Goal: Information Seeking & Learning: Learn about a topic

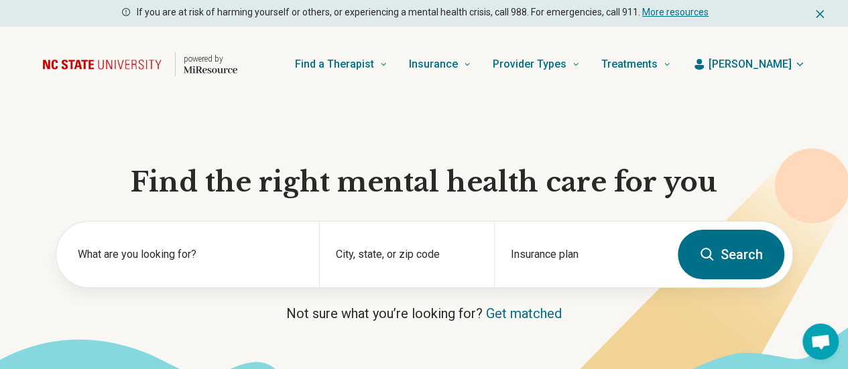
click at [766, 62] on span "[PERSON_NAME]" at bounding box center [750, 64] width 83 height 16
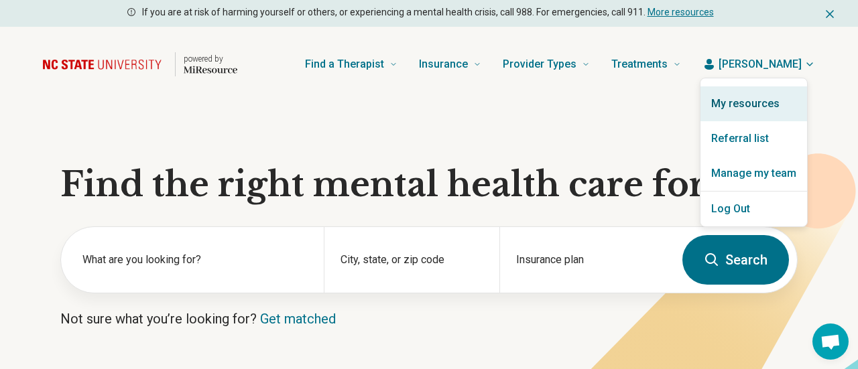
click at [761, 95] on link "My resources" at bounding box center [753, 103] width 107 height 35
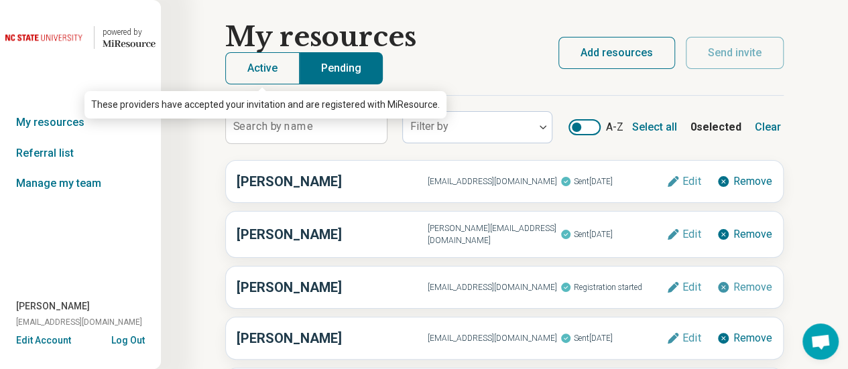
click at [276, 75] on button "Active" at bounding box center [262, 68] width 74 height 32
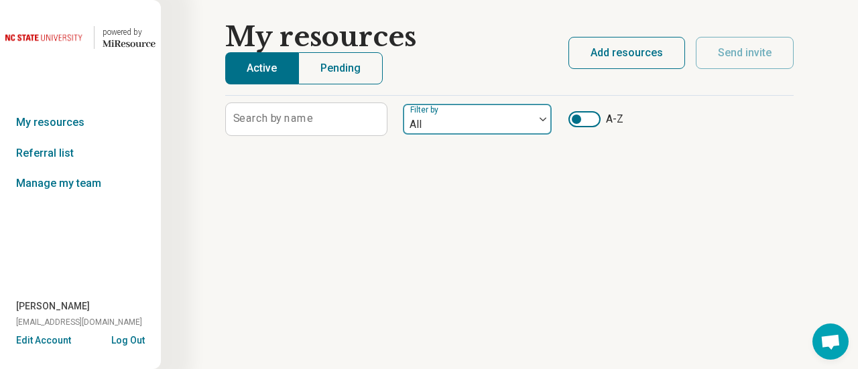
click at [530, 126] on div "All" at bounding box center [468, 119] width 131 height 29
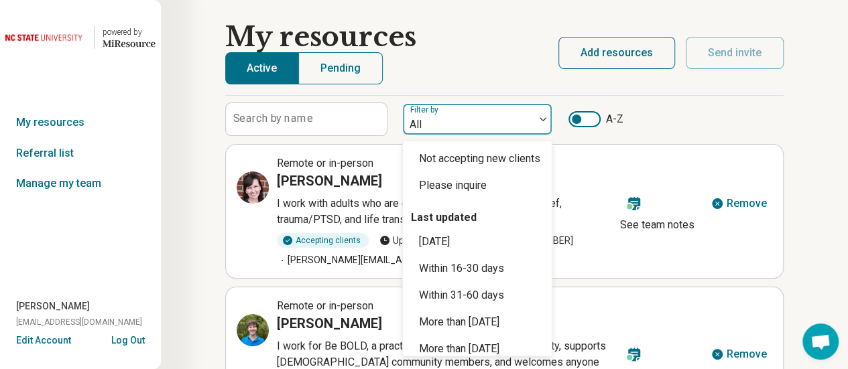
scroll to position [107, 0]
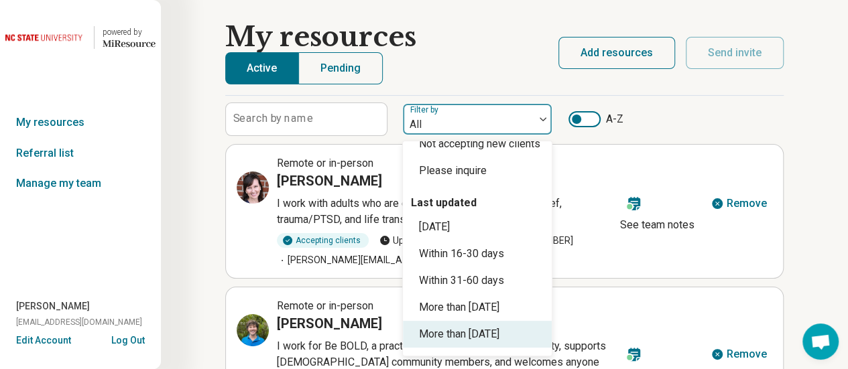
click at [499, 332] on div "More than 200 days ago" at bounding box center [459, 334] width 80 height 16
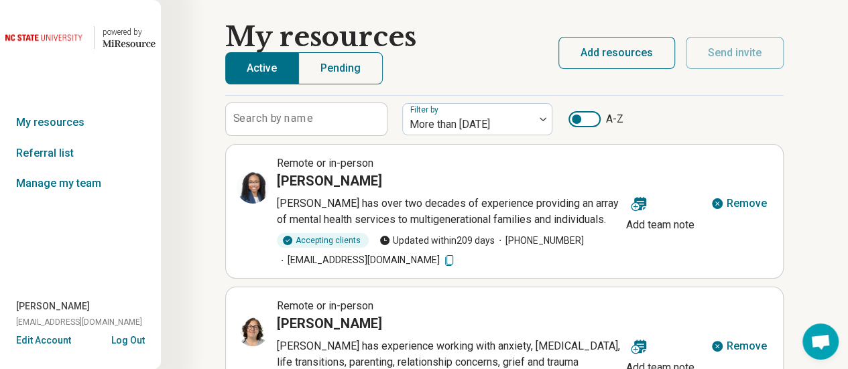
click at [594, 119] on div at bounding box center [584, 119] width 32 height 16
click at [713, 115] on div "Search by name Filter by More than 200 days ago A-Z" at bounding box center [504, 120] width 558 height 34
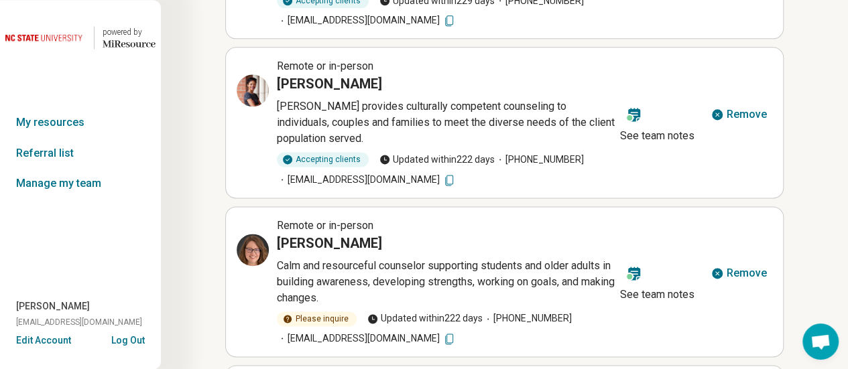
scroll to position [846, 0]
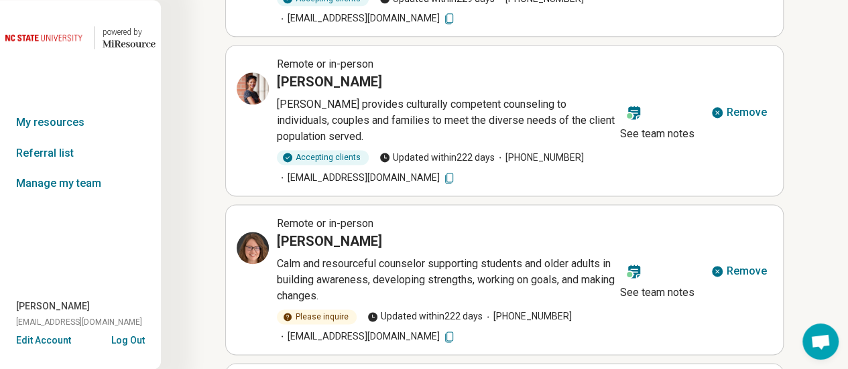
click at [456, 334] on icon at bounding box center [448, 336] width 13 height 13
drag, startPoint x: 343, startPoint y: 238, endPoint x: 278, endPoint y: 238, distance: 64.4
click at [278, 238] on div "Anne Sylla" at bounding box center [446, 241] width 338 height 19
copy h3 "Anne Sylla"
click at [254, 245] on icon at bounding box center [256, 245] width 6 height 6
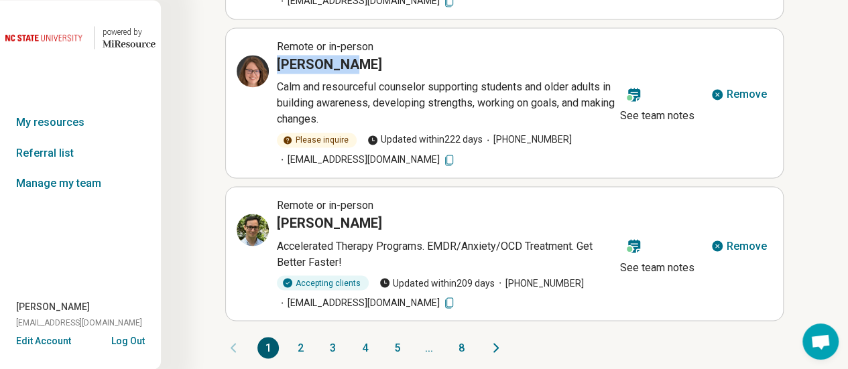
scroll to position [1032, 0]
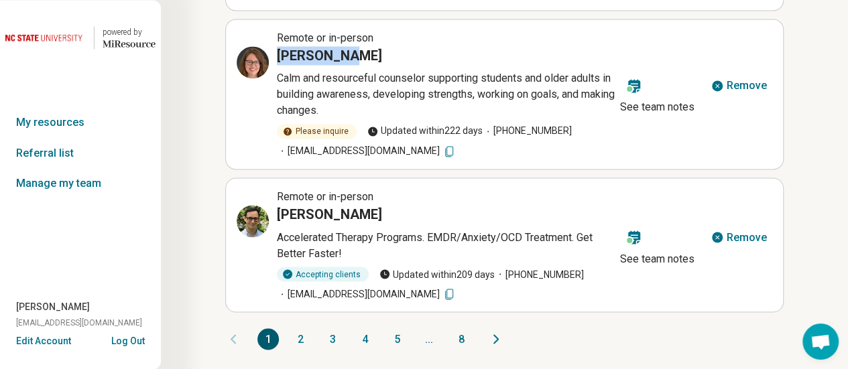
click at [445, 292] on icon at bounding box center [449, 294] width 8 height 11
click at [248, 219] on icon at bounding box center [253, 221] width 16 height 16
click at [300, 336] on button "2" at bounding box center [300, 338] width 21 height 21
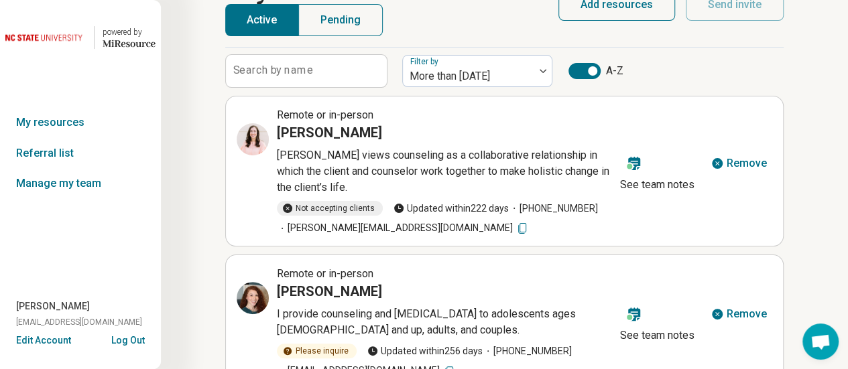
scroll to position [0, 0]
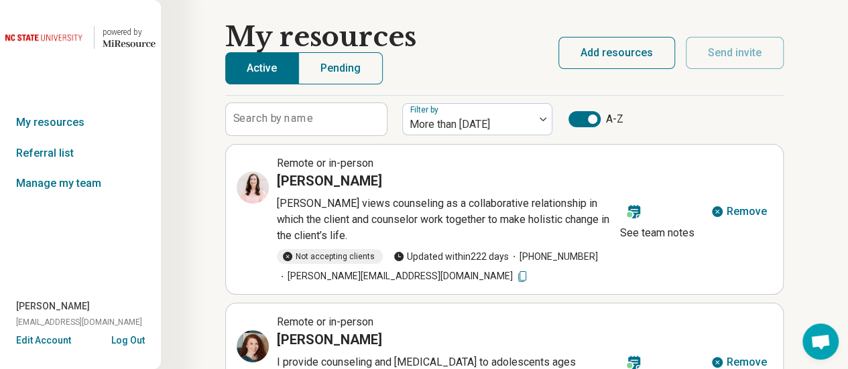
click at [515, 277] on icon at bounding box center [521, 276] width 13 height 13
click at [250, 187] on icon at bounding box center [253, 188] width 16 height 16
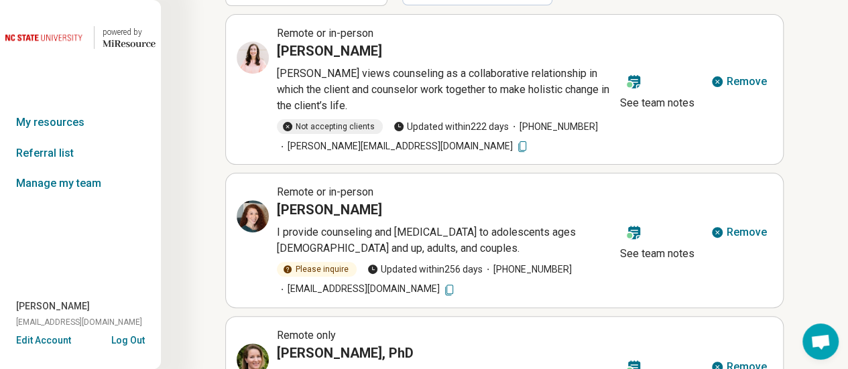
scroll to position [133, 0]
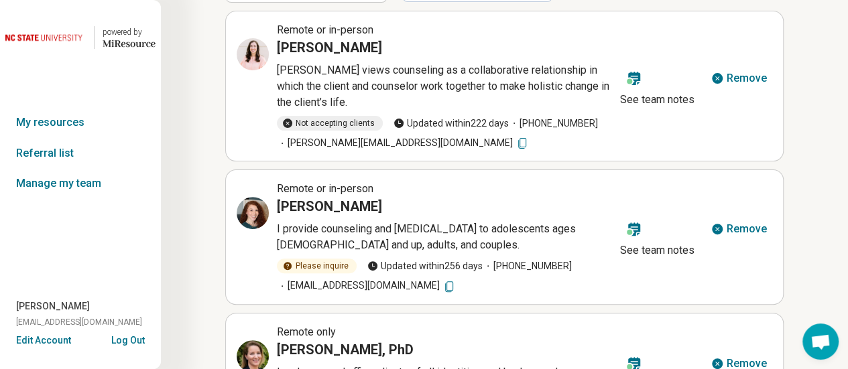
click at [442, 285] on icon at bounding box center [448, 286] width 13 height 13
click at [255, 207] on icon at bounding box center [257, 209] width 4 height 4
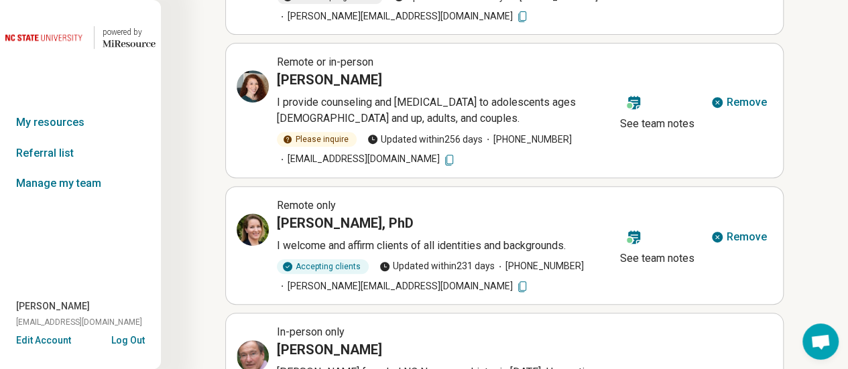
scroll to position [267, 0]
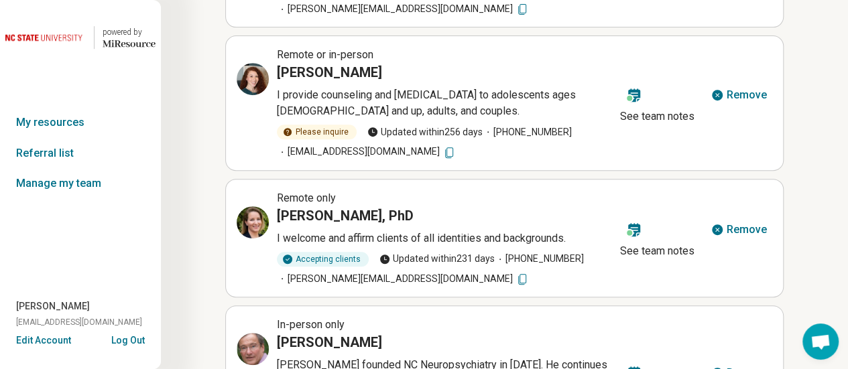
click at [515, 278] on icon at bounding box center [521, 279] width 13 height 13
click at [253, 219] on icon at bounding box center [253, 223] width 16 height 16
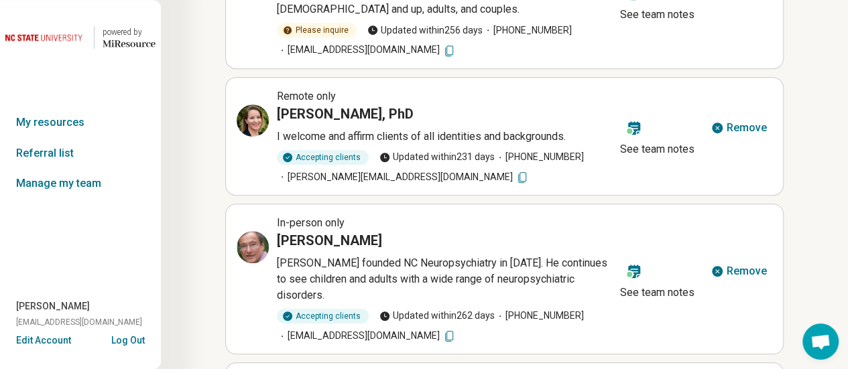
scroll to position [371, 0]
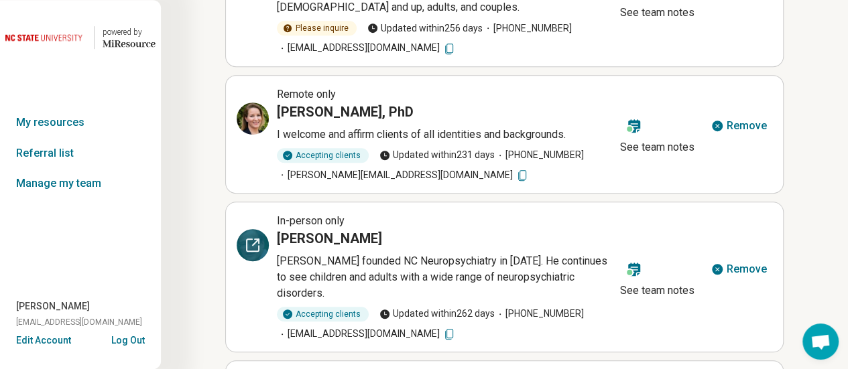
click at [247, 246] on icon at bounding box center [253, 245] width 12 height 12
click at [442, 328] on icon at bounding box center [448, 334] width 13 height 13
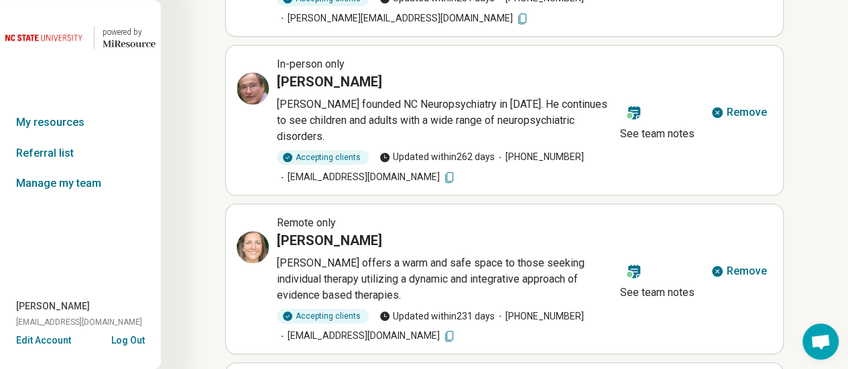
scroll to position [550, 0]
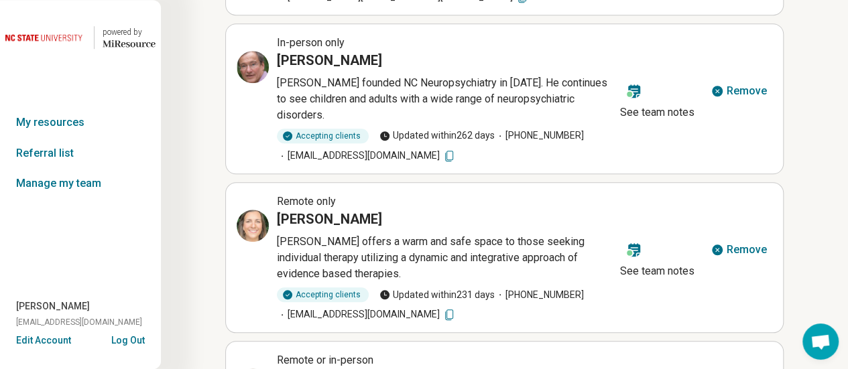
click at [456, 308] on icon at bounding box center [448, 314] width 13 height 13
click at [452, 210] on div "Caroline Gregory" at bounding box center [446, 219] width 338 height 19
click at [248, 218] on icon at bounding box center [253, 226] width 16 height 16
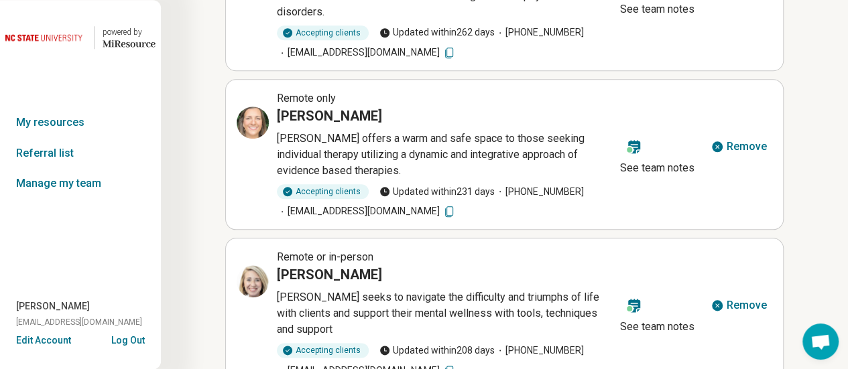
scroll to position [674, 0]
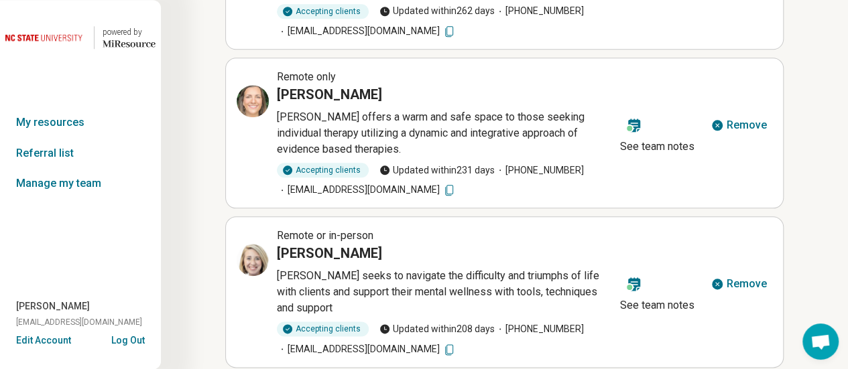
click at [442, 343] on icon at bounding box center [448, 349] width 13 height 13
click at [247, 252] on icon at bounding box center [253, 260] width 16 height 16
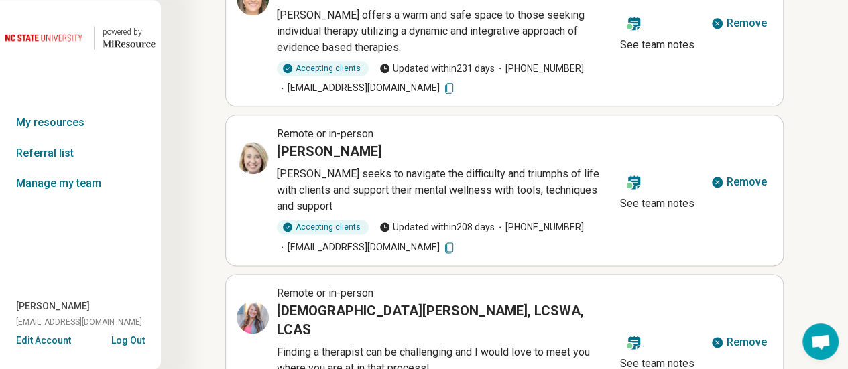
scroll to position [820, 0]
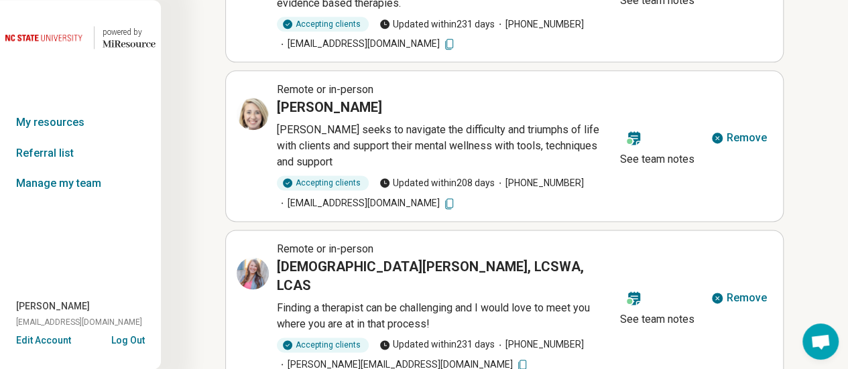
click at [515, 359] on icon at bounding box center [521, 365] width 13 height 13
drag, startPoint x: 367, startPoint y: 231, endPoint x: 275, endPoint y: 226, distance: 92.7
click at [275, 241] on div "Remote or in-person Christian Davis, LCSWA, LCAS Finding a therapist can be cha…" at bounding box center [426, 306] width 378 height 131
copy h3 "Christian Davis"
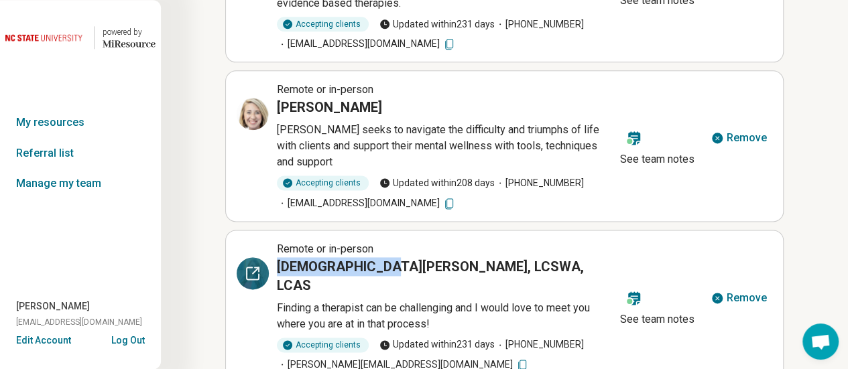
click at [255, 267] on icon at bounding box center [257, 269] width 4 height 4
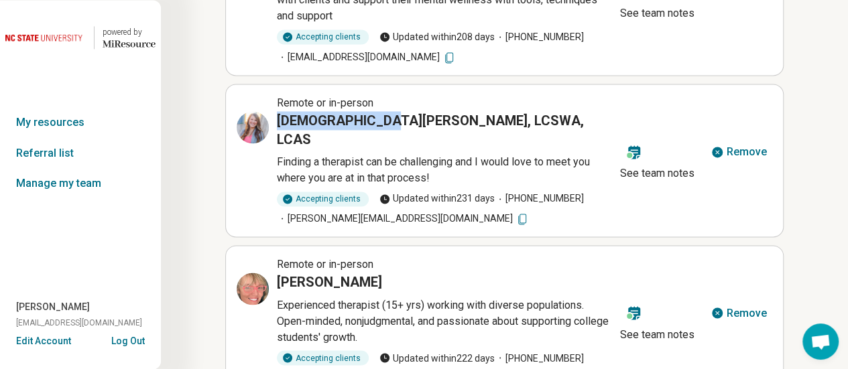
scroll to position [975, 0]
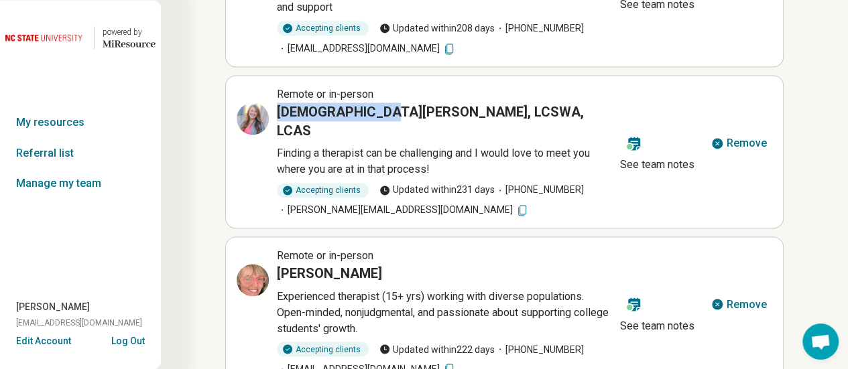
click at [442, 363] on icon at bounding box center [448, 369] width 13 height 13
click at [257, 272] on icon at bounding box center [253, 280] width 16 height 16
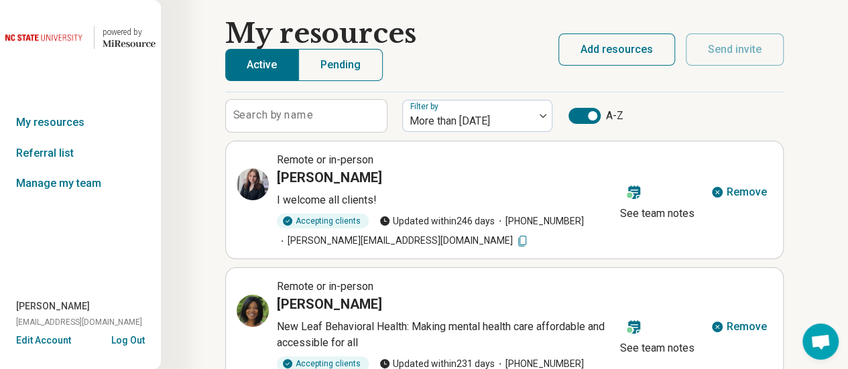
scroll to position [0, 0]
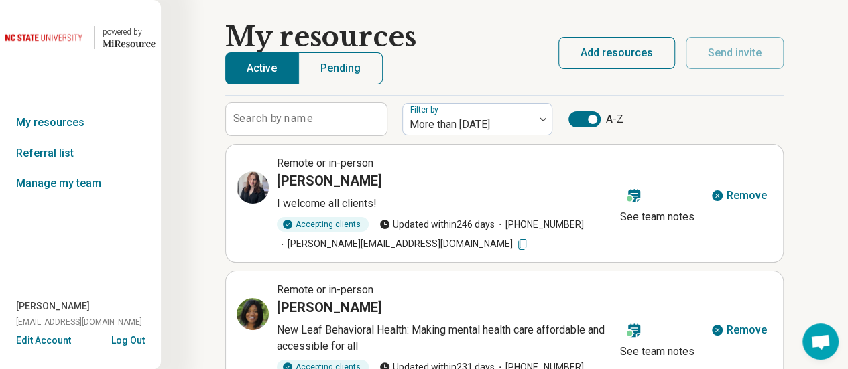
click at [515, 245] on icon at bounding box center [521, 244] width 13 height 13
click at [249, 191] on icon at bounding box center [253, 188] width 16 height 16
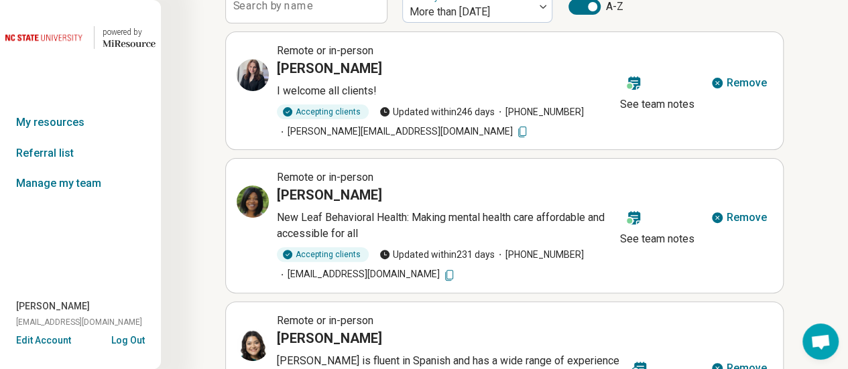
scroll to position [139, 0]
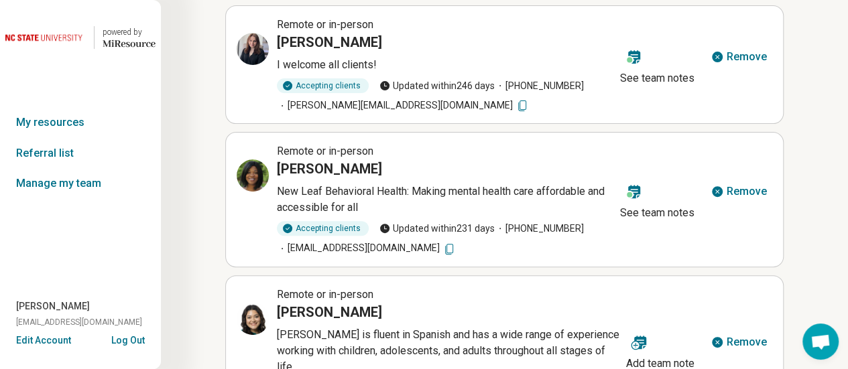
click at [442, 248] on icon at bounding box center [448, 249] width 13 height 13
click at [255, 170] on icon at bounding box center [257, 172] width 4 height 4
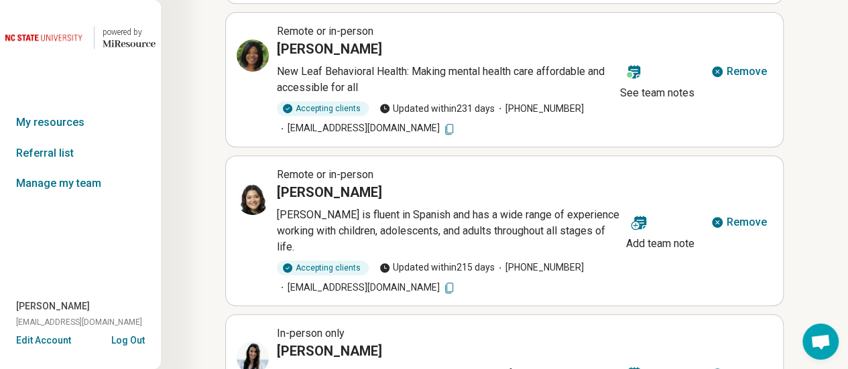
scroll to position [264, 0]
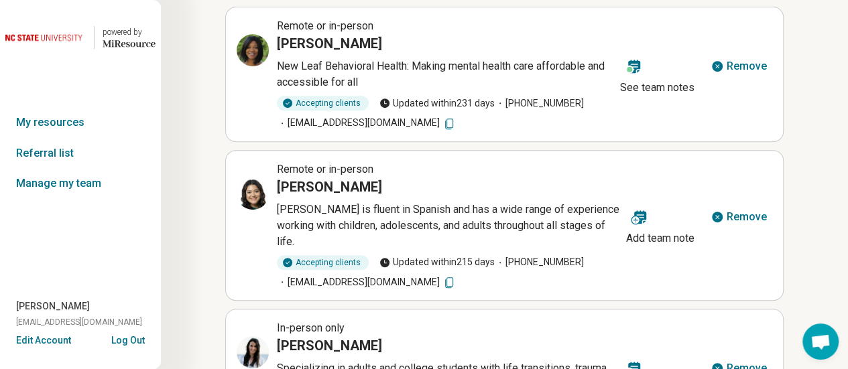
click at [442, 276] on icon at bounding box center [448, 282] width 13 height 13
click at [249, 196] on icon at bounding box center [253, 194] width 16 height 16
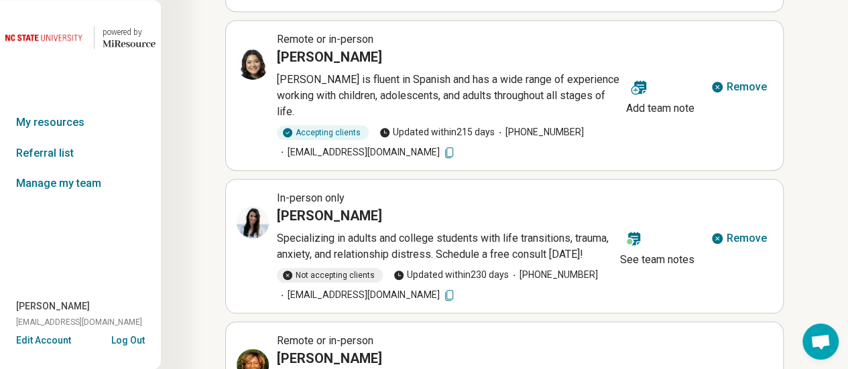
scroll to position [421, 0]
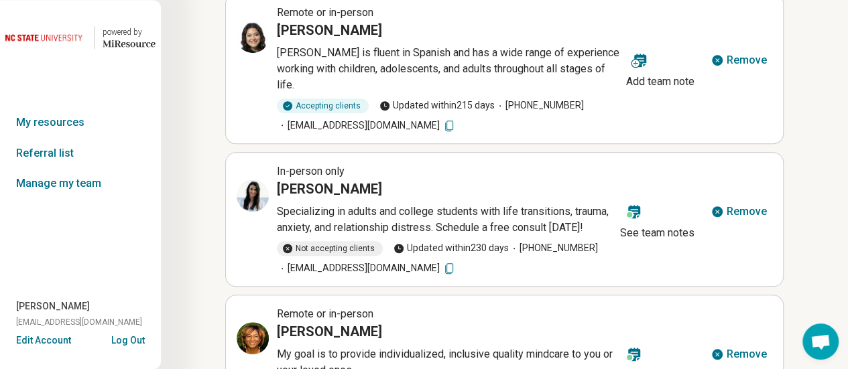
click at [442, 262] on icon at bounding box center [448, 268] width 13 height 13
click at [252, 188] on icon at bounding box center [253, 196] width 16 height 16
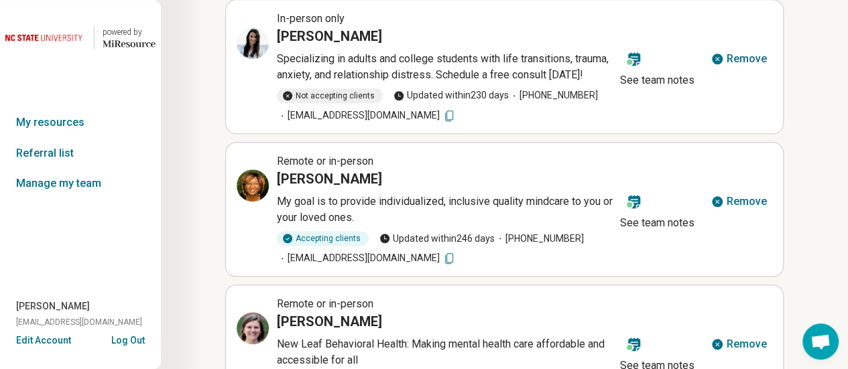
scroll to position [575, 0]
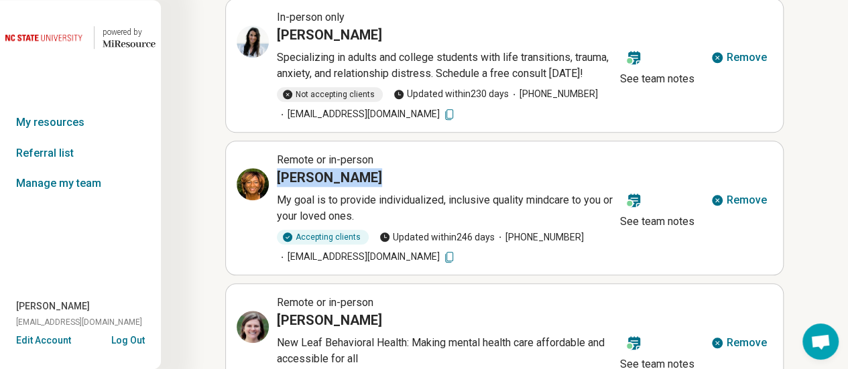
drag, startPoint x: 359, startPoint y: 159, endPoint x: 280, endPoint y: 159, distance: 79.1
click at [280, 168] on div "Dorine Martin" at bounding box center [446, 177] width 338 height 19
copy h3 "Dorine Martin"
click at [442, 251] on icon at bounding box center [448, 257] width 13 height 13
click at [253, 178] on icon at bounding box center [256, 181] width 6 height 6
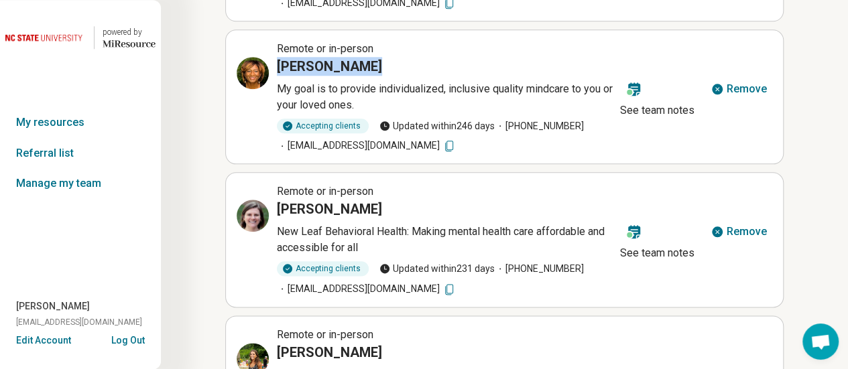
scroll to position [683, 0]
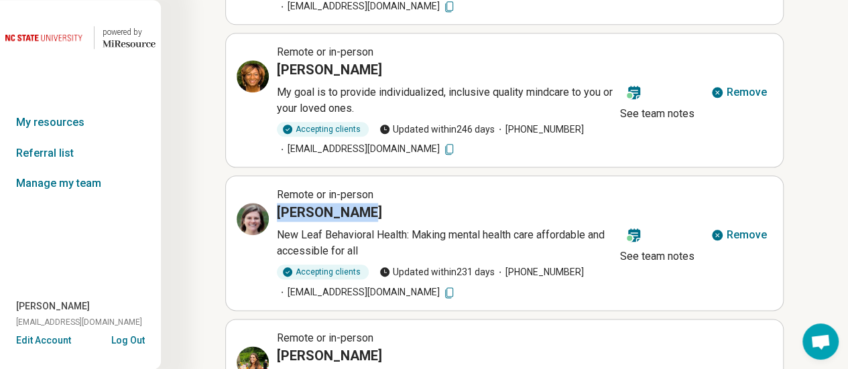
drag, startPoint x: 355, startPoint y: 194, endPoint x: 278, endPoint y: 190, distance: 77.9
click at [278, 203] on div "Eloise Jones" at bounding box center [446, 212] width 338 height 19
copy h3 "Eloise Jones"
click at [442, 286] on icon at bounding box center [448, 292] width 13 height 13
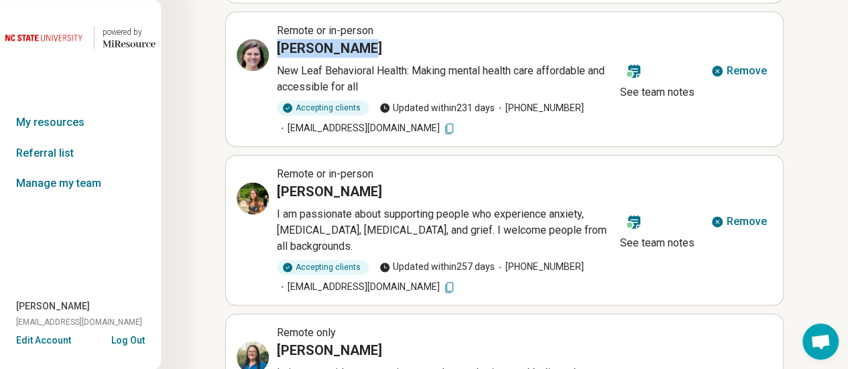
scroll to position [845, 0]
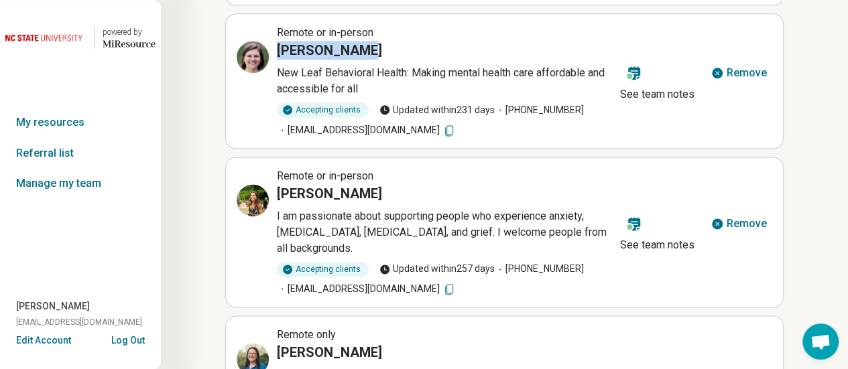
click at [456, 283] on icon at bounding box center [448, 289] width 13 height 13
click at [249, 49] on icon at bounding box center [253, 57] width 16 height 16
click at [456, 283] on icon at bounding box center [448, 289] width 13 height 13
click at [245, 192] on icon at bounding box center [253, 200] width 16 height 16
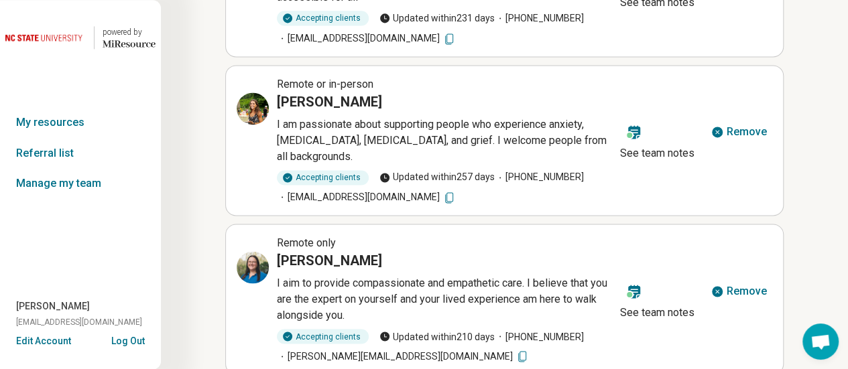
scroll to position [938, 0]
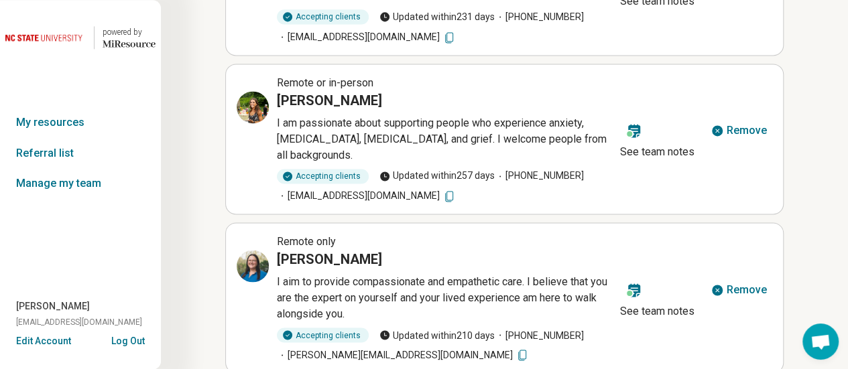
click at [515, 349] on icon at bounding box center [521, 355] width 13 height 13
drag, startPoint x: 374, startPoint y: 241, endPoint x: 274, endPoint y: 243, distance: 99.9
click at [274, 243] on div "Remote only Hannah Graham I aim to provide compassionate and empathetic care. I…" at bounding box center [426, 298] width 378 height 128
copy h3 "Hannah Graham"
click at [253, 258] on icon at bounding box center [253, 266] width 16 height 16
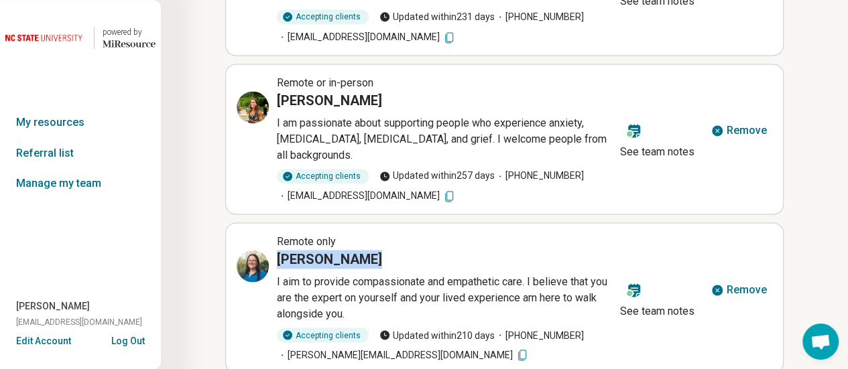
scroll to position [983, 0]
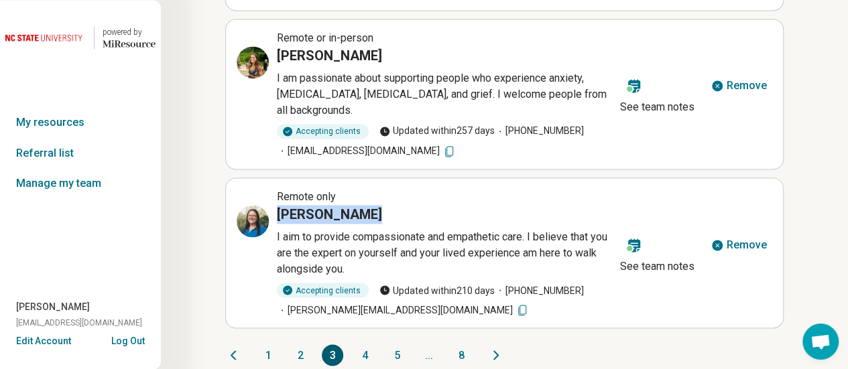
click at [365, 345] on button "4" at bounding box center [364, 355] width 21 height 21
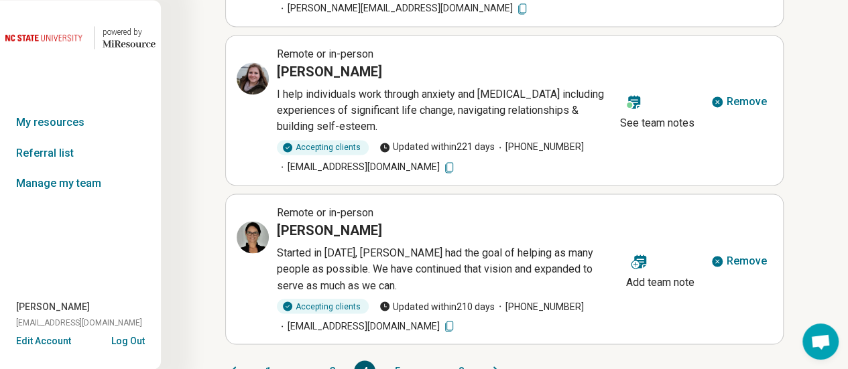
click at [365, 338] on article "Remote or in-person Jessie Napoli Started in 2019, Jessie Napoli had the goal o…" at bounding box center [504, 269] width 558 height 151
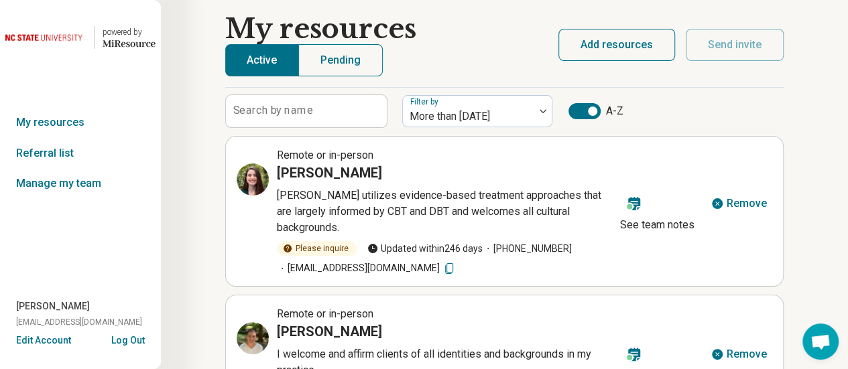
scroll to position [15, 0]
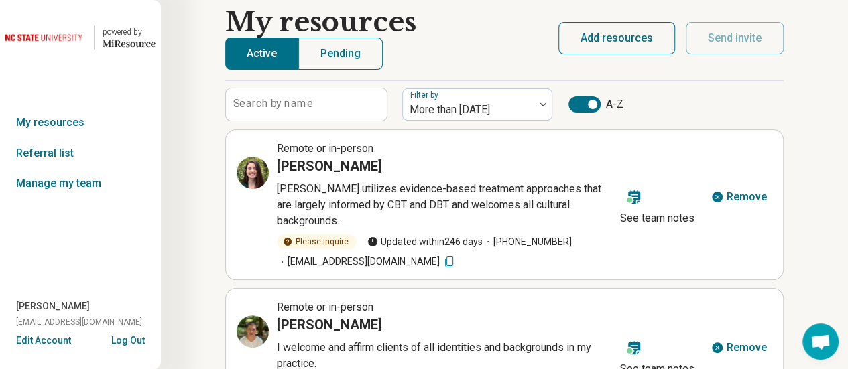
click at [442, 261] on icon at bounding box center [448, 261] width 13 height 13
click at [444, 261] on icon at bounding box center [448, 262] width 9 height 6
drag, startPoint x: 370, startPoint y: 164, endPoint x: 275, endPoint y: 162, distance: 95.2
click at [275, 162] on div "Remote or in-person Hannah Walker Dr. Walker utilizes evidence-based treatment …" at bounding box center [426, 205] width 378 height 128
copy h3 "Hannah Walker"
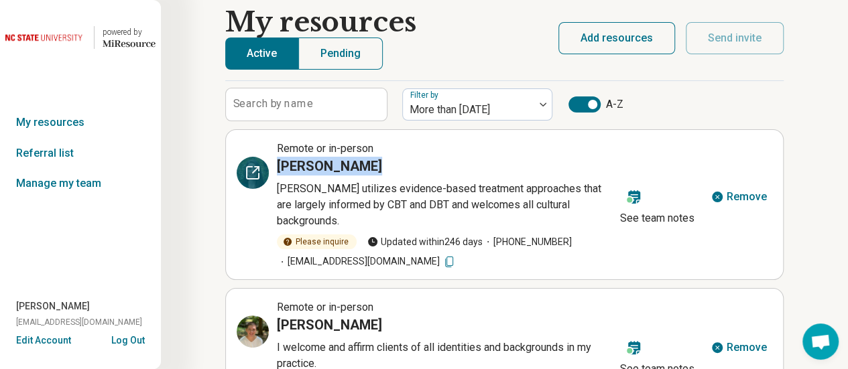
click at [256, 171] on icon at bounding box center [253, 173] width 16 height 16
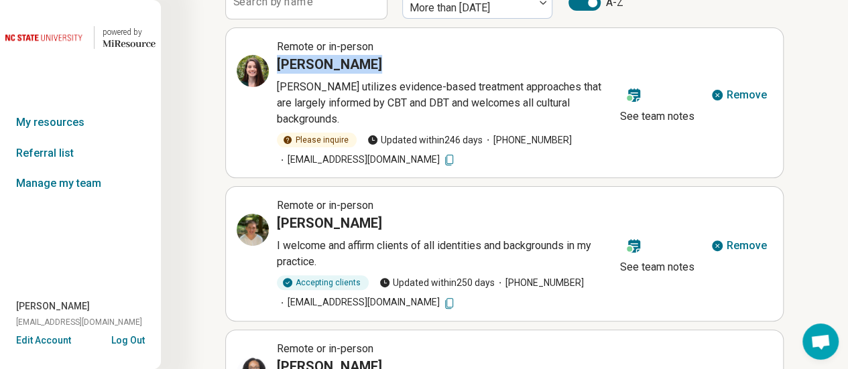
scroll to position [150, 0]
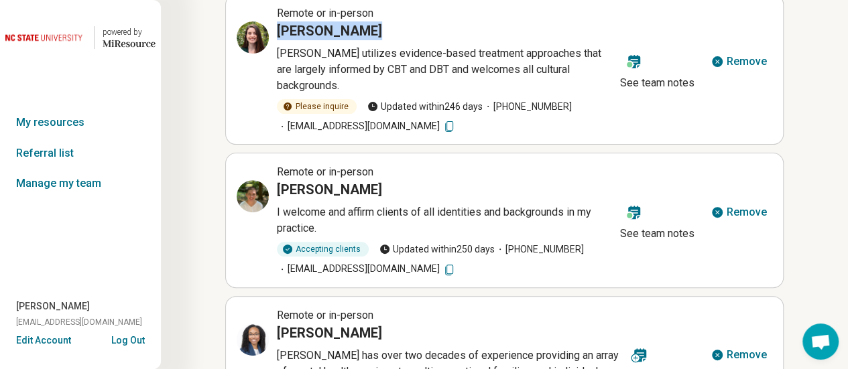
click at [456, 268] on icon at bounding box center [448, 269] width 13 height 13
click at [247, 200] on icon at bounding box center [253, 196] width 12 height 12
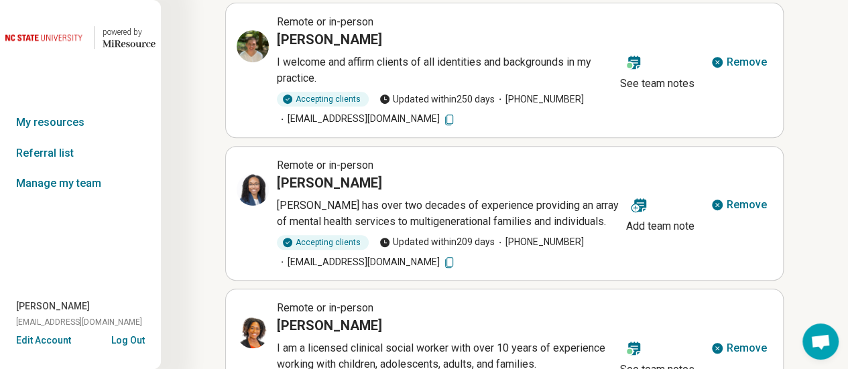
scroll to position [298, 0]
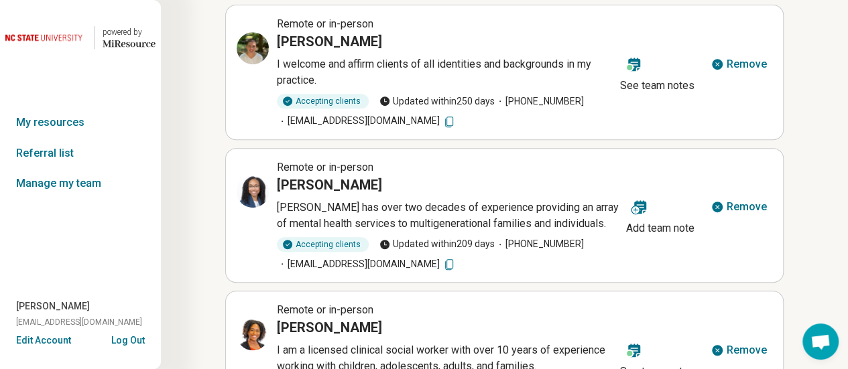
click at [442, 263] on icon at bounding box center [448, 264] width 13 height 13
click at [249, 192] on icon at bounding box center [253, 192] width 16 height 16
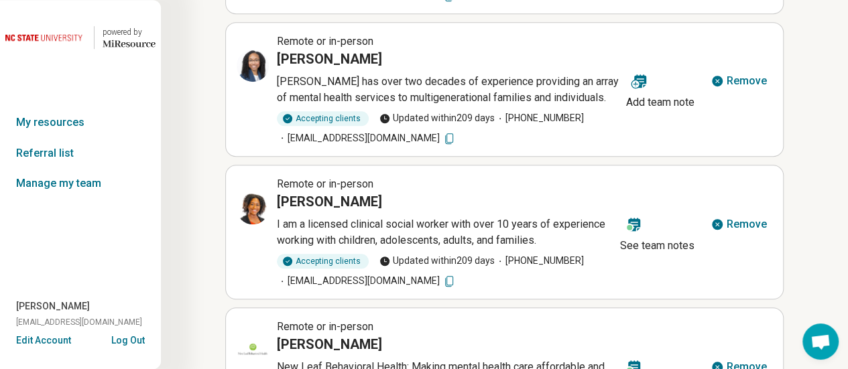
scroll to position [442, 0]
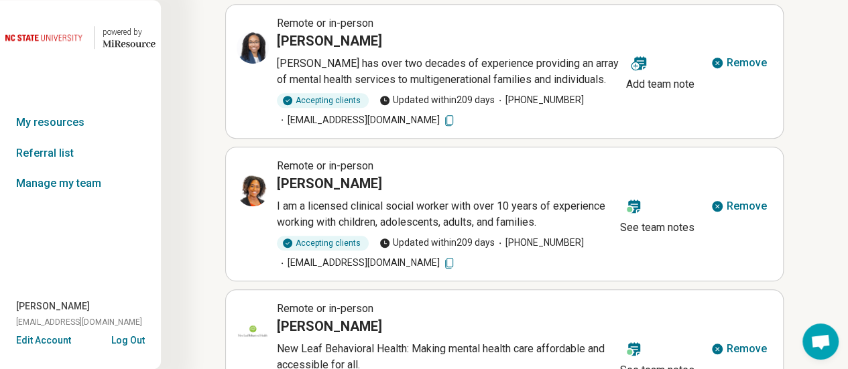
click at [442, 259] on icon at bounding box center [448, 263] width 13 height 13
click at [249, 184] on icon at bounding box center [253, 190] width 16 height 16
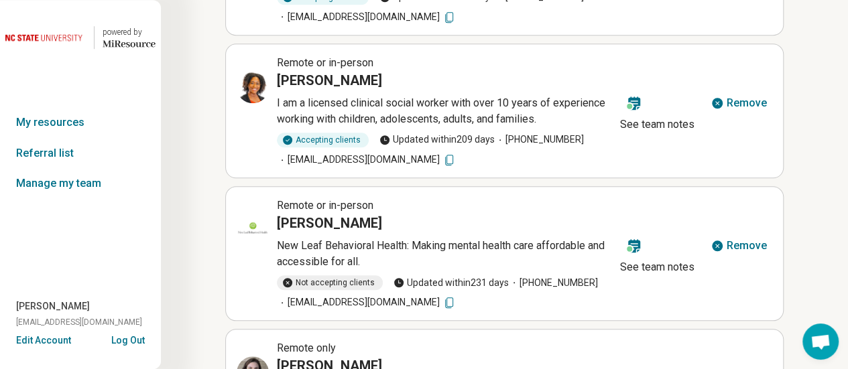
scroll to position [547, 0]
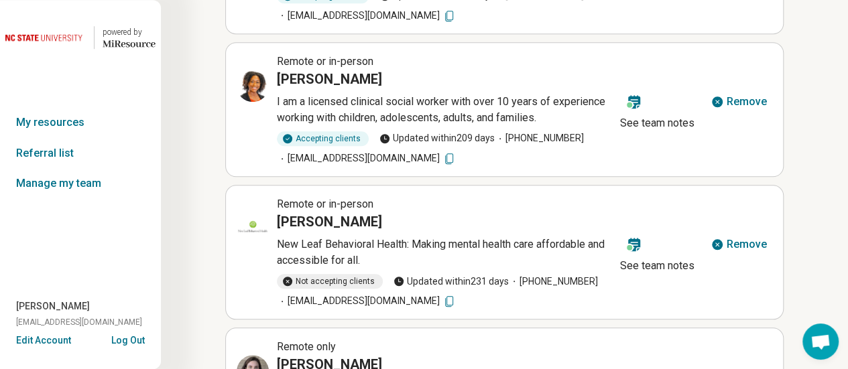
click at [442, 302] on icon at bounding box center [448, 301] width 13 height 13
drag, startPoint x: 356, startPoint y: 219, endPoint x: 279, endPoint y: 217, distance: 77.1
click at [279, 217] on div "Jenny Cheng" at bounding box center [446, 221] width 338 height 19
copy h3 "Jenny Cheng"
click at [255, 226] on icon at bounding box center [253, 229] width 16 height 16
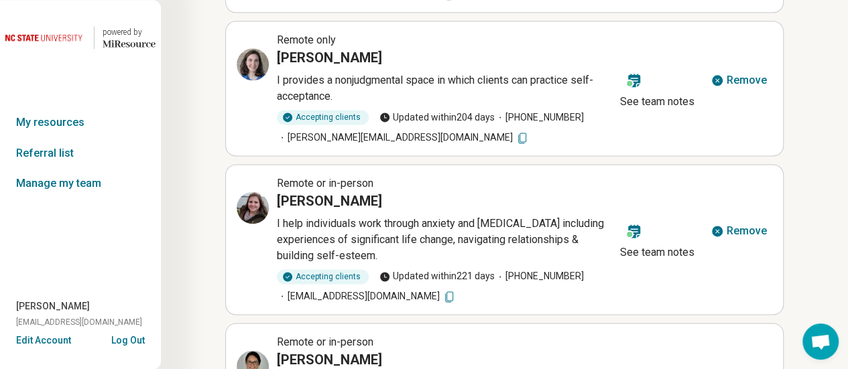
scroll to position [856, 0]
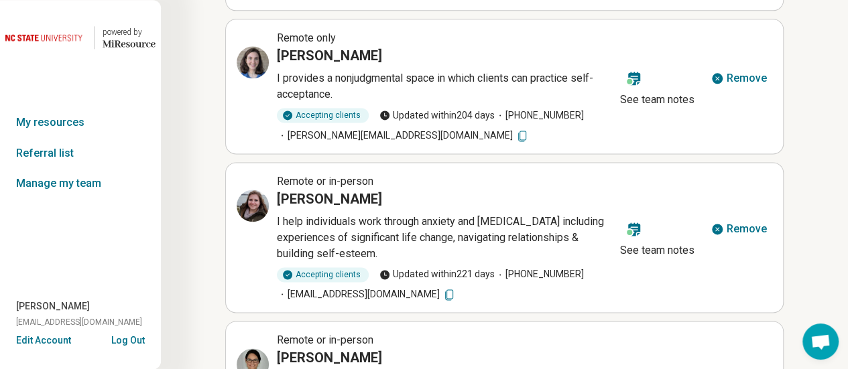
click at [411, 137] on span "Accepting clients Updated within 204 days (919) 548-0317 jess@jessjcurtis.com" at bounding box center [446, 125] width 338 height 34
click at [515, 135] on icon at bounding box center [521, 135] width 13 height 13
click at [253, 59] on icon at bounding box center [256, 59] width 6 height 6
click at [442, 290] on icon at bounding box center [448, 294] width 13 height 13
click at [253, 199] on icon at bounding box center [253, 206] width 16 height 16
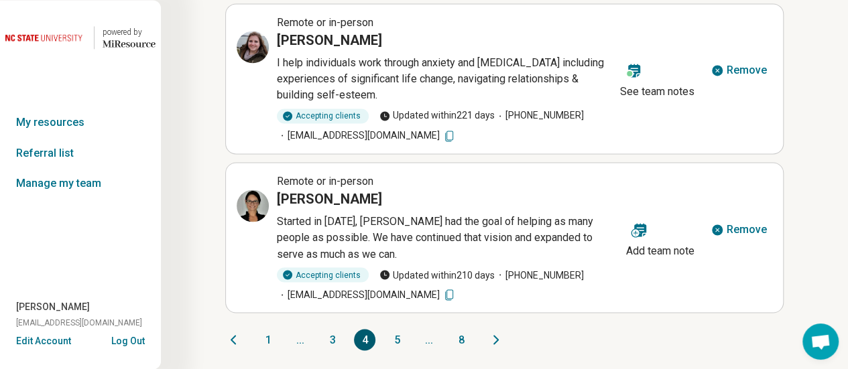
scroll to position [1016, 0]
click at [442, 291] on icon at bounding box center [448, 294] width 13 height 13
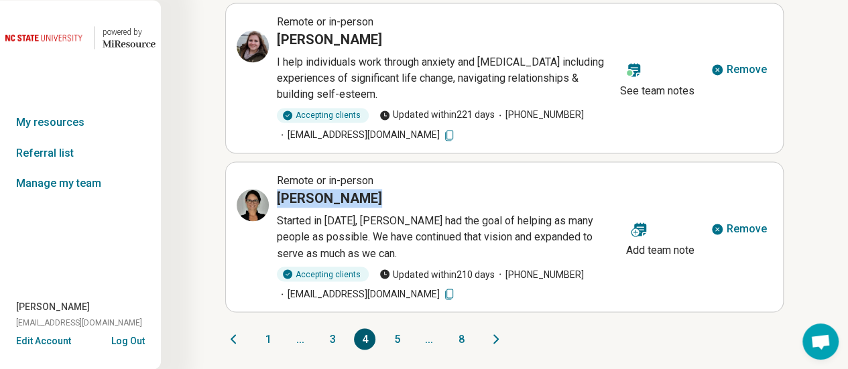
drag, startPoint x: 357, startPoint y: 194, endPoint x: 276, endPoint y: 191, distance: 81.2
click at [276, 191] on div "Remote or in-person Jessie Napoli Started in 2019, Jessie Napoli had the goal o…" at bounding box center [429, 237] width 384 height 128
copy h3 "Jessie Napoli"
click at [250, 199] on icon at bounding box center [253, 205] width 12 height 12
click at [398, 336] on button "5" at bounding box center [396, 338] width 21 height 21
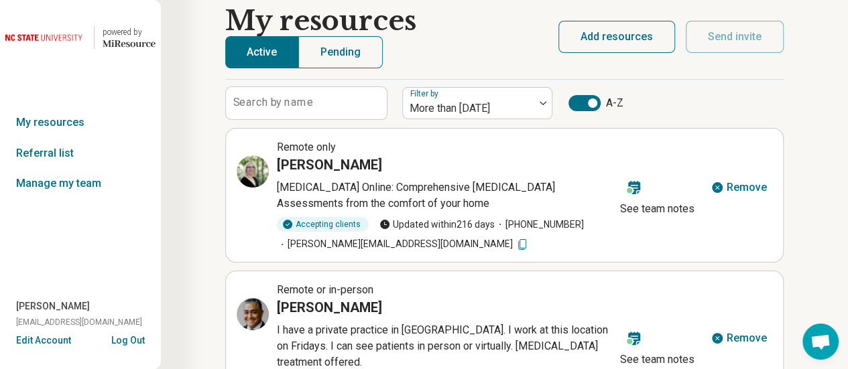
scroll to position [0, 0]
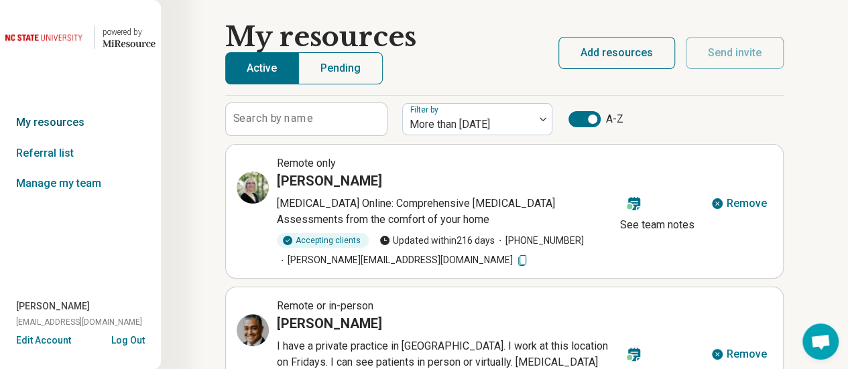
click at [77, 123] on link "My resources" at bounding box center [80, 122] width 161 height 31
click at [515, 261] on icon at bounding box center [521, 260] width 13 height 13
click at [249, 190] on icon at bounding box center [253, 188] width 16 height 16
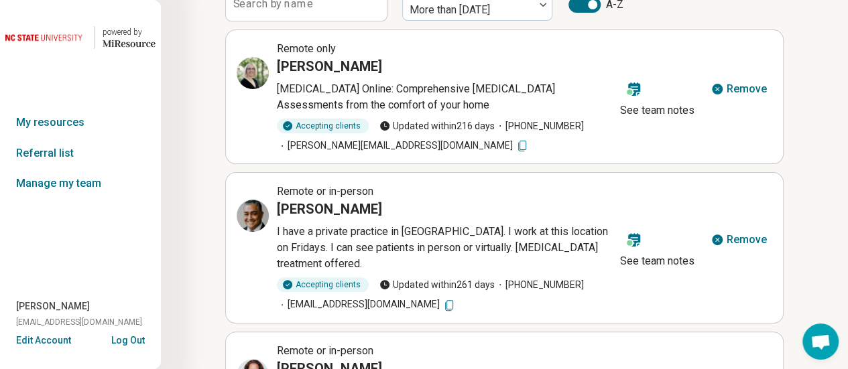
scroll to position [139, 0]
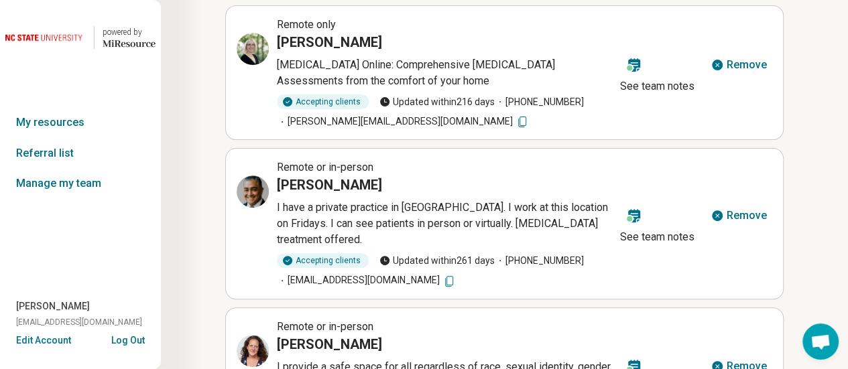
click at [442, 280] on icon at bounding box center [448, 281] width 13 height 13
click at [253, 190] on icon at bounding box center [256, 189] width 6 height 6
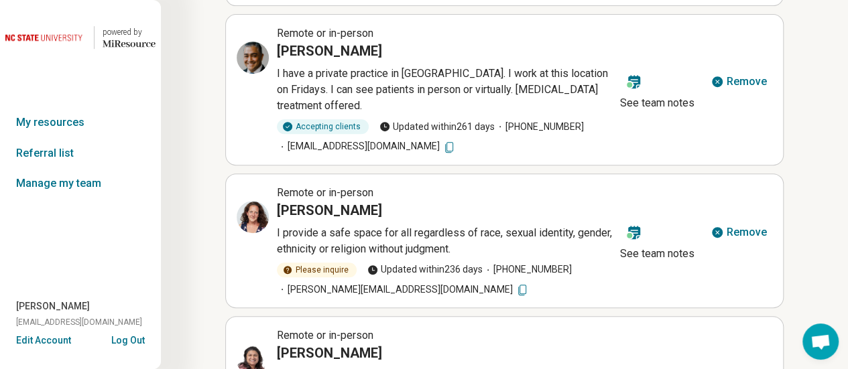
scroll to position [276, 0]
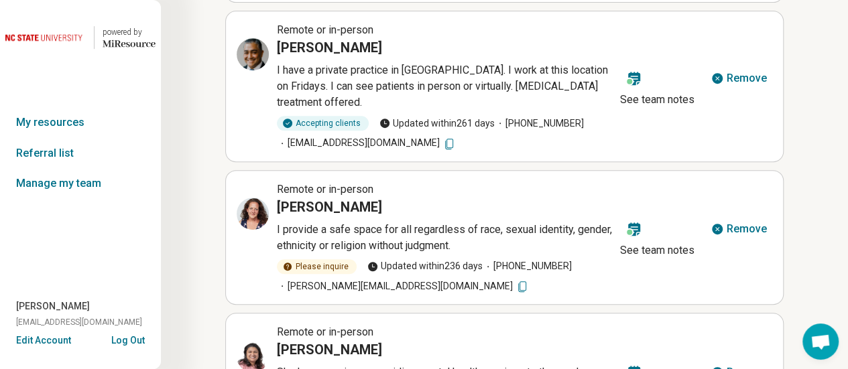
click at [515, 285] on icon at bounding box center [521, 286] width 13 height 13
click at [252, 210] on icon at bounding box center [253, 214] width 16 height 16
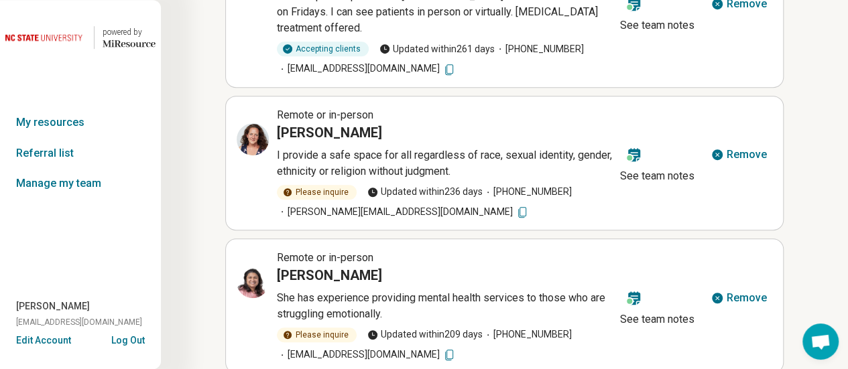
scroll to position [379, 0]
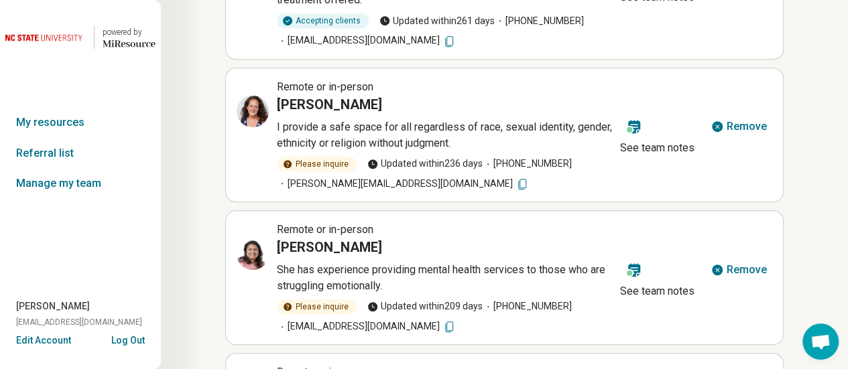
drag, startPoint x: 369, startPoint y: 244, endPoint x: 278, endPoint y: 243, distance: 91.8
click at [278, 243] on div "Kenia Martinez" at bounding box center [446, 247] width 338 height 19
copy h3 "Kenia Martinez"
click at [252, 251] on icon at bounding box center [253, 254] width 16 height 16
click at [442, 325] on icon at bounding box center [448, 326] width 13 height 13
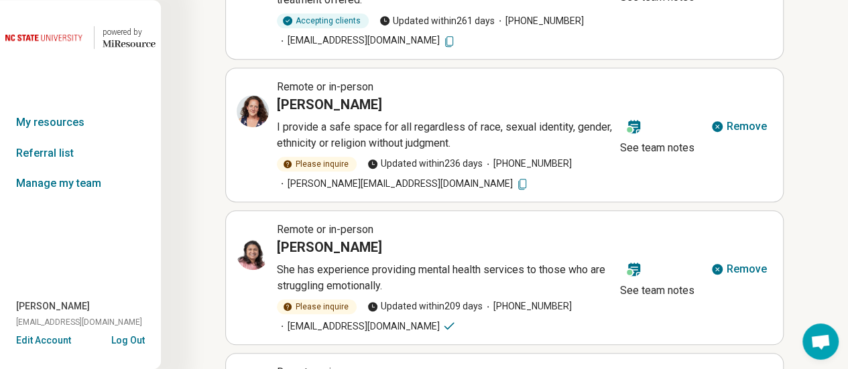
drag, startPoint x: 385, startPoint y: 325, endPoint x: -414, endPoint y: 321, distance: 799.0
click at [0, 321] on html "powered by Miresource logo My resources Referral list Manage my team Elizabeth …" at bounding box center [424, 298] width 848 height 1355
click at [255, 248] on icon at bounding box center [257, 250] width 4 height 4
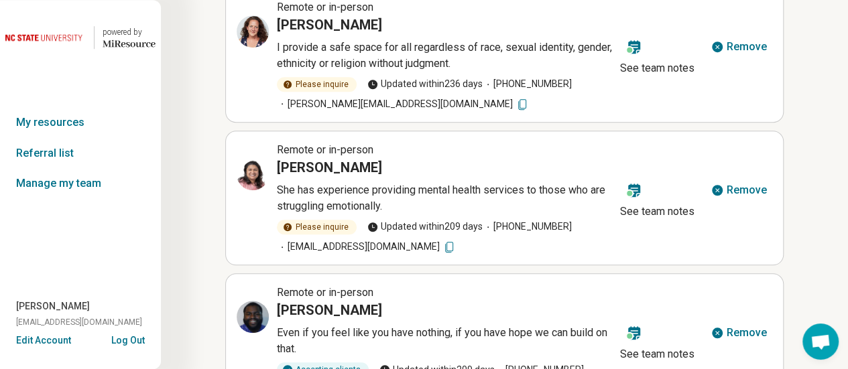
scroll to position [522, 0]
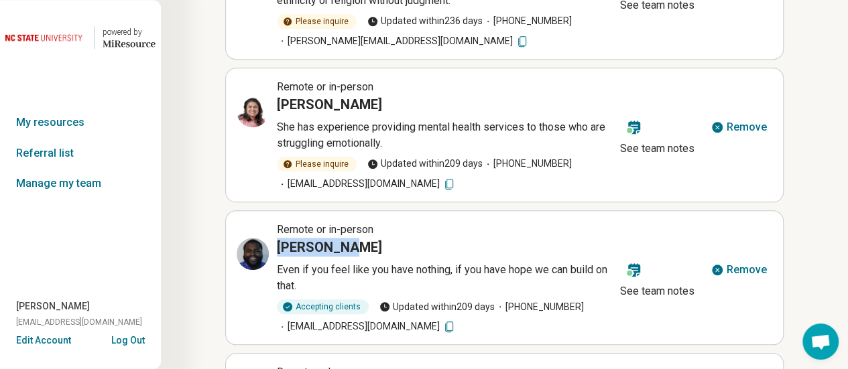
drag, startPoint x: 330, startPoint y: 243, endPoint x: 274, endPoint y: 245, distance: 56.3
click at [274, 245] on div "Remote or in-person Kiel Frett Even if you feel like you have nothing, if you h…" at bounding box center [426, 278] width 378 height 112
copy h3 "Kiel Frett"
click at [442, 325] on icon at bounding box center [448, 326] width 13 height 13
click at [247, 246] on icon at bounding box center [253, 254] width 16 height 16
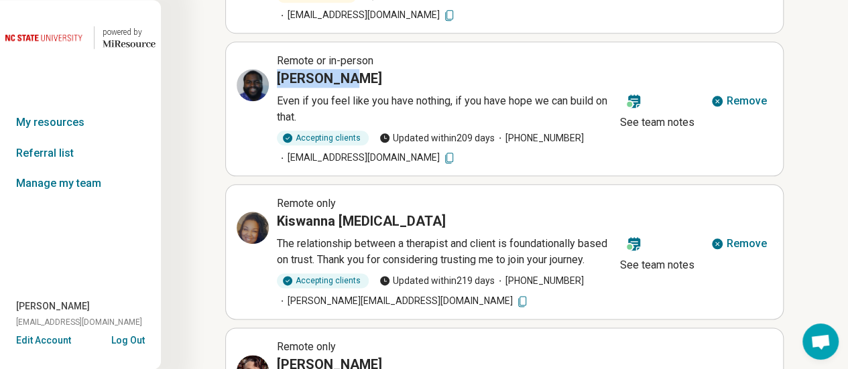
scroll to position [692, 0]
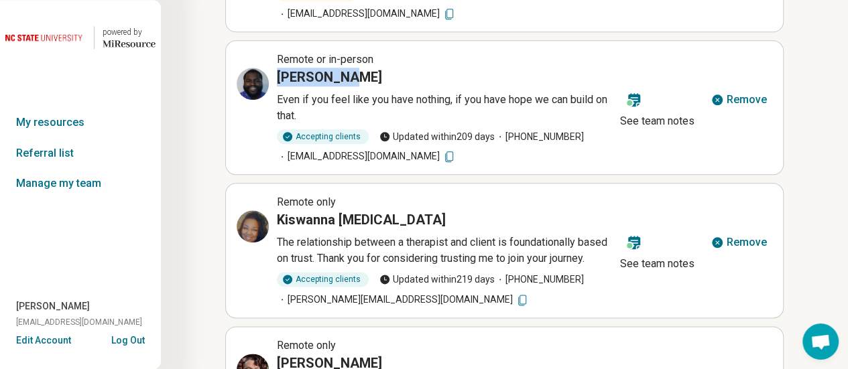
click at [515, 298] on icon at bounding box center [521, 300] width 13 height 13
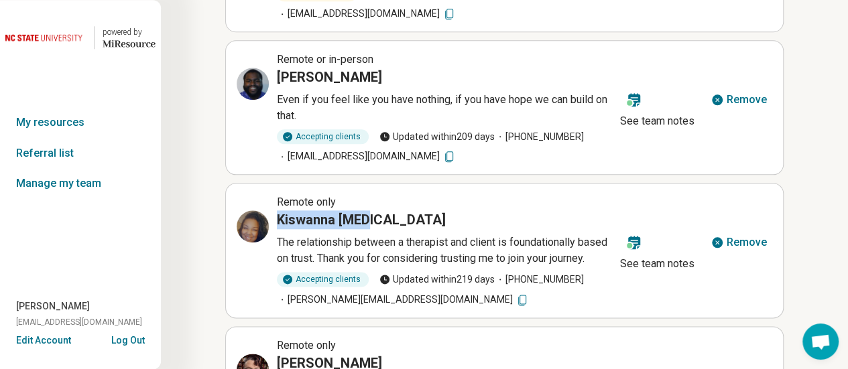
drag, startPoint x: 375, startPoint y: 217, endPoint x: 278, endPoint y: 213, distance: 97.9
click at [278, 213] on div "Kiswanna Muse" at bounding box center [446, 219] width 338 height 19
click at [255, 223] on icon at bounding box center [256, 224] width 6 height 6
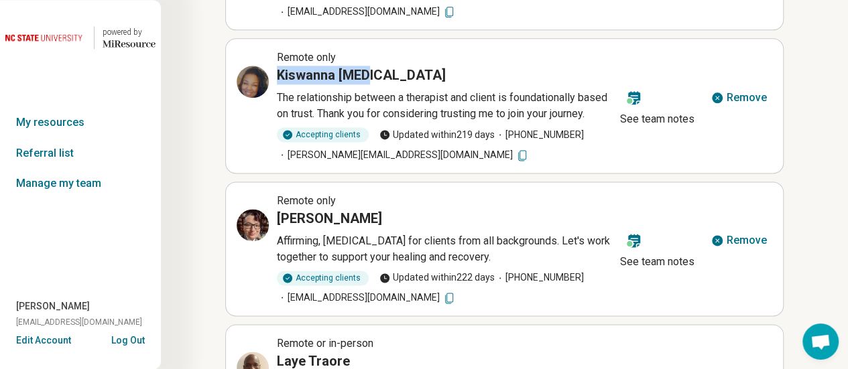
scroll to position [838, 0]
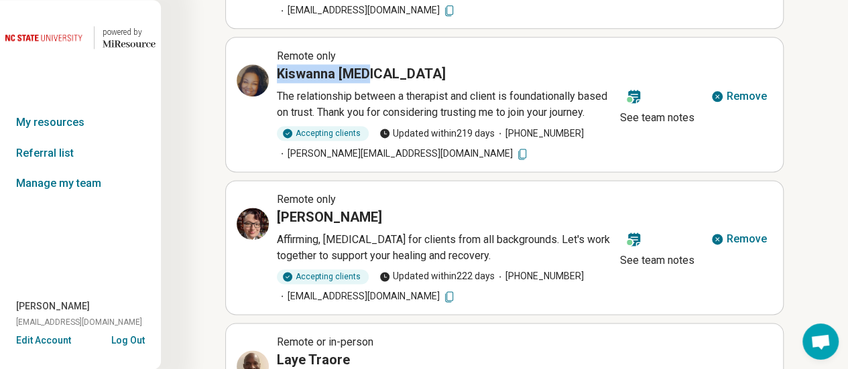
click at [456, 295] on icon at bounding box center [448, 296] width 13 height 13
drag, startPoint x: 379, startPoint y: 214, endPoint x: 275, endPoint y: 208, distance: 104.1
click at [275, 208] on div "Remote only Lauren Chandler Affirming, supportive psychotherapy for clients fro…" at bounding box center [426, 248] width 378 height 112
click at [253, 216] on icon at bounding box center [253, 224] width 16 height 16
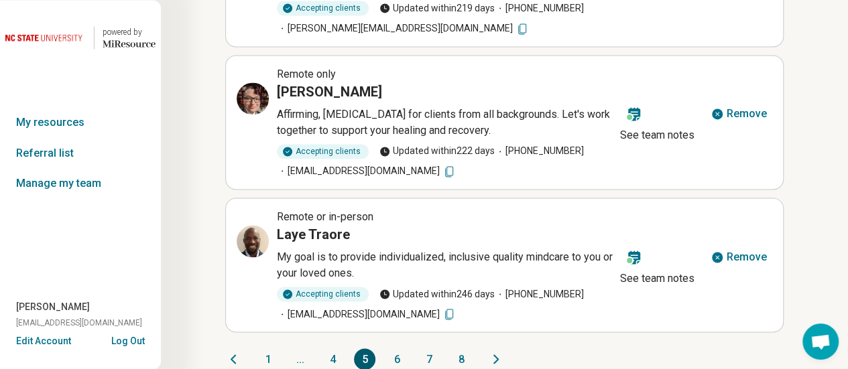
scroll to position [983, 0]
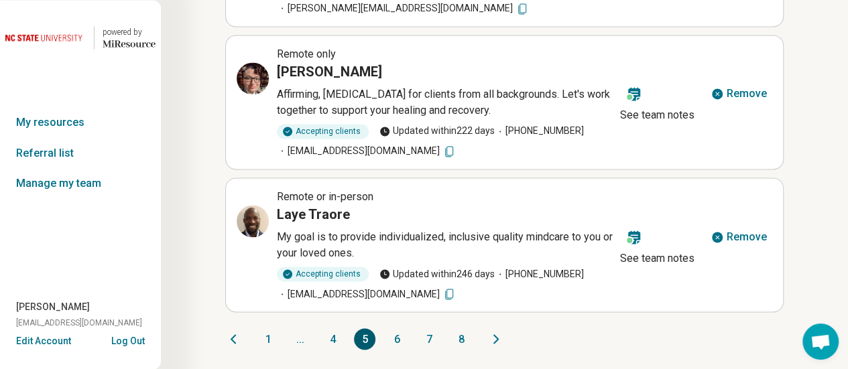
click at [442, 294] on icon at bounding box center [448, 294] width 13 height 13
drag, startPoint x: 359, startPoint y: 214, endPoint x: 278, endPoint y: 211, distance: 81.2
click at [278, 211] on div "Laye Traore" at bounding box center [446, 214] width 338 height 19
click at [252, 217] on icon at bounding box center [253, 221] width 16 height 16
click at [394, 339] on button "6" at bounding box center [396, 338] width 21 height 21
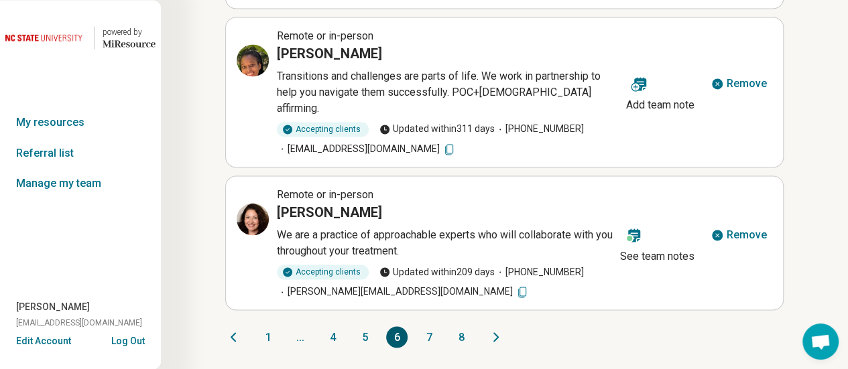
scroll to position [935, 0]
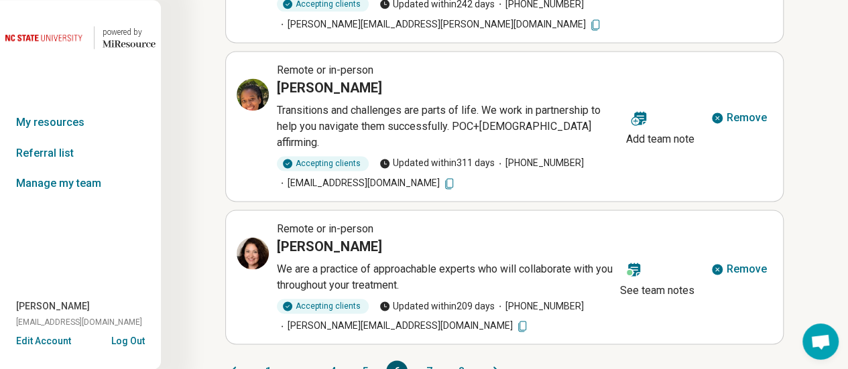
click at [394, 361] on button "6" at bounding box center [396, 371] width 21 height 21
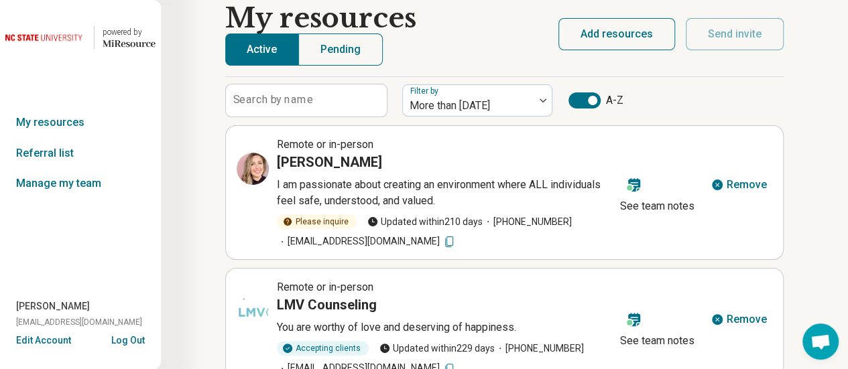
scroll to position [0, 0]
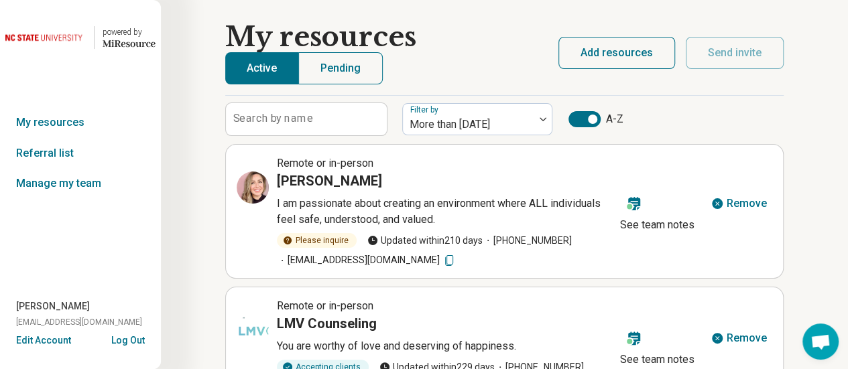
click at [442, 259] on icon at bounding box center [448, 260] width 13 height 13
drag, startPoint x: 375, startPoint y: 178, endPoint x: 279, endPoint y: 172, distance: 96.0
click at [279, 172] on div "Lindsay Abshier" at bounding box center [446, 181] width 338 height 19
click at [251, 187] on icon at bounding box center [253, 188] width 16 height 16
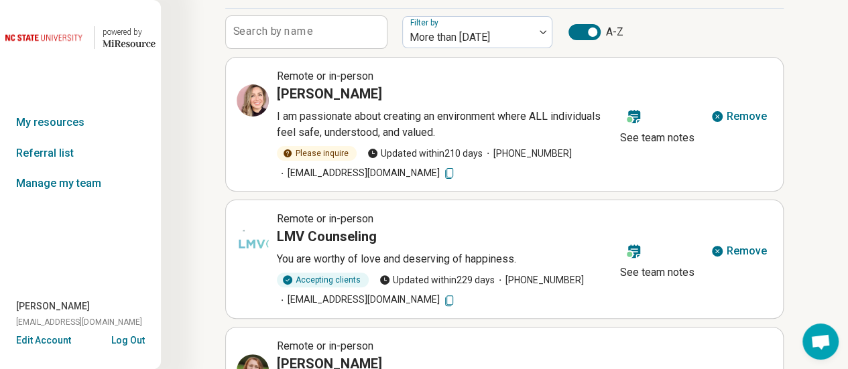
scroll to position [94, 0]
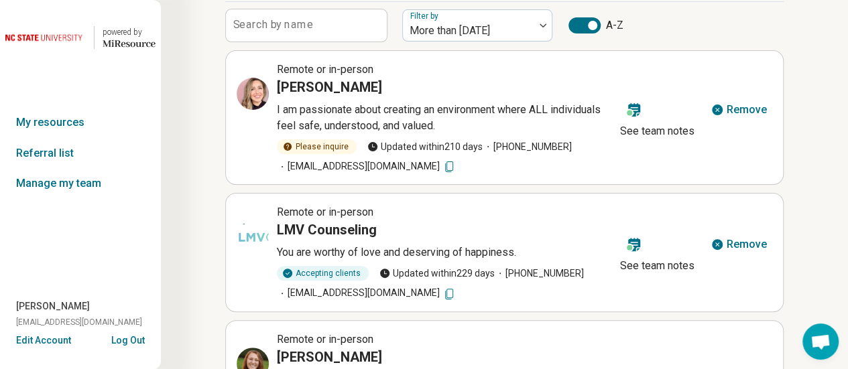
click at [442, 293] on icon at bounding box center [448, 294] width 13 height 13
click at [254, 232] on icon at bounding box center [253, 237] width 16 height 16
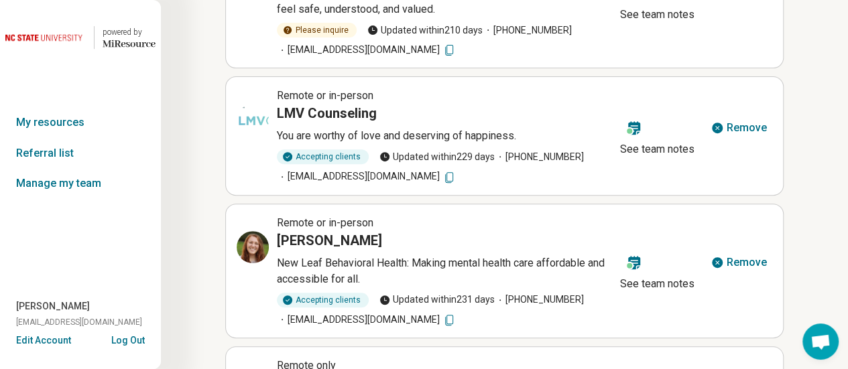
scroll to position [221, 0]
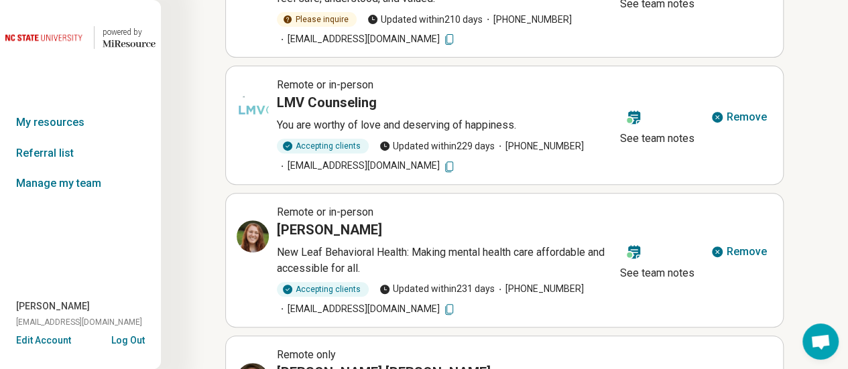
click at [442, 308] on icon at bounding box center [448, 309] width 13 height 13
drag, startPoint x: 372, startPoint y: 226, endPoint x: 280, endPoint y: 223, distance: 91.9
click at [280, 223] on div "Madeline Lynch" at bounding box center [446, 230] width 338 height 19
click at [252, 231] on icon at bounding box center [253, 237] width 16 height 16
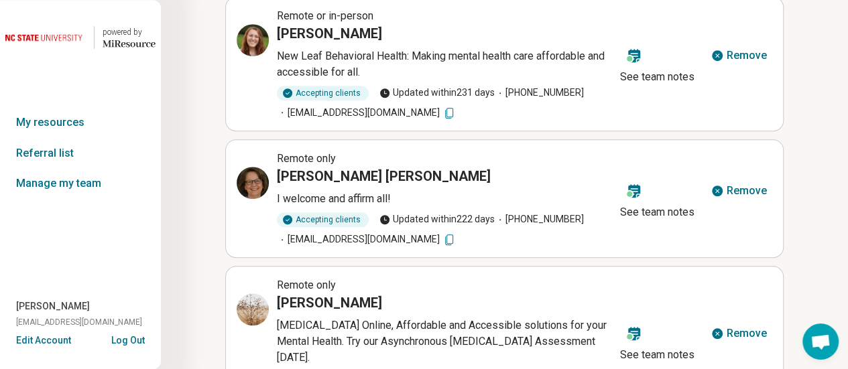
scroll to position [440, 0]
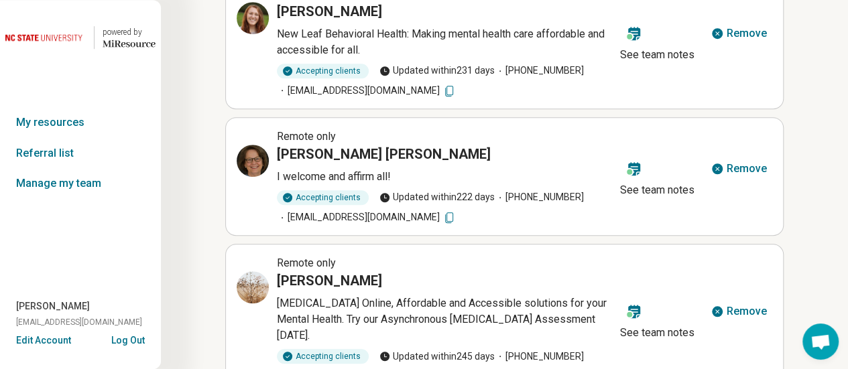
click at [442, 217] on icon at bounding box center [448, 217] width 13 height 13
click at [253, 160] on icon at bounding box center [256, 158] width 6 height 6
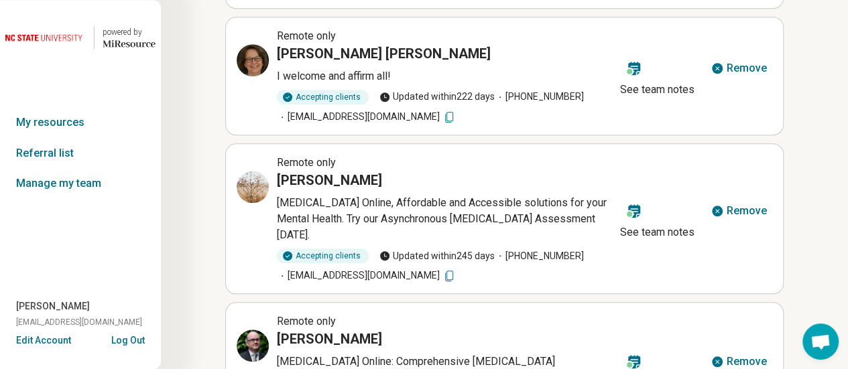
scroll to position [559, 0]
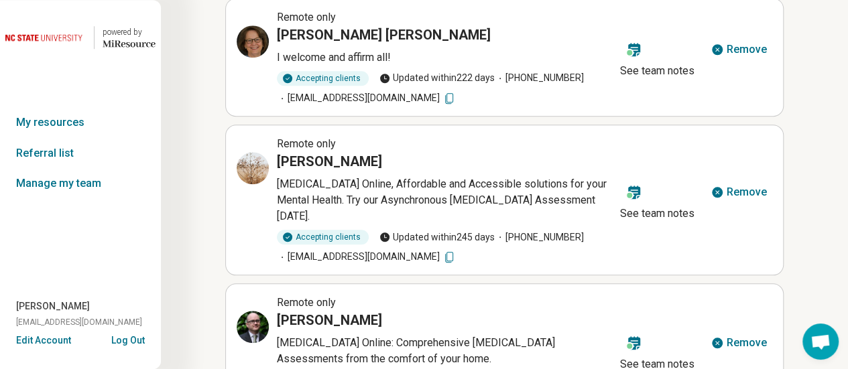
click at [442, 251] on icon at bounding box center [448, 257] width 13 height 13
drag, startPoint x: 389, startPoint y: 157, endPoint x: 279, endPoint y: 158, distance: 109.9
click at [279, 158] on div "Matthew Johnson" at bounding box center [446, 161] width 338 height 19
click at [257, 166] on icon at bounding box center [253, 168] width 16 height 16
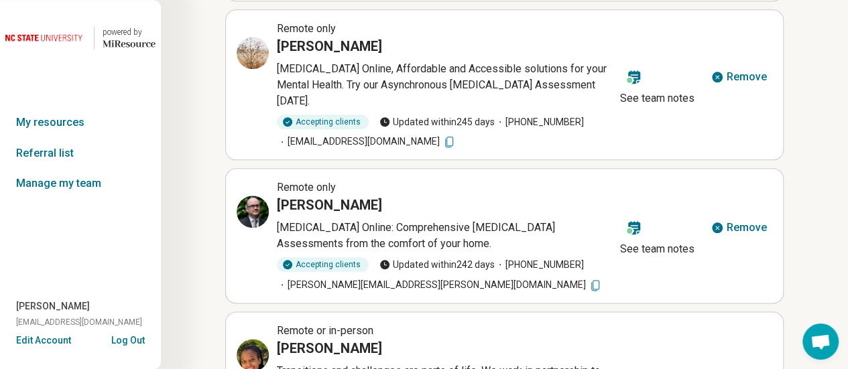
scroll to position [678, 0]
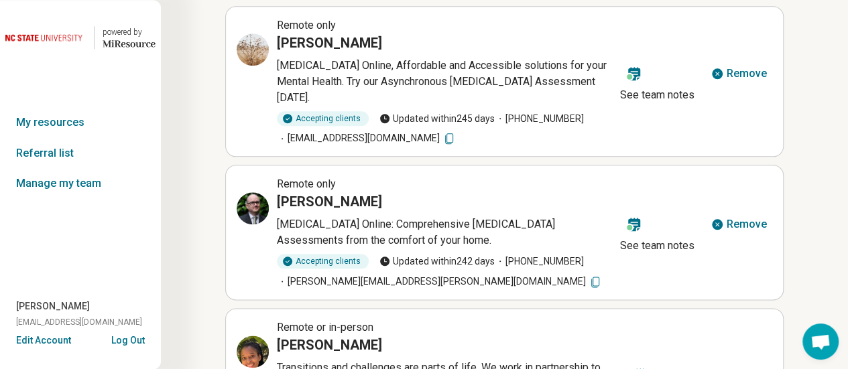
click at [589, 276] on icon at bounding box center [595, 282] width 13 height 13
click at [251, 200] on icon at bounding box center [253, 208] width 16 height 16
click at [94, 158] on link "Referral list" at bounding box center [80, 153] width 161 height 31
click at [250, 200] on icon at bounding box center [253, 208] width 16 height 16
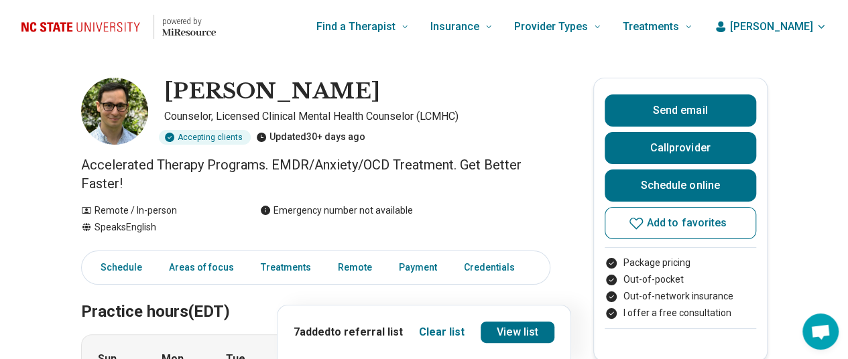
drag, startPoint x: 330, startPoint y: 89, endPoint x: 171, endPoint y: 88, distance: 158.9
click at [171, 88] on h1 "Austin Bridges" at bounding box center [272, 92] width 216 height 28
copy h1 "Austin Bridges"
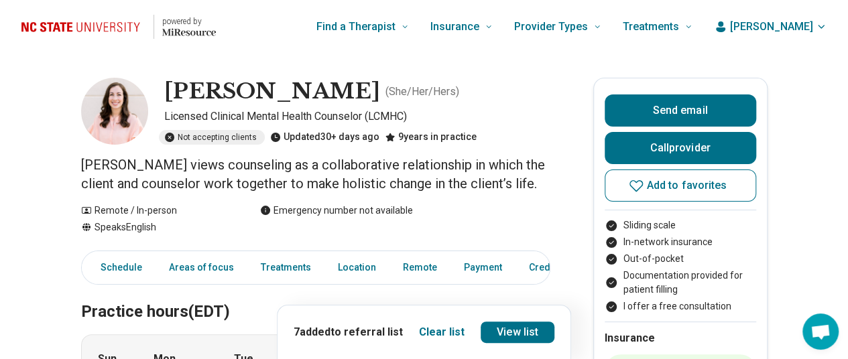
drag, startPoint x: 362, startPoint y: 94, endPoint x: 173, endPoint y: 84, distance: 189.3
click at [173, 84] on h1 "Bailey Wilkinson" at bounding box center [272, 92] width 216 height 28
copy h1 "Bailey Wilkinson"
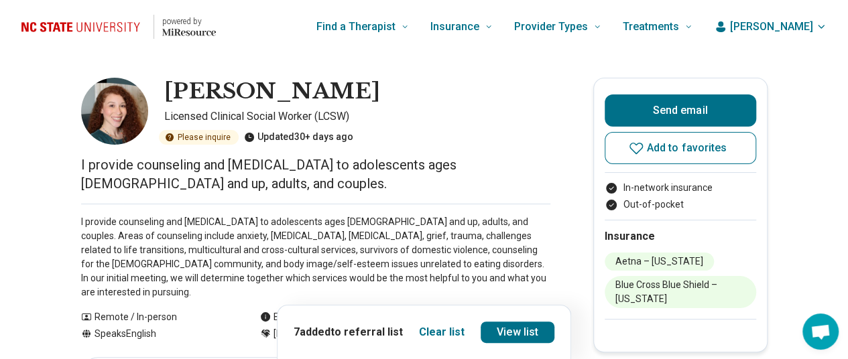
drag, startPoint x: 338, startPoint y: 91, endPoint x: 176, endPoint y: 85, distance: 162.3
click at [176, 85] on h1 "[PERSON_NAME]" at bounding box center [272, 92] width 216 height 28
copy h1 "[PERSON_NAME]"
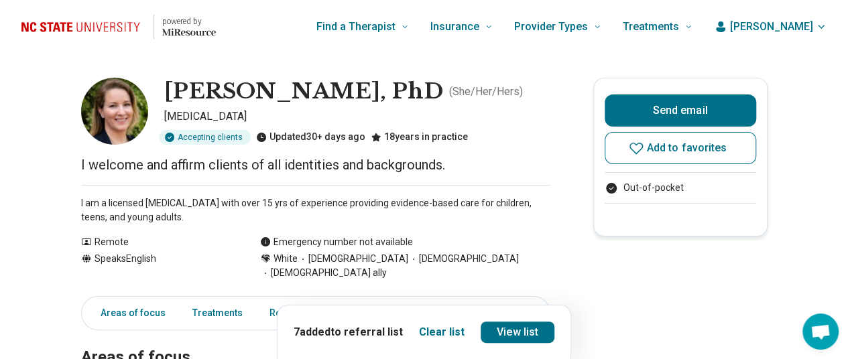
drag, startPoint x: 418, startPoint y: 87, endPoint x: 170, endPoint y: 78, distance: 247.5
click at [170, 78] on h1 "Cameron Collins, PhD" at bounding box center [304, 92] width 280 height 28
copy h1 "Cameron Collins, PhD"
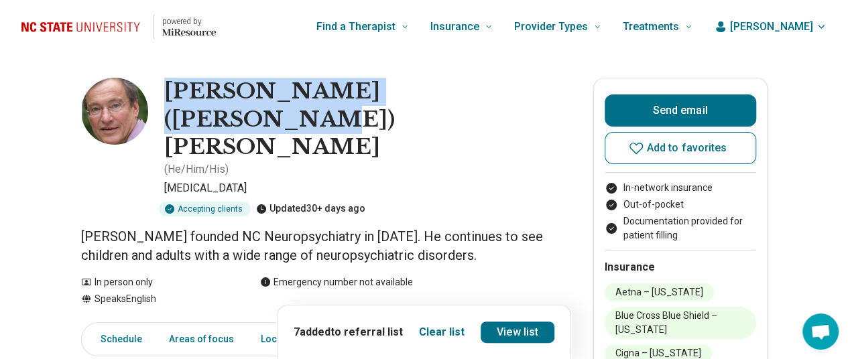
drag, startPoint x: 479, startPoint y: 85, endPoint x: 171, endPoint y: 80, distance: 307.7
click at [171, 80] on h1 "Camillo (Thomas) Gualtieri" at bounding box center [357, 120] width 386 height 84
copy h1 "Camillo (Thomas) Gualtieri"
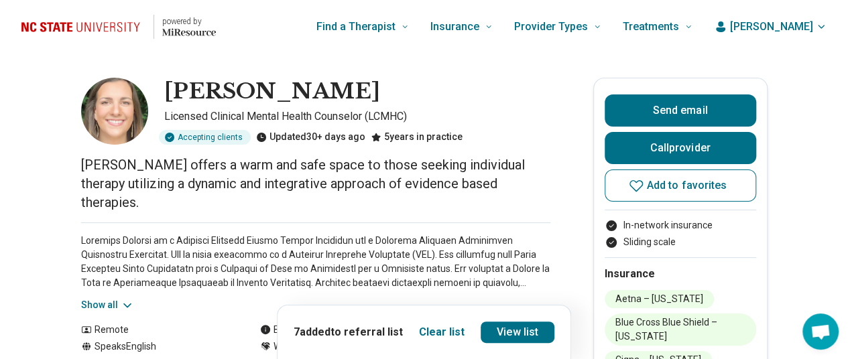
drag, startPoint x: 362, startPoint y: 84, endPoint x: 172, endPoint y: 86, distance: 190.4
click at [172, 86] on h1 "Caroline Gregory" at bounding box center [272, 92] width 216 height 28
copy h1 "Caroline Gregory"
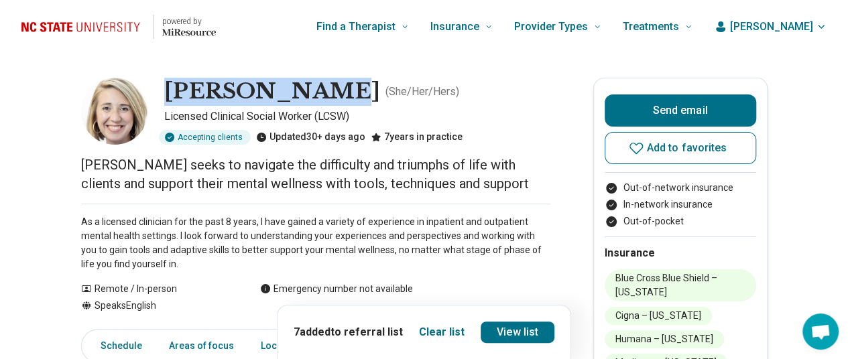
drag, startPoint x: 324, startPoint y: 86, endPoint x: 169, endPoint y: 78, distance: 155.7
click at [169, 78] on div "[PERSON_NAME] ( She/Her/Hers )" at bounding box center [357, 92] width 386 height 28
copy h1 "[PERSON_NAME]"
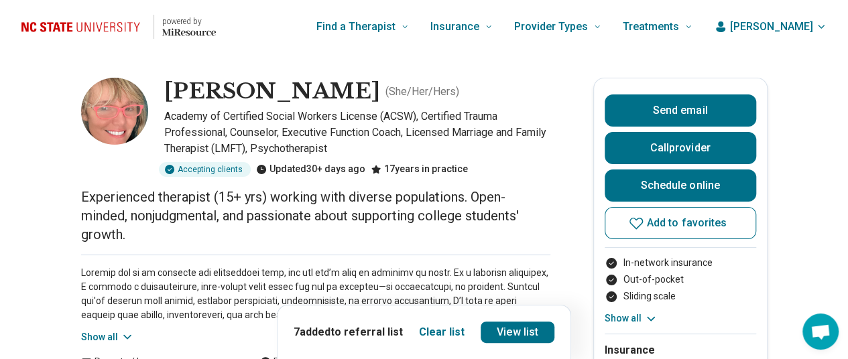
drag, startPoint x: 393, startPoint y: 87, endPoint x: 172, endPoint y: 82, distance: 221.3
click at [172, 82] on h1 "Christine Schneider" at bounding box center [272, 92] width 216 height 28
copy h1 "Christine Schneider"
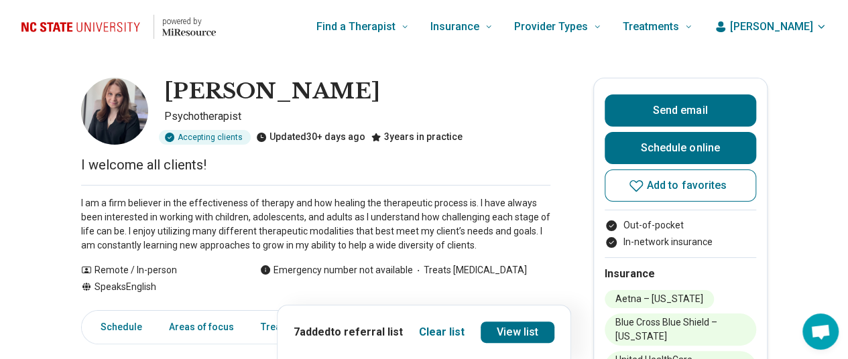
drag, startPoint x: 357, startPoint y: 90, endPoint x: 170, endPoint y: 78, distance: 188.1
click at [170, 78] on h1 "[PERSON_NAME]" at bounding box center [272, 92] width 216 height 28
copy h1 "[PERSON_NAME]"
click at [438, 332] on button "Clear list" at bounding box center [442, 332] width 46 height 16
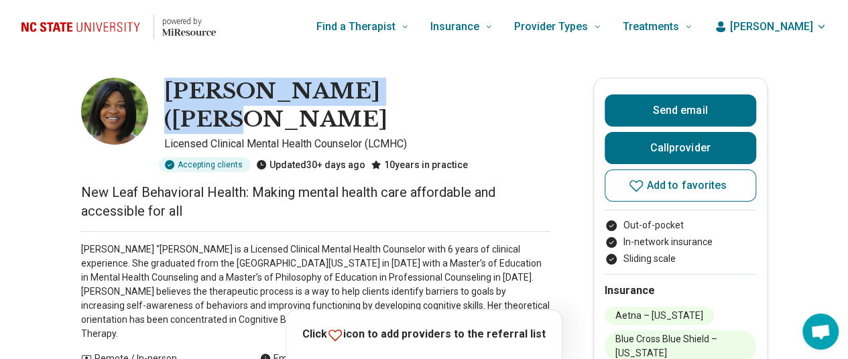
drag, startPoint x: 402, startPoint y: 89, endPoint x: 173, endPoint y: 82, distance: 229.4
click at [173, 82] on h1 "Danielle (Dani) Shaw" at bounding box center [357, 106] width 386 height 56
copy h1 "Danielle (Dani) Shaw"
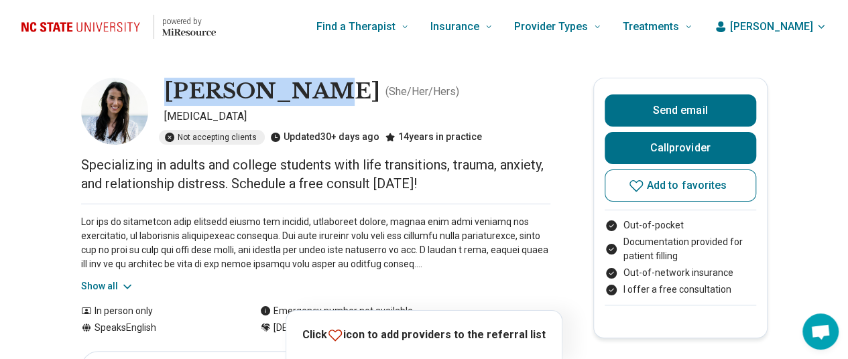
drag, startPoint x: 306, startPoint y: 90, endPoint x: 177, endPoint y: 96, distance: 128.8
click at [177, 96] on h1 "Dina Kinner" at bounding box center [272, 92] width 216 height 28
copy h1 "Dina Kinner"
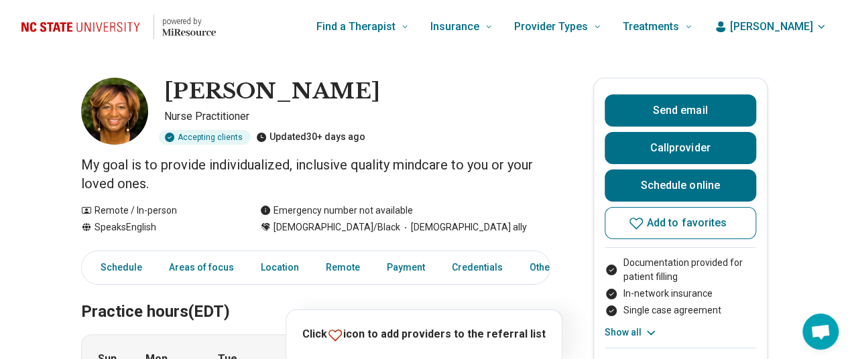
click at [227, 143] on div "Accepting clients" at bounding box center [205, 137] width 92 height 15
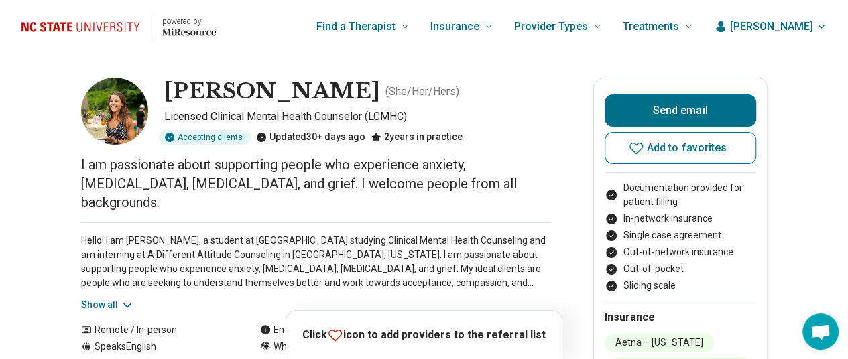
drag, startPoint x: 359, startPoint y: 89, endPoint x: 173, endPoint y: 77, distance: 186.7
copy h1 "[PERSON_NAME]"
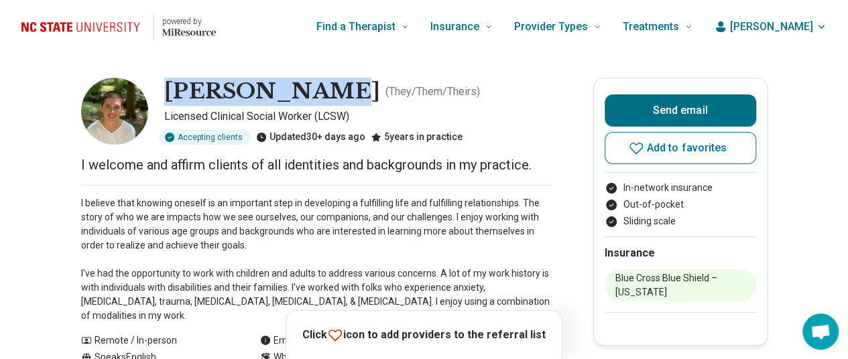
drag, startPoint x: 309, startPoint y: 88, endPoint x: 170, endPoint y: 81, distance: 138.9
click at [170, 81] on h1 "Hazel Bright" at bounding box center [272, 92] width 216 height 28
copy h1 "Hazel Bright"
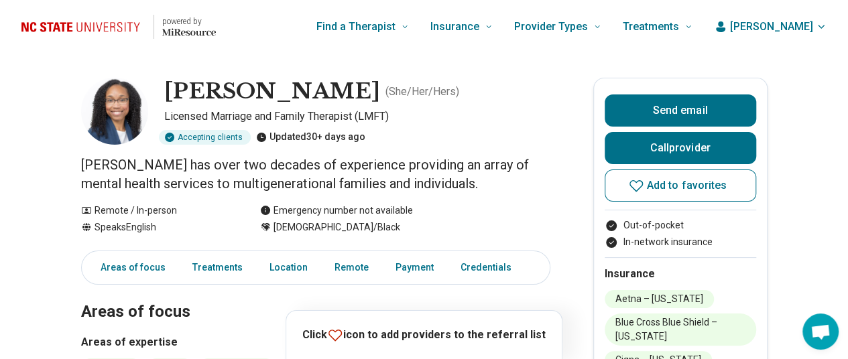
drag, startPoint x: 326, startPoint y: 88, endPoint x: 169, endPoint y: 88, distance: 156.9
click at [169, 88] on h1 "Iris Drakeford" at bounding box center [272, 92] width 216 height 28
copy h1 "Iris Drakeford"
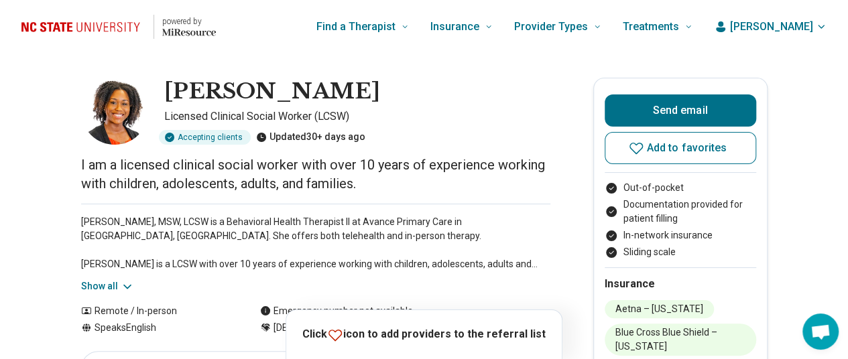
drag, startPoint x: 351, startPoint y: 86, endPoint x: 170, endPoint y: 80, distance: 181.8
click at [170, 80] on h1 "Jeleesha McNair" at bounding box center [272, 92] width 216 height 28
copy h1 "Jeleesha McNair"
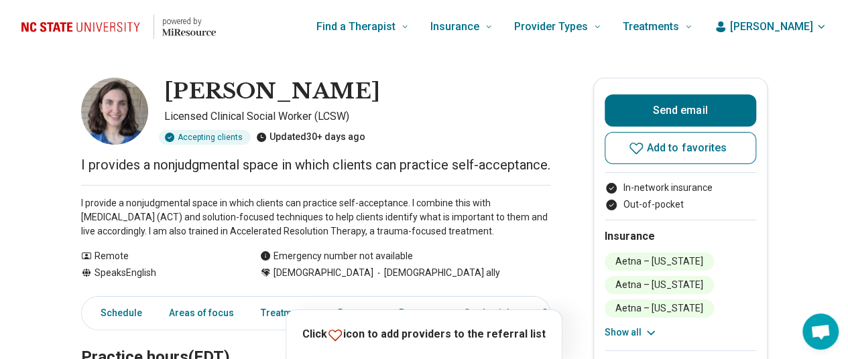
drag, startPoint x: 318, startPoint y: 90, endPoint x: 165, endPoint y: 80, distance: 153.8
click at [165, 80] on div "Jessica Curtis Licensed Clinical Social Worker (LCSW) Accepting clients Updated…" at bounding box center [315, 111] width 469 height 67
copy h1 "Jessica Curtis"
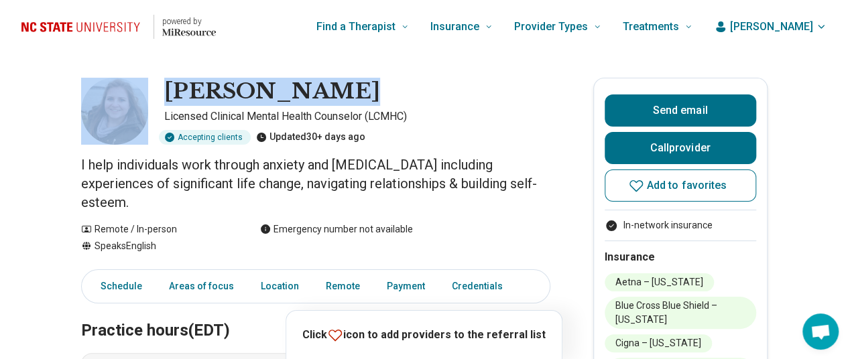
drag, startPoint x: 321, startPoint y: 96, endPoint x: 159, endPoint y: 82, distance: 162.8
click at [159, 82] on div "[PERSON_NAME] Licensed Clinical Mental Health Counselor (LCMHC) Accepting clien…" at bounding box center [315, 111] width 469 height 67
copy div "[PERSON_NAME]"
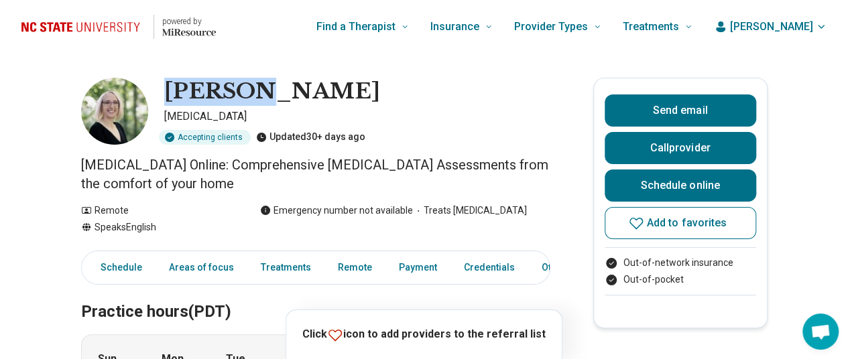
drag, startPoint x: 259, startPoint y: 88, endPoint x: 168, endPoint y: 80, distance: 91.5
click at [168, 80] on div "[PERSON_NAME] [MEDICAL_DATA] Accepting clients Updated 30+ days ago" at bounding box center [315, 111] width 469 height 67
copy h1 "[PERSON_NAME]"
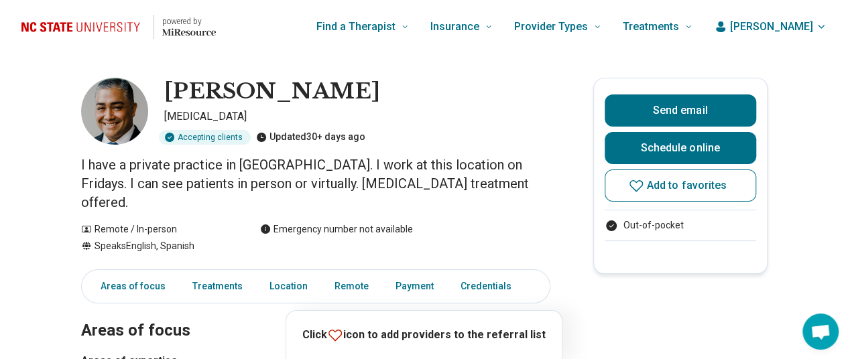
drag, startPoint x: 440, startPoint y: 93, endPoint x: 166, endPoint y: 66, distance: 274.8
copy h1 "Jose Bogantes-Montero"
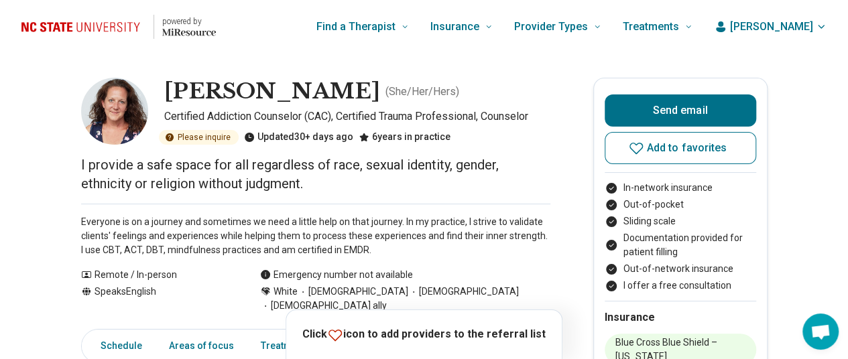
drag, startPoint x: 354, startPoint y: 89, endPoint x: 160, endPoint y: 86, distance: 193.8
click at [160, 86] on div "[PERSON_NAME] ( She/Her/Hers ) Certified Addiction Counselor (CAC), Certified T…" at bounding box center [315, 111] width 469 height 67
click at [217, 84] on h1 "[PERSON_NAME]" at bounding box center [272, 92] width 216 height 28
drag, startPoint x: 217, startPoint y: 84, endPoint x: 178, endPoint y: 52, distance: 50.9
click at [178, 52] on header "powered by Find a Therapist Mental Health Conditions [MEDICAL_DATA] Anxiety [ME…" at bounding box center [424, 27] width 848 height 54
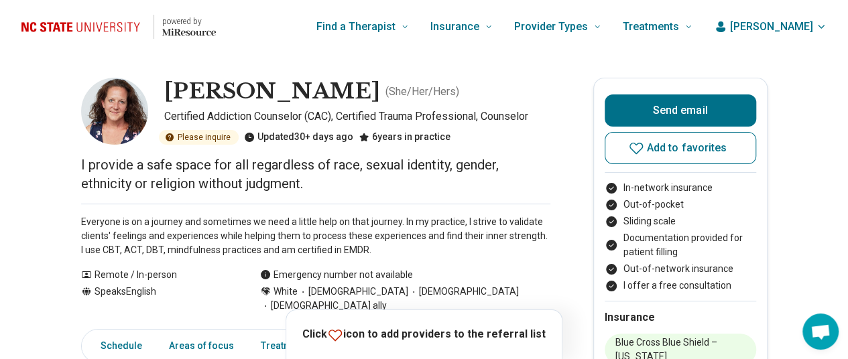
drag, startPoint x: 356, startPoint y: 92, endPoint x: 166, endPoint y: 95, distance: 190.4
click at [166, 95] on div "[PERSON_NAME] ( She/Her/Hers ) Certified Addiction Counselor (CAC), Certified T…" at bounding box center [315, 111] width 469 height 67
copy h1 "[PERSON_NAME]"
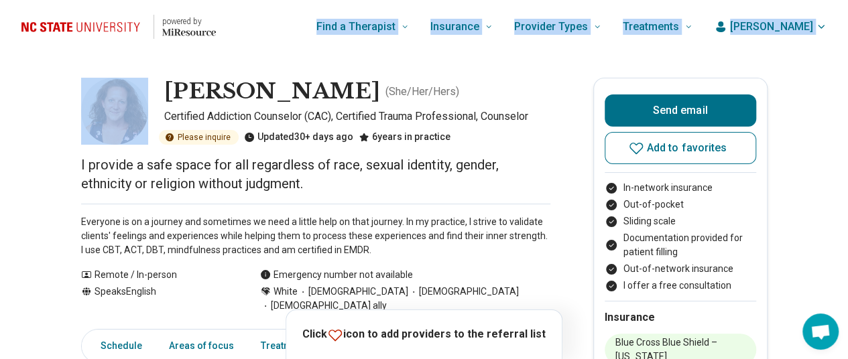
drag, startPoint x: 70, startPoint y: 149, endPoint x: 212, endPoint y: -21, distance: 222.2
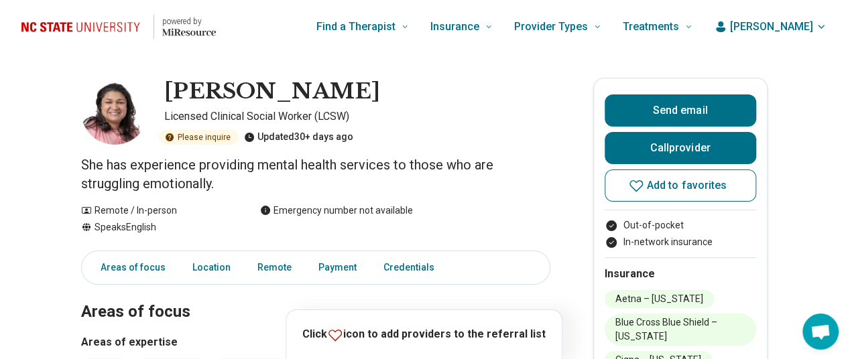
click at [501, 125] on div "Kenia Martinez Licensed Clinical Social Worker (LCSW) Please inquire Updated 30…" at bounding box center [315, 111] width 469 height 67
click at [300, 52] on div "Find a Therapist Mental Health Conditions ADHD Anxiety Anorexia Autism Bipolar …" at bounding box center [464, 27] width 455 height 54
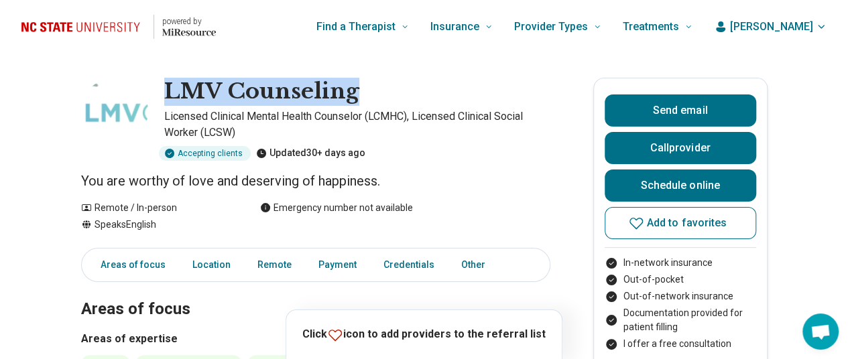
drag, startPoint x: 358, startPoint y: 93, endPoint x: 172, endPoint y: 86, distance: 186.5
click at [172, 86] on h1 "LMV Counseling" at bounding box center [261, 92] width 195 height 28
copy h1 "LMV Counseling"
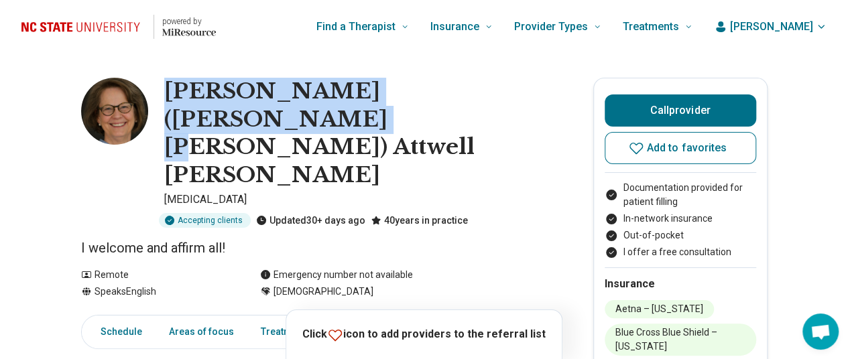
drag, startPoint x: 543, startPoint y: 92, endPoint x: 169, endPoint y: 95, distance: 374.1
click at [169, 95] on h1 "Mary (Mary Anne) Attwell Hartye" at bounding box center [357, 133] width 386 height 111
copy h1 "Mary (Mary Anne) Attwell Hartye"
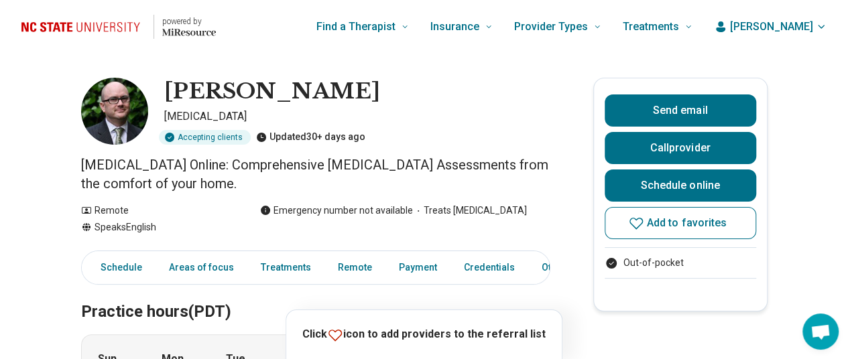
click at [127, 23] on img "Home page" at bounding box center [83, 27] width 124 height 20
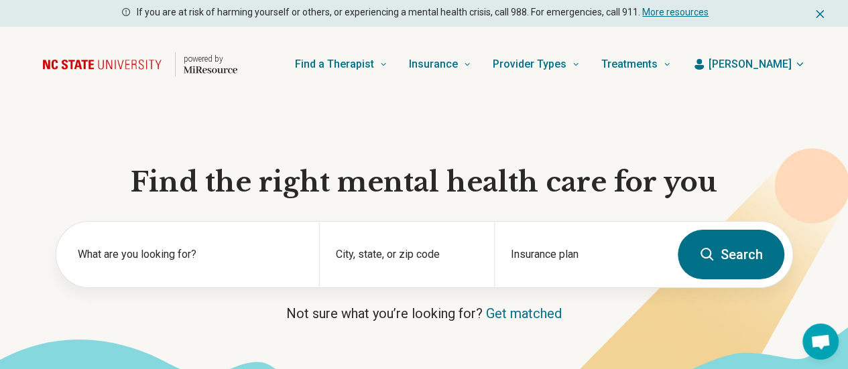
click at [778, 62] on span "[PERSON_NAME]" at bounding box center [750, 64] width 83 height 16
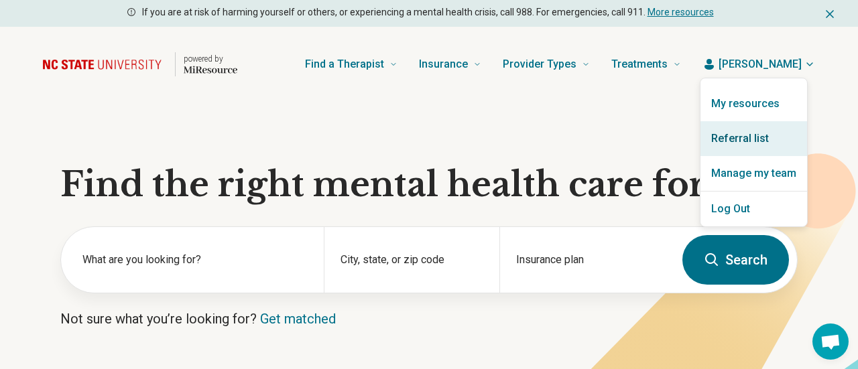
click at [751, 138] on link "Referral list" at bounding box center [753, 138] width 107 height 35
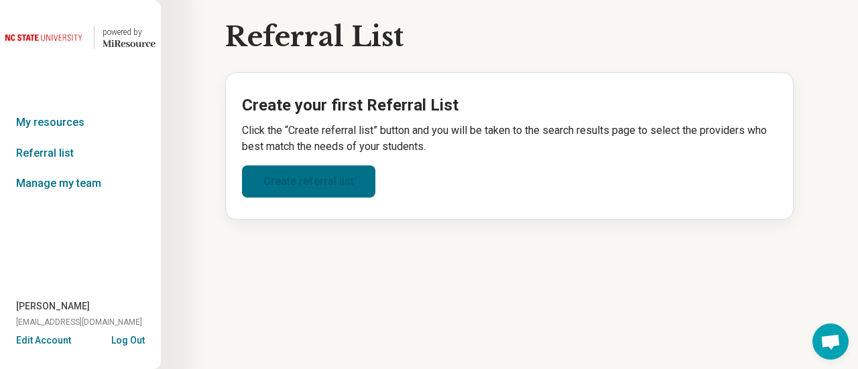
click at [307, 180] on link "Create referral list" at bounding box center [308, 182] width 133 height 32
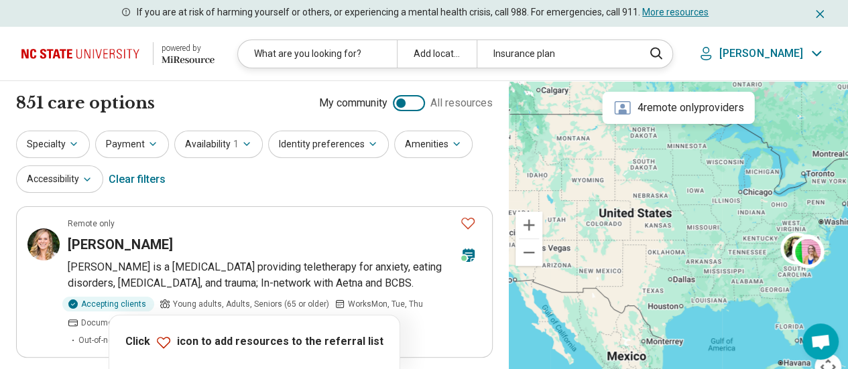
click at [782, 51] on p "[PERSON_NAME]" at bounding box center [761, 53] width 84 height 13
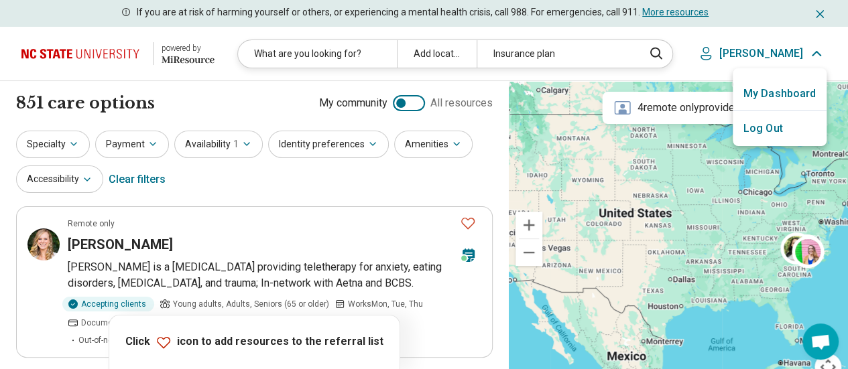
click at [782, 96] on link "My Dashboard" at bounding box center [780, 93] width 94 height 35
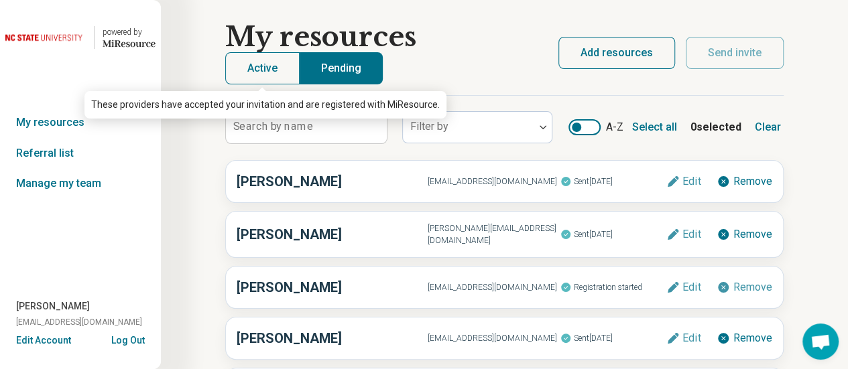
click at [261, 62] on button "Active" at bounding box center [262, 68] width 74 height 32
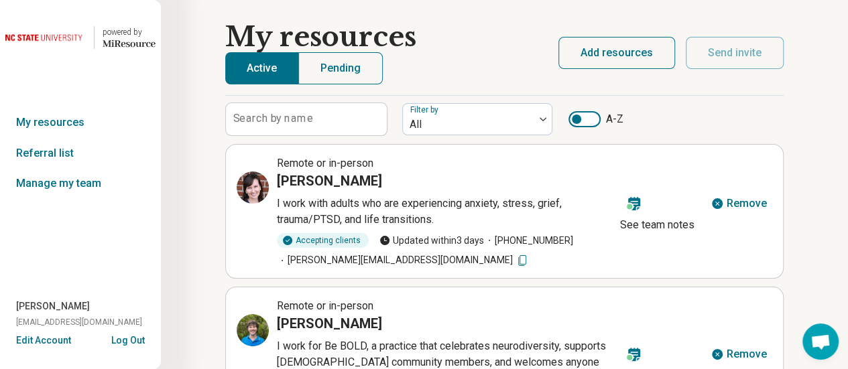
click at [591, 119] on div at bounding box center [584, 119] width 32 height 16
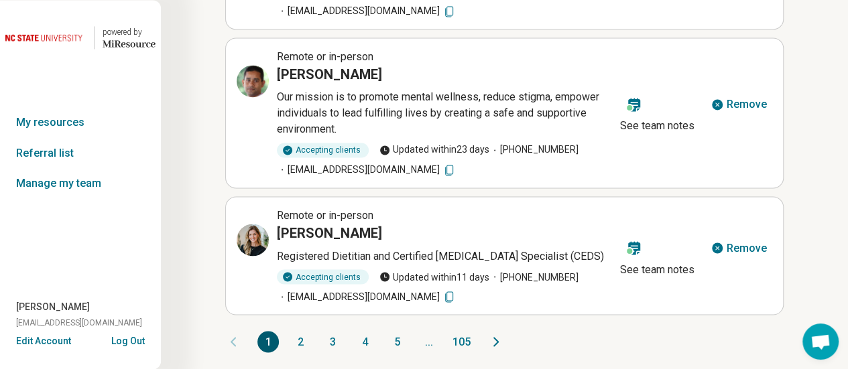
scroll to position [1032, 0]
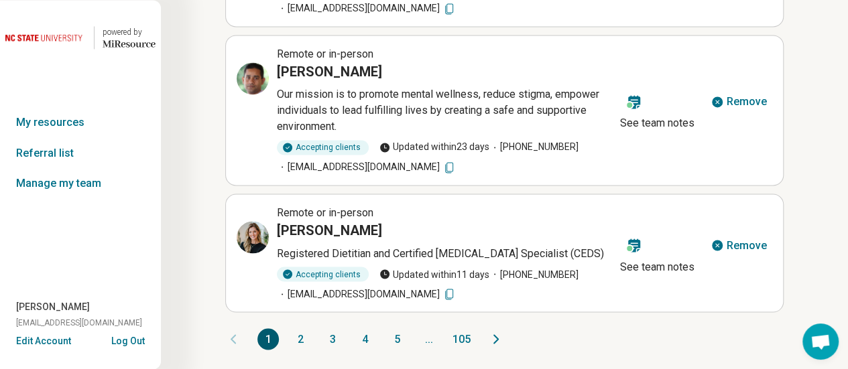
click at [396, 335] on button "5" at bounding box center [396, 338] width 21 height 21
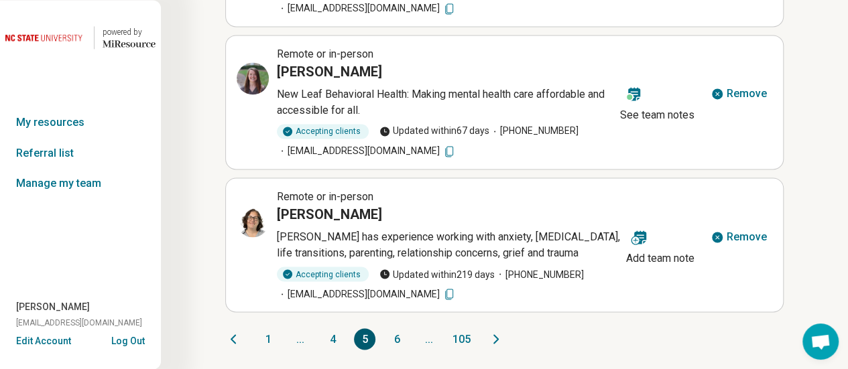
click at [398, 339] on button "6" at bounding box center [396, 338] width 21 height 21
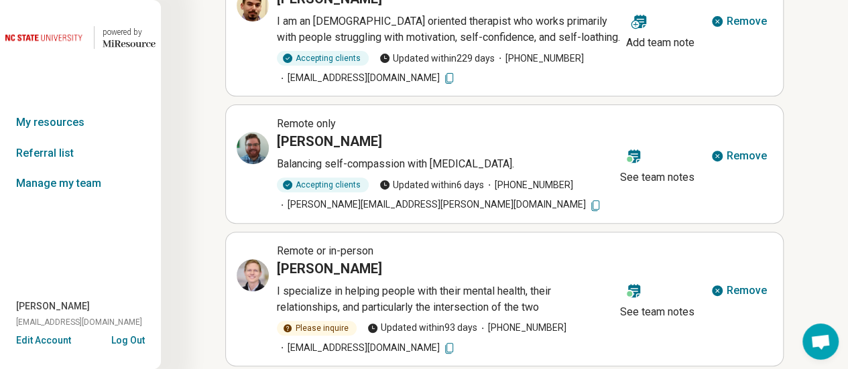
scroll to position [0, 0]
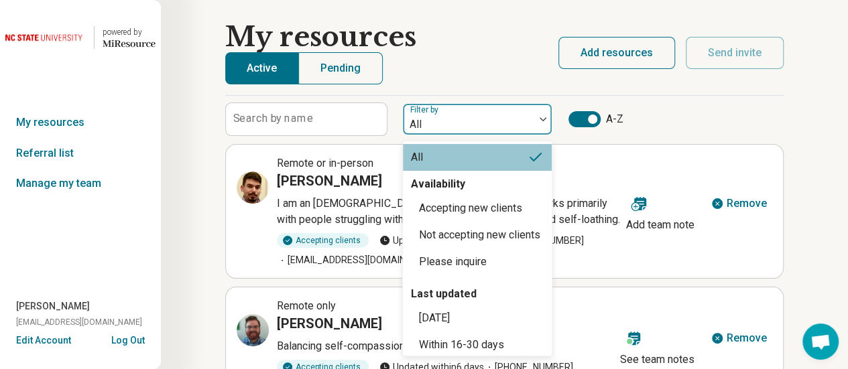
click at [526, 120] on div at bounding box center [468, 124] width 121 height 19
drag, startPoint x: 548, startPoint y: 225, endPoint x: 556, endPoint y: 298, distance: 73.5
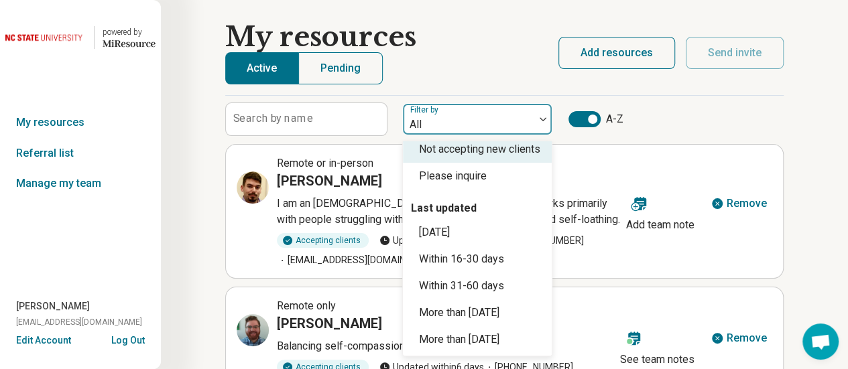
scroll to position [107, 0]
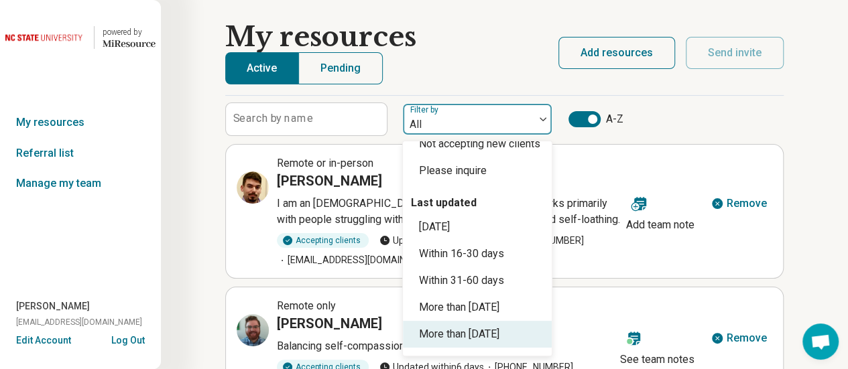
click at [499, 333] on div "More than 200 days ago" at bounding box center [459, 334] width 80 height 16
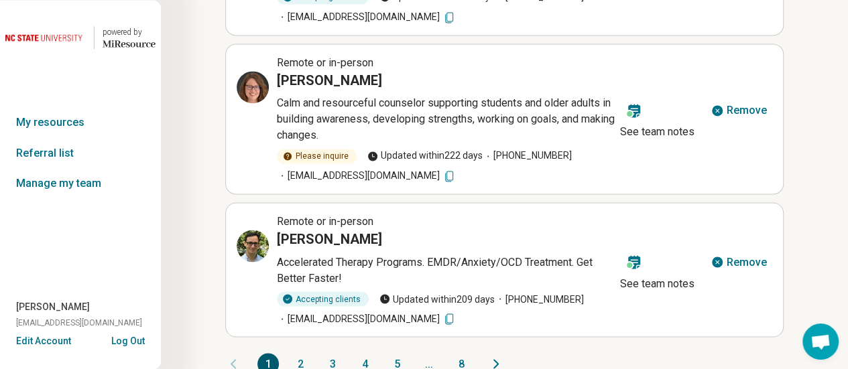
scroll to position [1032, 0]
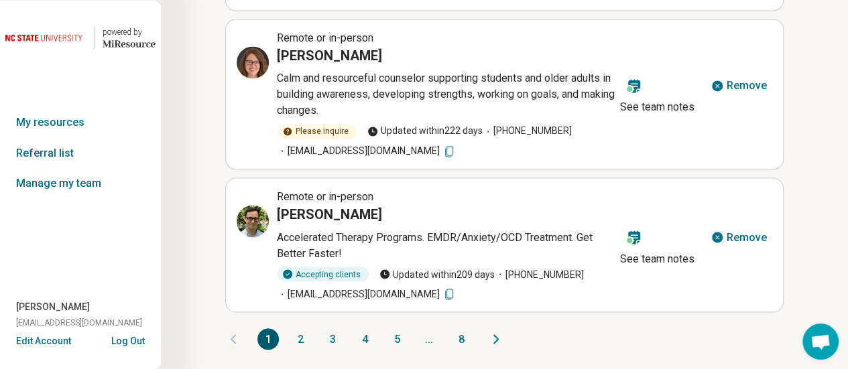
click at [397, 339] on button "5" at bounding box center [396, 338] width 21 height 21
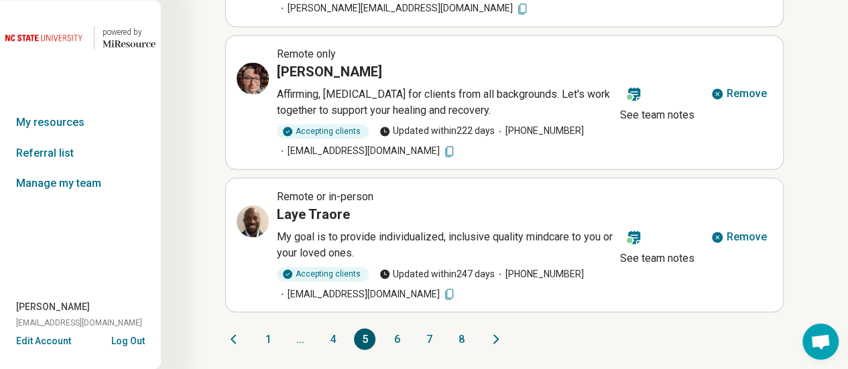
drag, startPoint x: 397, startPoint y: 339, endPoint x: 428, endPoint y: 339, distance: 31.5
click at [428, 339] on div "1 ... 4 5 6 7 8" at bounding box center [364, 338] width 215 height 21
click at [391, 328] on button "6" at bounding box center [396, 338] width 21 height 21
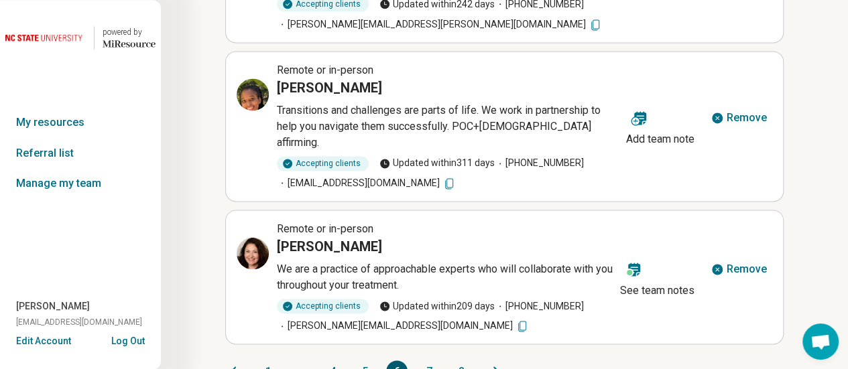
click at [395, 359] on button "6" at bounding box center [396, 371] width 21 height 21
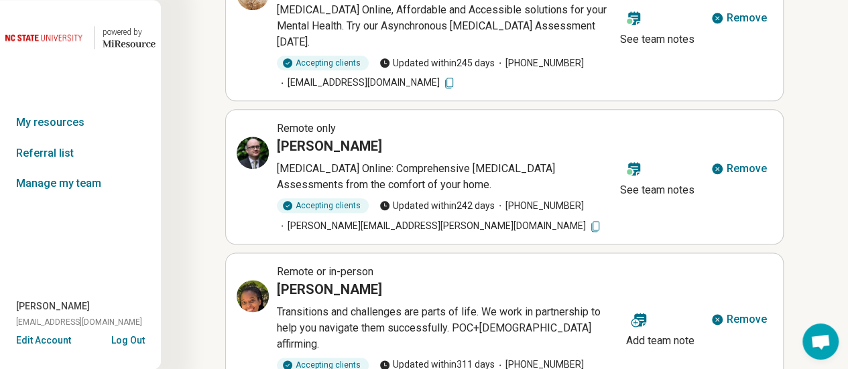
scroll to position [737, 0]
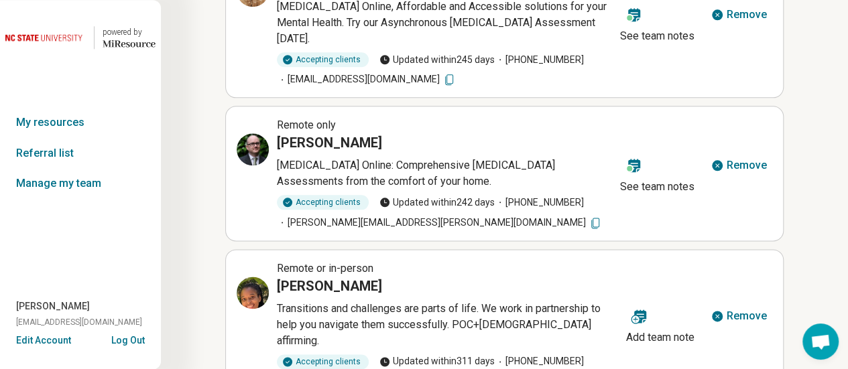
click at [253, 287] on icon at bounding box center [256, 290] width 6 height 6
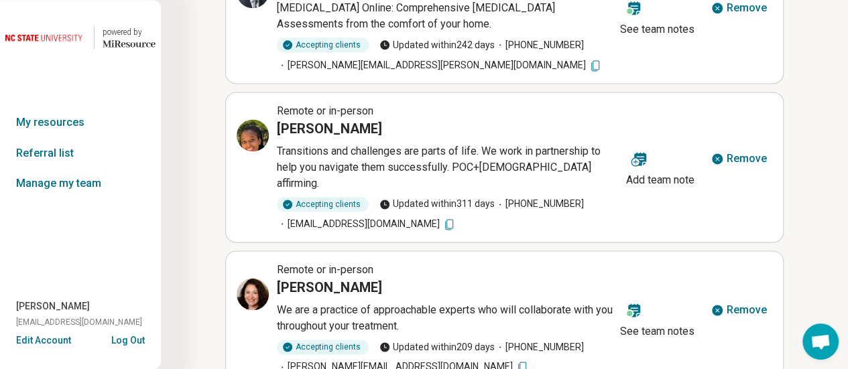
scroll to position [910, 0]
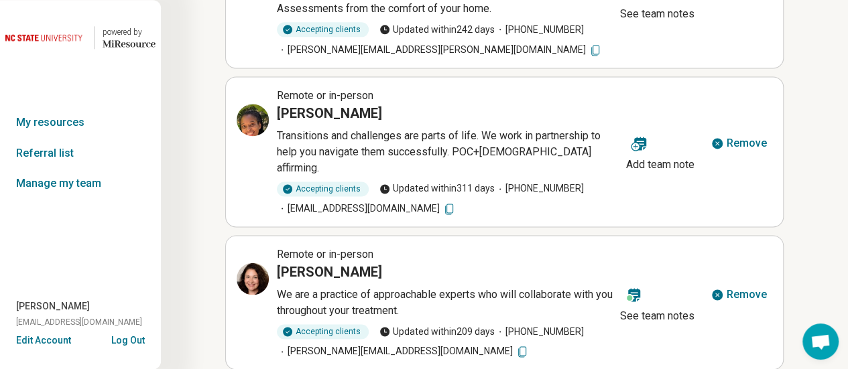
click at [515, 345] on icon at bounding box center [521, 351] width 13 height 13
drag, startPoint x: 393, startPoint y: 234, endPoint x: 280, endPoint y: 246, distance: 113.3
click at [280, 263] on div "Nicole Imbraguglio" at bounding box center [446, 272] width 338 height 19
copy h3 "Nicole Imbraguglio"
click at [256, 271] on icon at bounding box center [253, 279] width 16 height 16
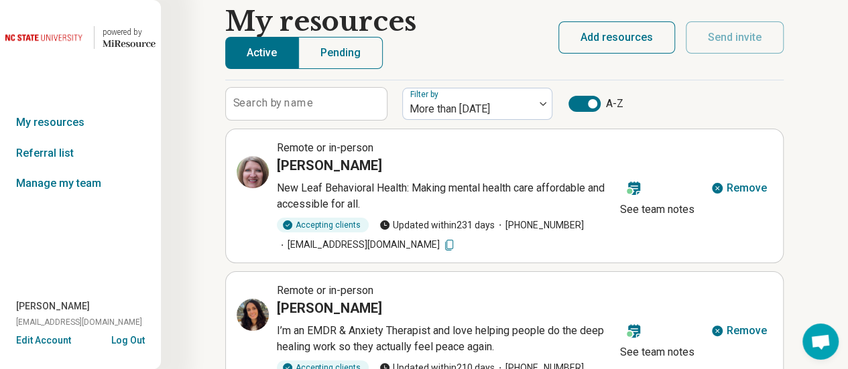
scroll to position [0, 0]
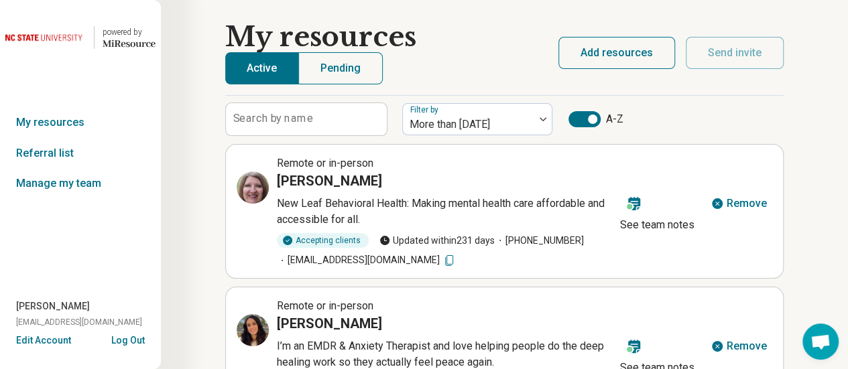
click at [442, 258] on icon at bounding box center [448, 260] width 13 height 13
click at [248, 178] on div at bounding box center [253, 188] width 32 height 32
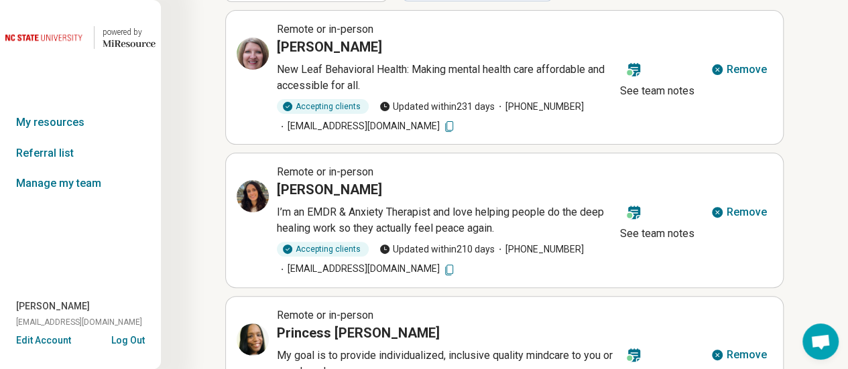
scroll to position [132, 0]
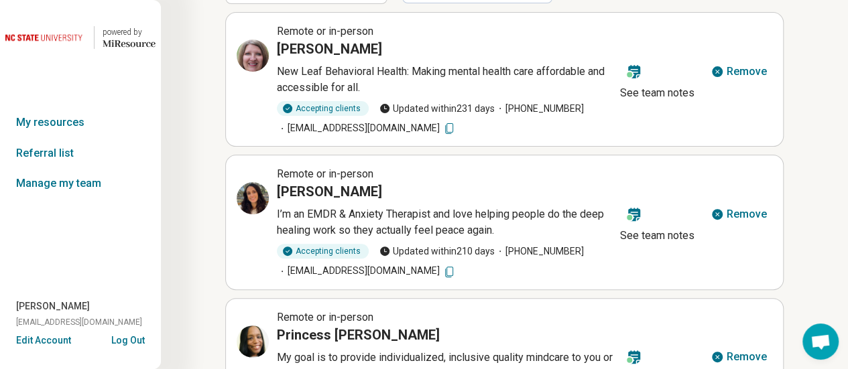
click at [456, 268] on icon at bounding box center [448, 271] width 13 height 13
drag, startPoint x: 459, startPoint y: 268, endPoint x: -401, endPoint y: 324, distance: 861.2
drag, startPoint x: 367, startPoint y: 188, endPoint x: 278, endPoint y: 190, distance: 89.8
click at [278, 190] on div "Paige Mauceri" at bounding box center [446, 191] width 338 height 19
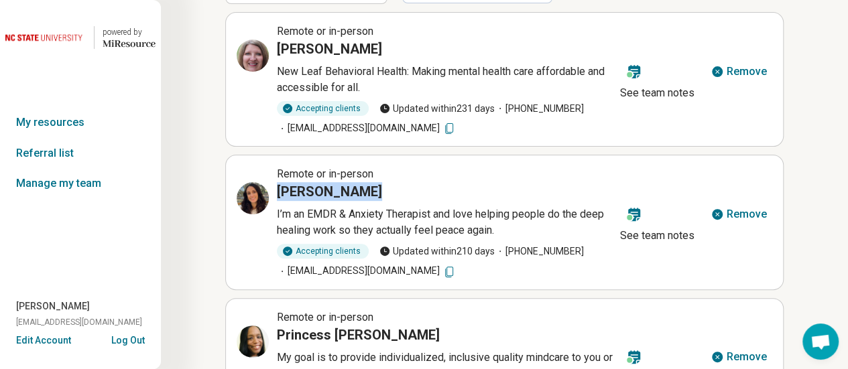
copy h3 "Paige Mauceri"
click at [251, 192] on icon at bounding box center [253, 198] width 16 height 16
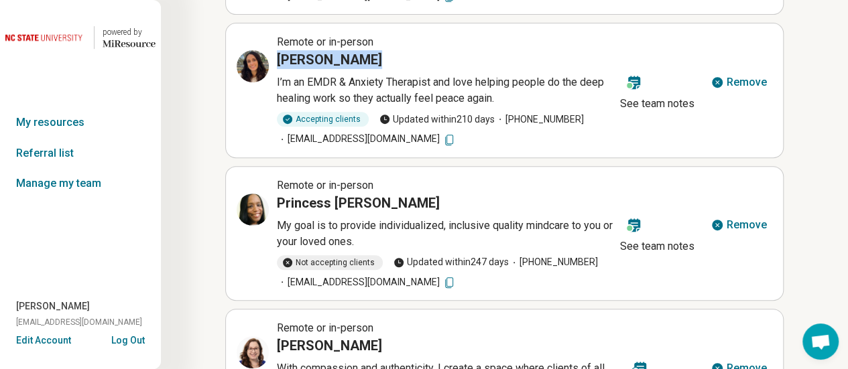
scroll to position [269, 0]
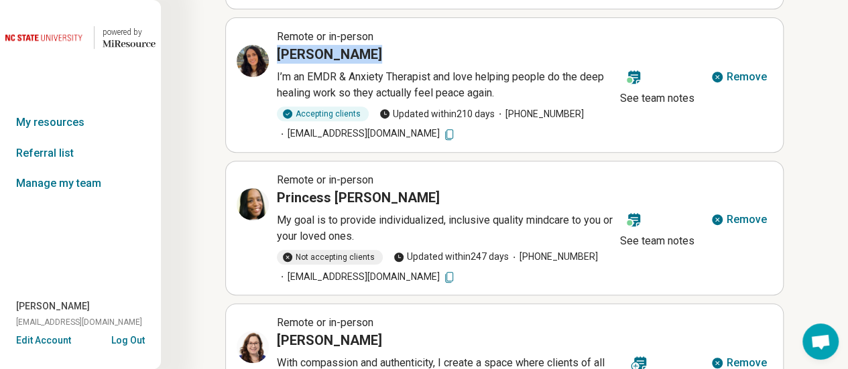
click at [442, 273] on icon at bounding box center [448, 277] width 13 height 13
click at [249, 198] on icon at bounding box center [253, 204] width 16 height 16
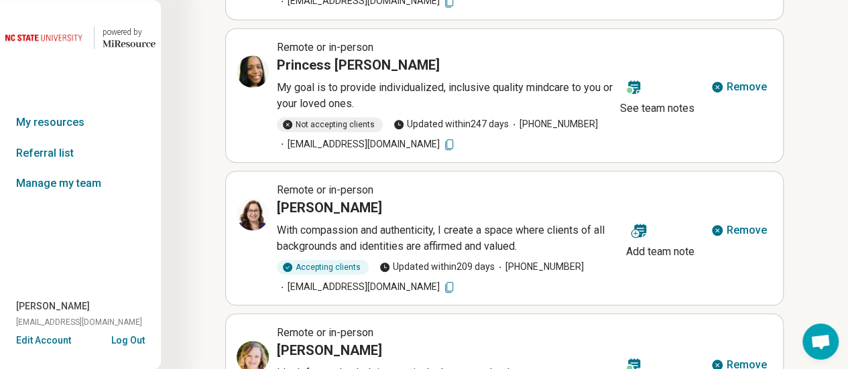
scroll to position [406, 0]
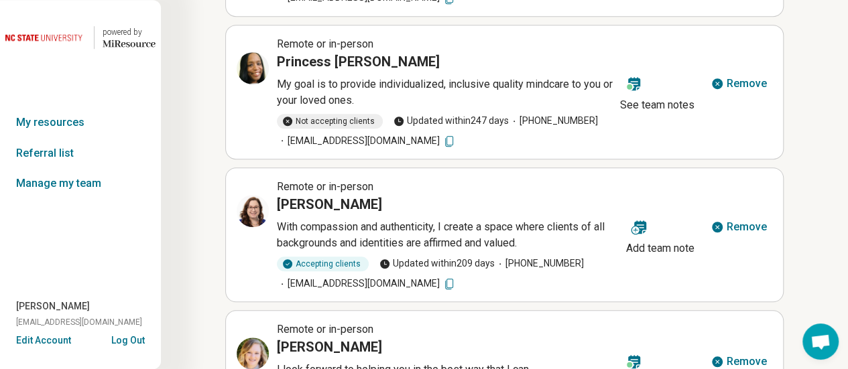
click at [442, 285] on icon at bounding box center [448, 284] width 13 height 13
drag, startPoint x: 392, startPoint y: 198, endPoint x: 278, endPoint y: 195, distance: 114.7
click at [278, 195] on div "Rachael Metzger" at bounding box center [449, 204] width 344 height 19
copy h3 "Rachael Metzger"
click at [249, 203] on icon at bounding box center [253, 211] width 16 height 16
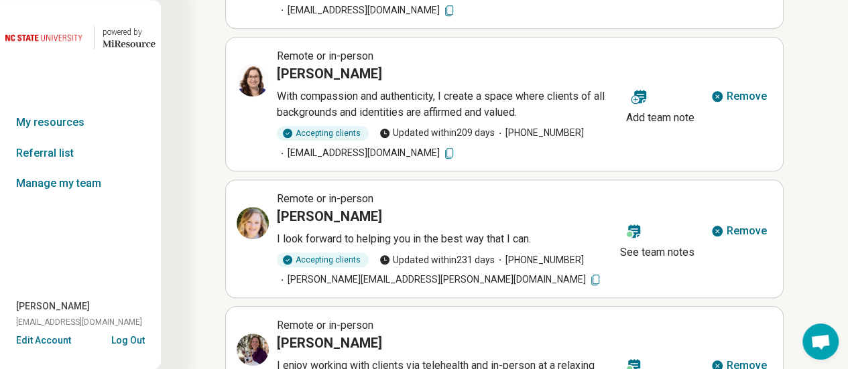
scroll to position [543, 0]
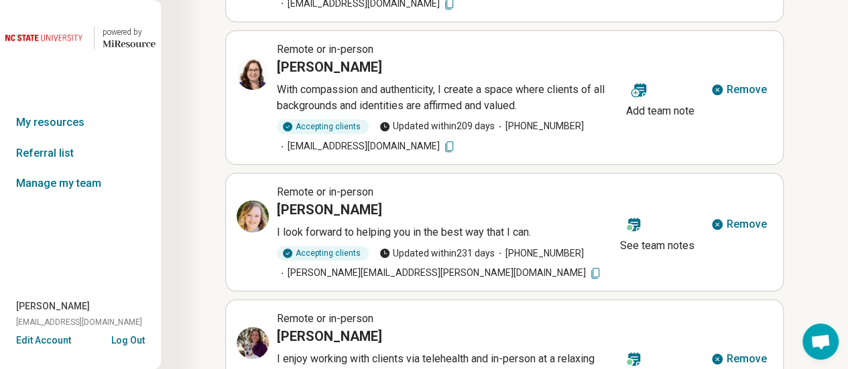
click at [589, 272] on icon at bounding box center [595, 273] width 13 height 13
drag, startPoint x: 404, startPoint y: 206, endPoint x: 276, endPoint y: 201, distance: 128.1
click at [276, 201] on div "Remote or in-person Samantha Schwartz I look forward to helping you in the best…" at bounding box center [426, 232] width 378 height 96
copy h3 "Samantha Schwartz"
click at [253, 200] on div at bounding box center [253, 216] width 32 height 32
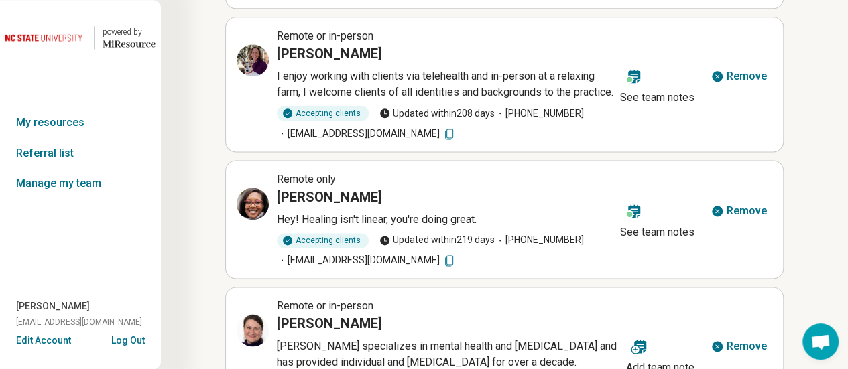
scroll to position [839, 0]
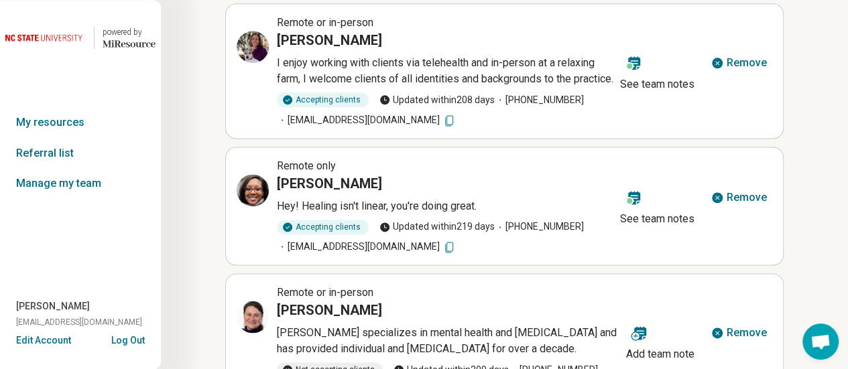
click at [453, 127] on icon at bounding box center [448, 120] width 13 height 13
click at [456, 254] on icon at bounding box center [448, 247] width 13 height 13
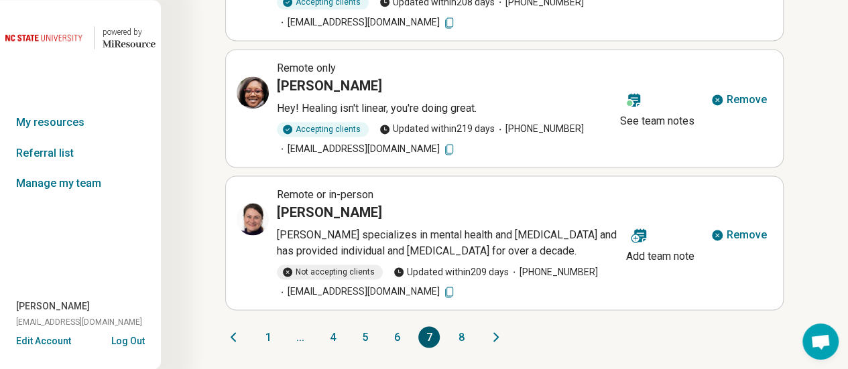
click at [442, 293] on icon at bounding box center [448, 292] width 13 height 13
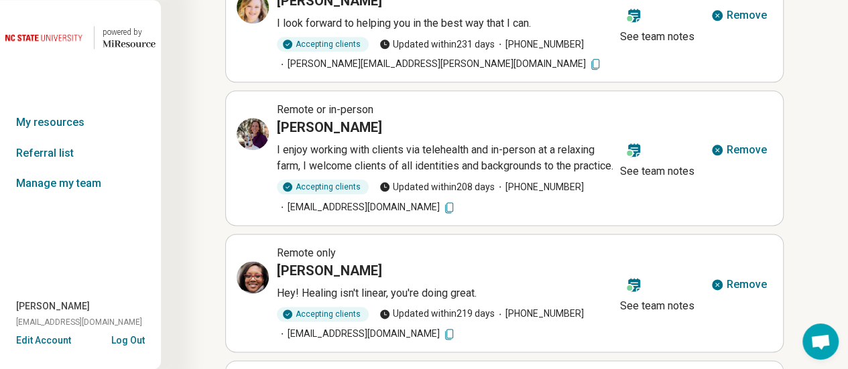
scroll to position [754, 0]
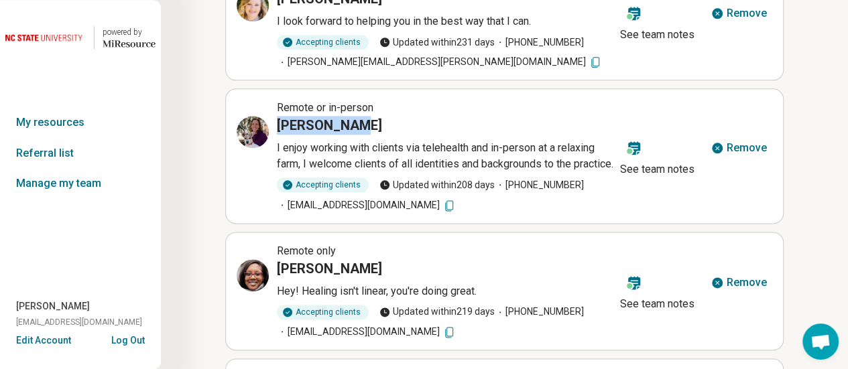
drag, startPoint x: 351, startPoint y: 119, endPoint x: 280, endPoint y: 120, distance: 71.1
click at [280, 120] on h3 "Sarah Jones" at bounding box center [329, 125] width 105 height 19
copy h3 "Sarah Jones"
click at [255, 129] on icon at bounding box center [256, 129] width 6 height 6
click at [251, 125] on icon at bounding box center [253, 132] width 16 height 16
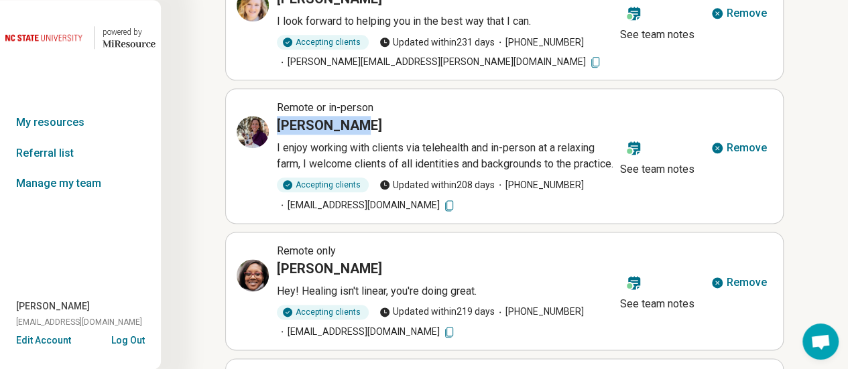
click at [456, 339] on icon at bounding box center [448, 332] width 13 height 13
click at [253, 284] on icon at bounding box center [253, 275] width 16 height 16
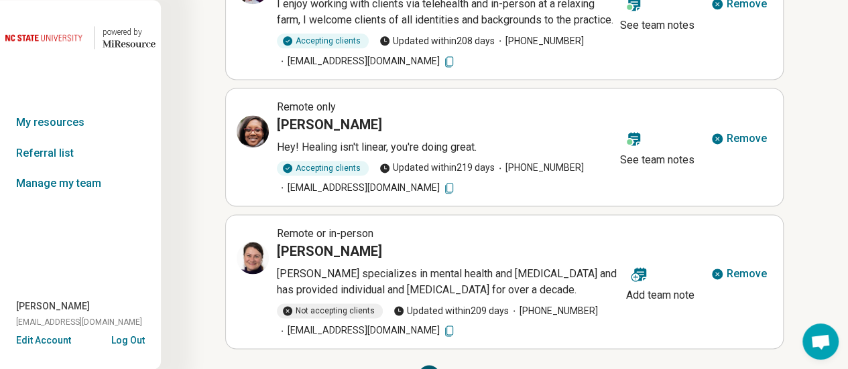
scroll to position [907, 0]
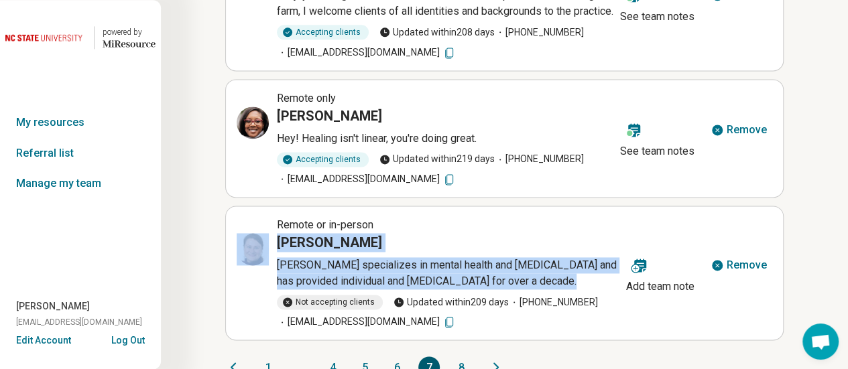
drag, startPoint x: 593, startPoint y: 302, endPoint x: 591, endPoint y: 257, distance: 44.9
click at [591, 257] on div "Remote or in-person Susan Kornett Susan specializes in mental health and substa…" at bounding box center [429, 273] width 384 height 112
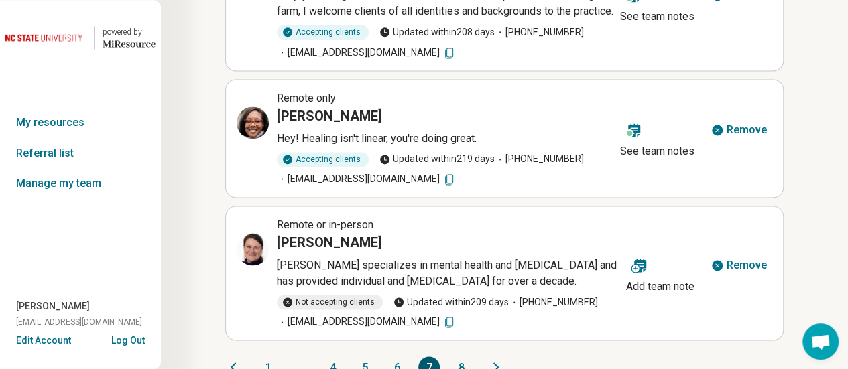
click at [623, 341] on article "Remote or in-person Susan Kornett Susan specializes in mental health and substa…" at bounding box center [504, 273] width 558 height 135
drag, startPoint x: 367, startPoint y: 255, endPoint x: 280, endPoint y: 258, distance: 87.2
click at [280, 252] on div "Susan Kornett" at bounding box center [449, 242] width 344 height 19
copy h3 "Susan Kornett"
click at [251, 257] on icon at bounding box center [253, 249] width 16 height 16
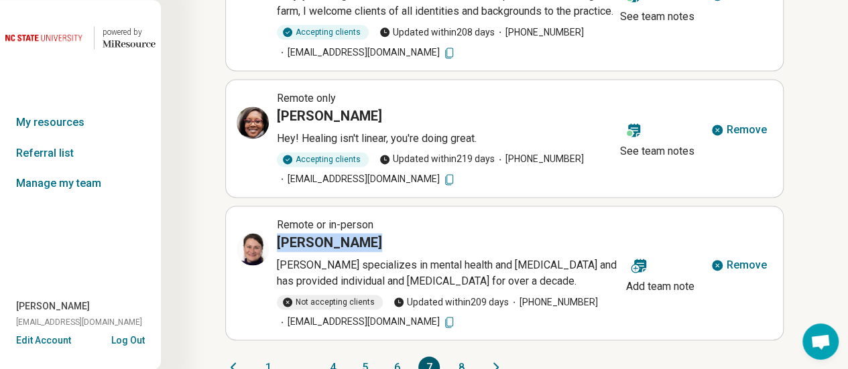
scroll to position [951, 0]
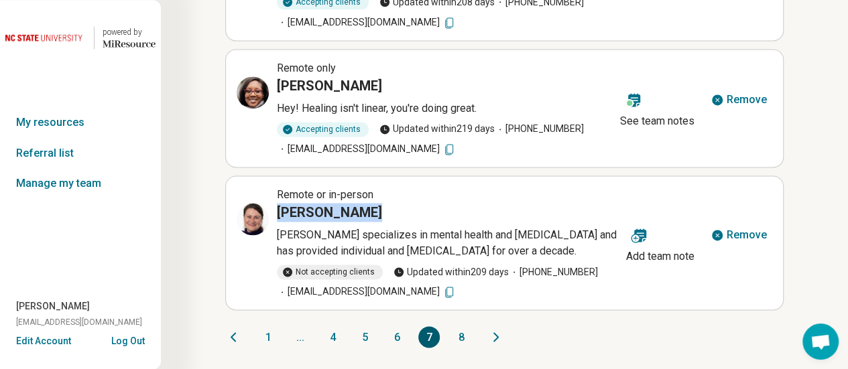
click at [461, 338] on button "8" at bounding box center [460, 336] width 21 height 21
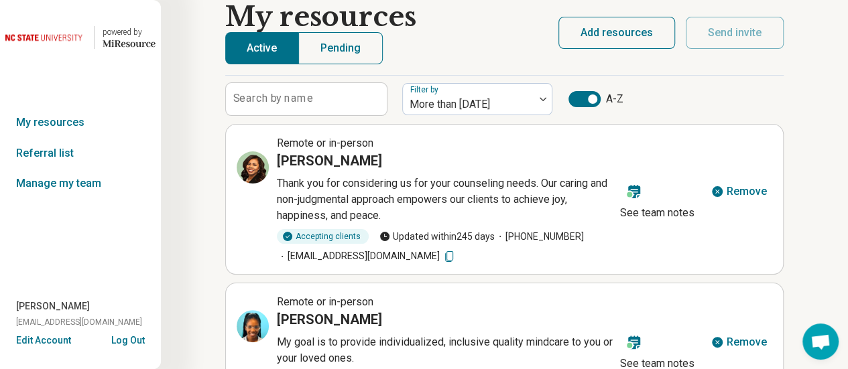
scroll to position [9, 0]
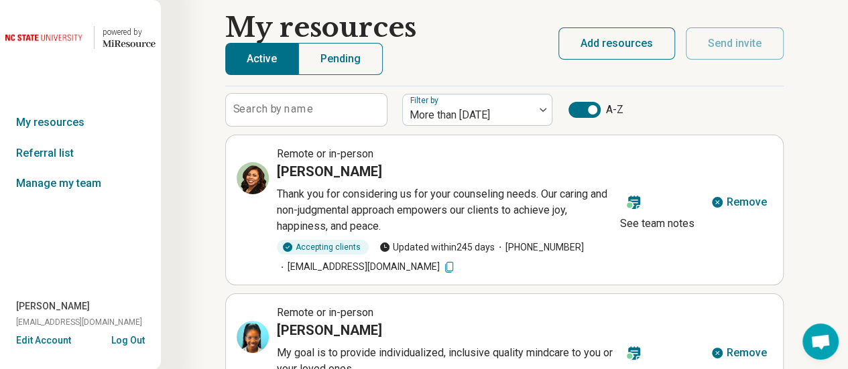
click at [456, 266] on icon at bounding box center [448, 267] width 13 height 13
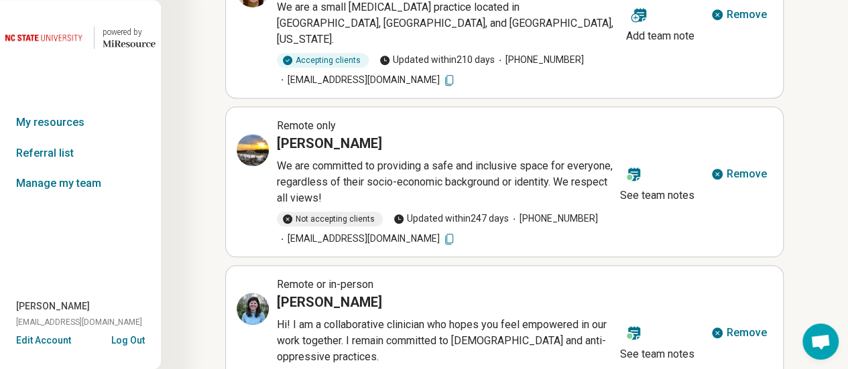
scroll to position [587, 0]
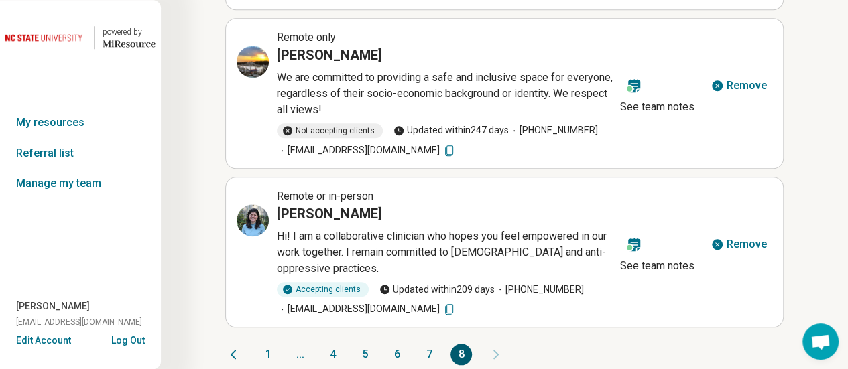
click at [429, 344] on button "7" at bounding box center [428, 354] width 21 height 21
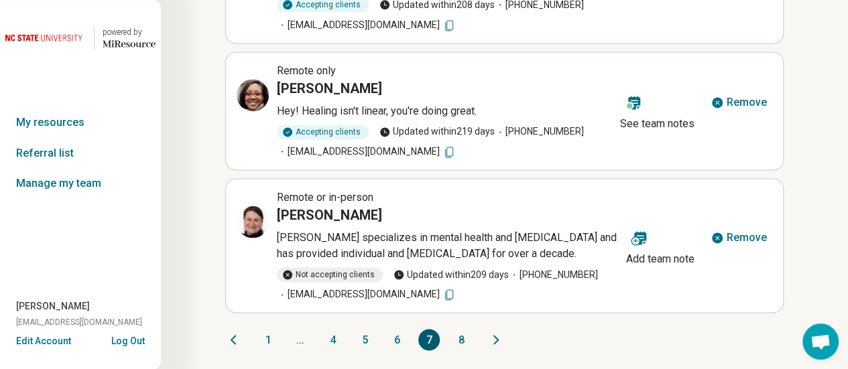
scroll to position [951, 0]
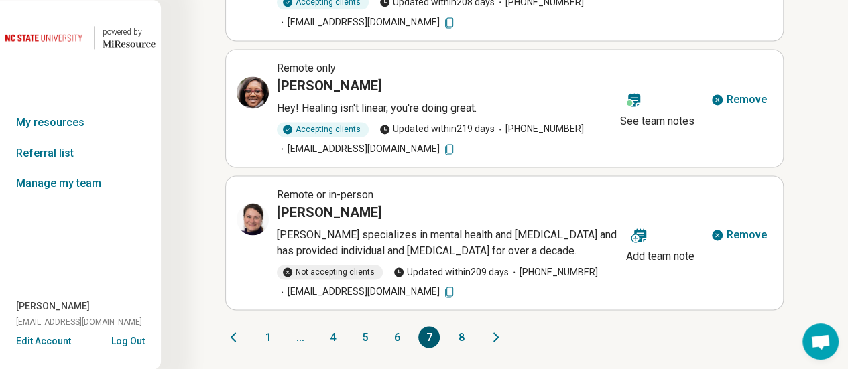
click at [460, 336] on button "8" at bounding box center [460, 336] width 21 height 21
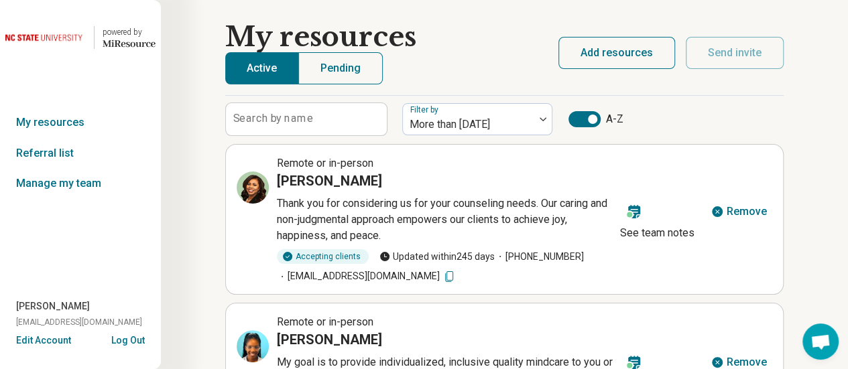
scroll to position [0, 0]
click at [254, 183] on icon at bounding box center [253, 188] width 16 height 16
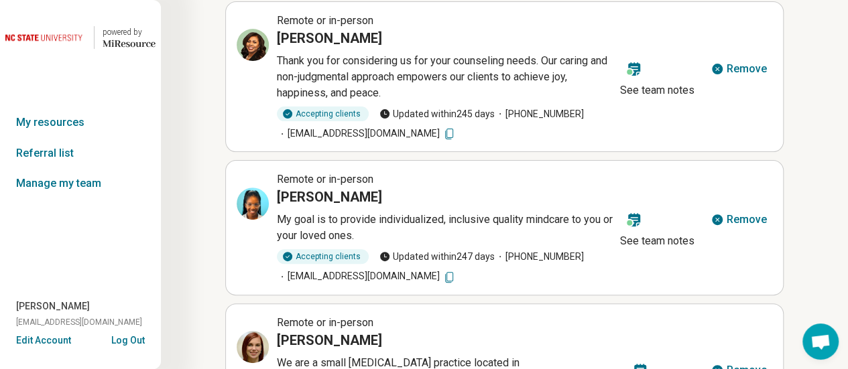
scroll to position [157, 0]
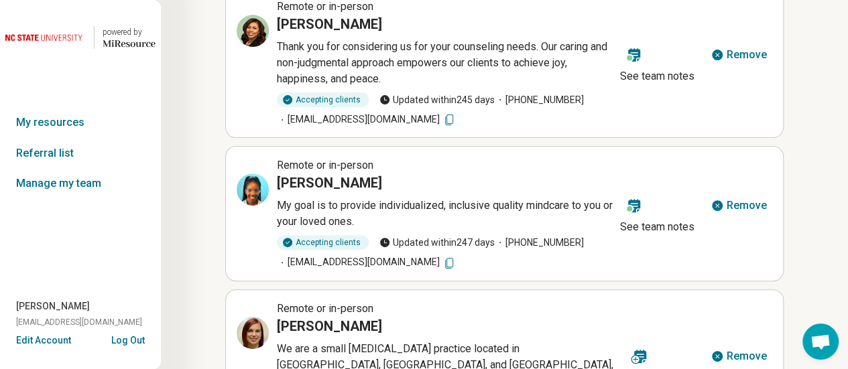
click at [442, 259] on icon at bounding box center [448, 263] width 13 height 13
drag, startPoint x: 350, startPoint y: 180, endPoint x: 276, endPoint y: 179, distance: 73.7
click at [277, 179] on h3 "Taylor Baker" at bounding box center [329, 183] width 105 height 19
copy h3 "Taylor Baker"
click at [255, 189] on icon at bounding box center [253, 190] width 16 height 16
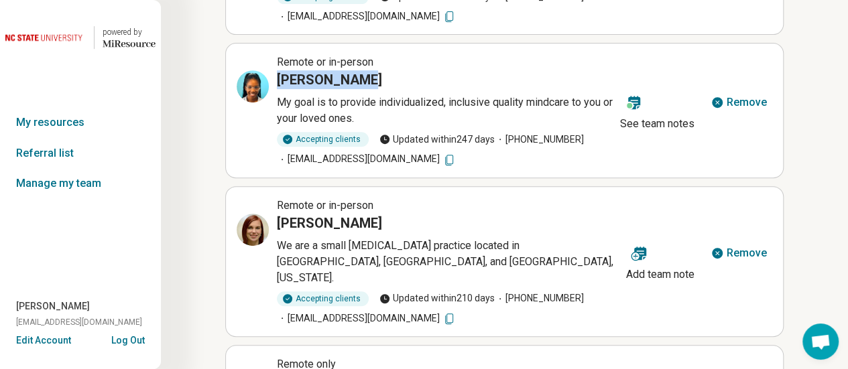
scroll to position [281, 0]
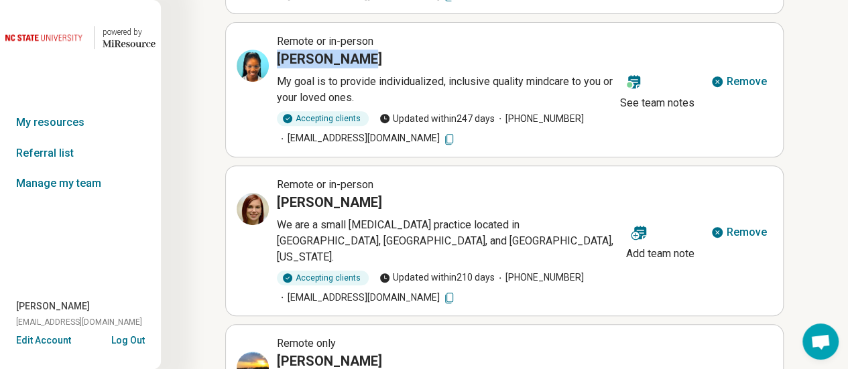
click at [442, 292] on icon at bounding box center [448, 298] width 13 height 13
click at [271, 219] on div "Remote or in-person Tina Kinnan We are a small psychotherapy practice located i…" at bounding box center [429, 241] width 384 height 128
click at [253, 207] on icon at bounding box center [256, 206] width 6 height 6
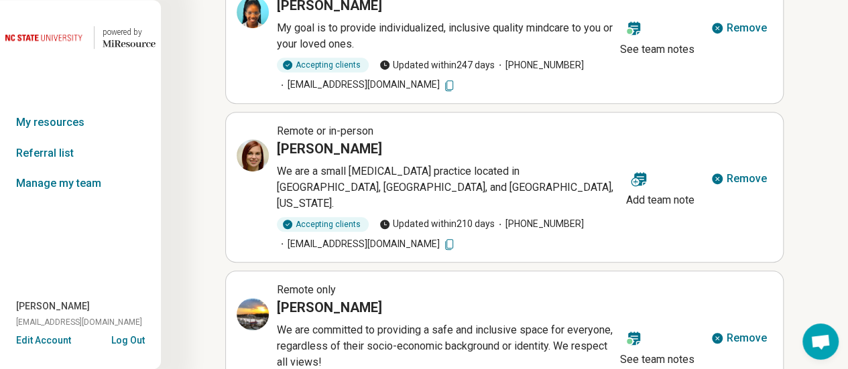
scroll to position [388, 0]
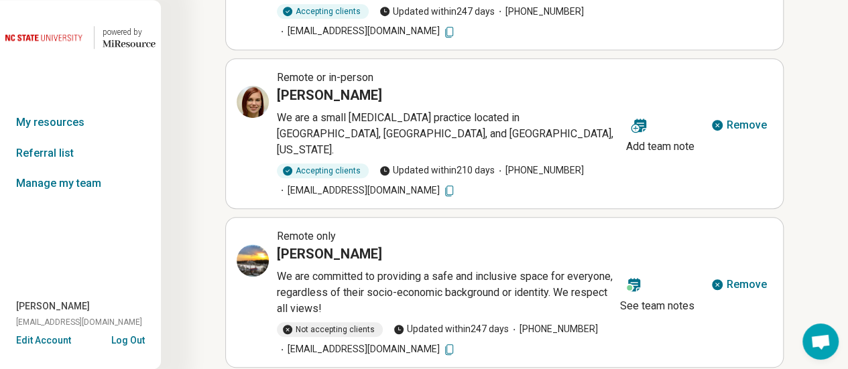
click at [442, 343] on icon at bounding box center [448, 349] width 13 height 13
drag, startPoint x: 369, startPoint y: 235, endPoint x: 276, endPoint y: 245, distance: 94.4
click at [276, 245] on div "Remote only Vernita Ozolins We are committed to providing a safe and inclusive …" at bounding box center [426, 293] width 378 height 128
copy h3 "Vernita Ozolins"
click at [252, 253] on icon at bounding box center [253, 261] width 16 height 16
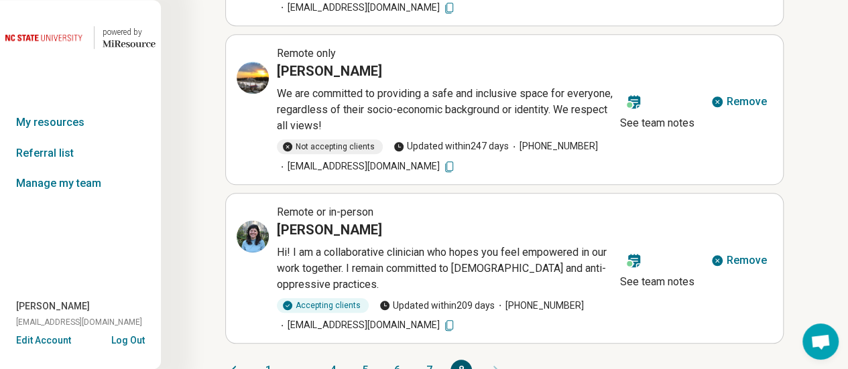
scroll to position [587, 0]
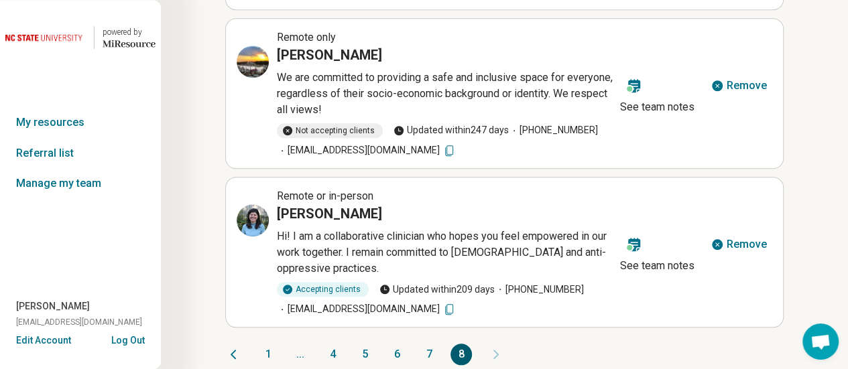
click at [442, 303] on icon at bounding box center [448, 309] width 13 height 13
drag, startPoint x: 370, startPoint y: 196, endPoint x: 278, endPoint y: 192, distance: 92.6
click at [278, 204] on h3 "Victoria Carrice" at bounding box center [329, 213] width 105 height 19
copy h3 "Victoria Carrice"
click at [252, 212] on icon at bounding box center [253, 220] width 16 height 16
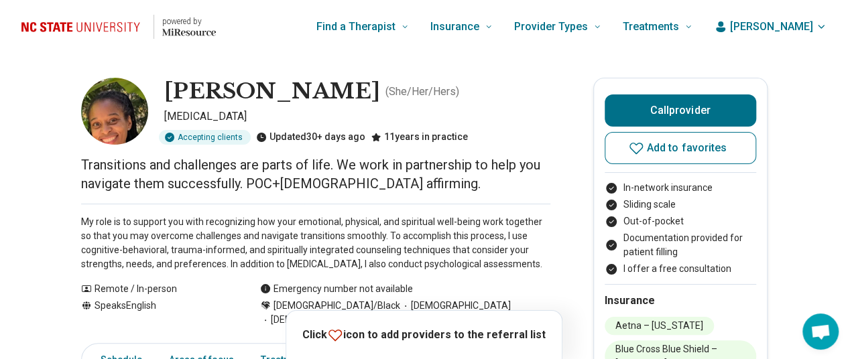
drag, startPoint x: 336, startPoint y: 89, endPoint x: 177, endPoint y: 90, distance: 158.9
click at [177, 90] on div "[PERSON_NAME] ( She/Her/Hers )" at bounding box center [357, 92] width 386 height 28
copy h1 "[PERSON_NAME]"
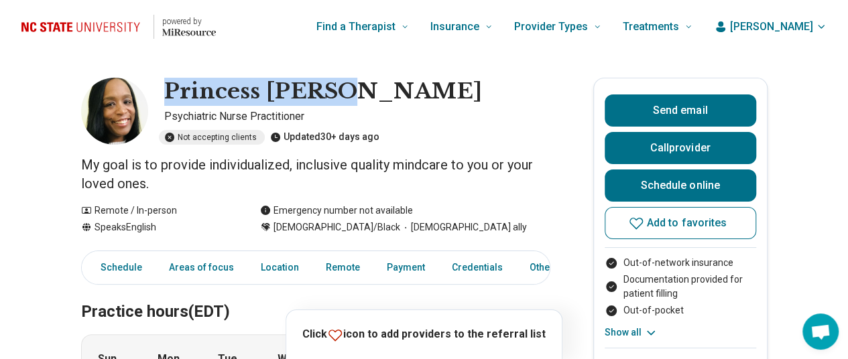
drag, startPoint x: 346, startPoint y: 88, endPoint x: 170, endPoint y: 81, distance: 175.8
click at [170, 81] on h1 "Princess [PERSON_NAME]" at bounding box center [323, 92] width 318 height 28
copy h1 "Princess [PERSON_NAME]"
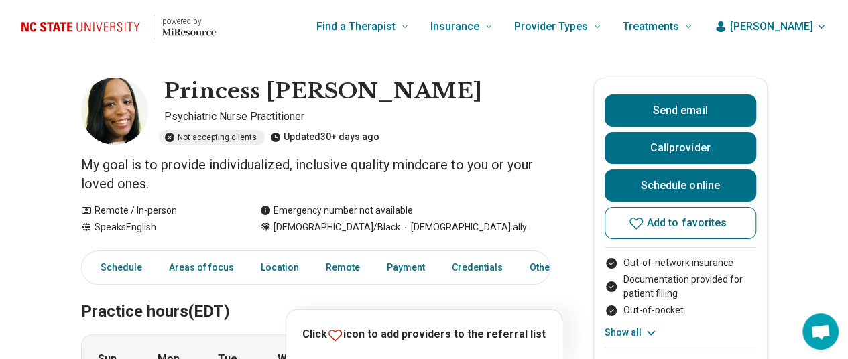
click at [229, 53] on header "powered by Find a Therapist Mental Health Conditions ADHD Anxiety Anorexia Auti…" at bounding box center [424, 27] width 848 height 54
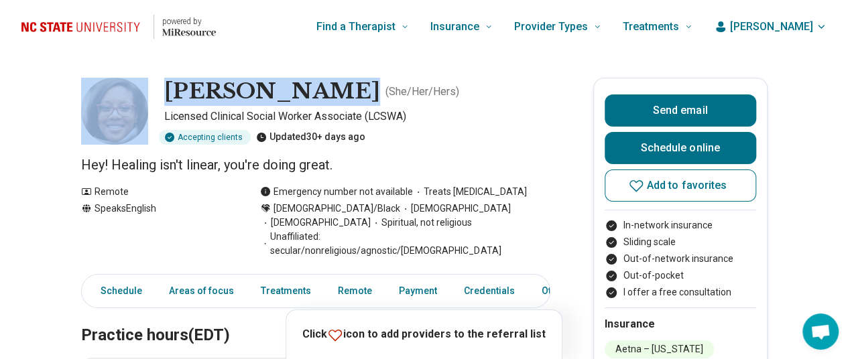
drag, startPoint x: 335, startPoint y: 90, endPoint x: 154, endPoint y: 89, distance: 181.0
click at [154, 89] on div "Sequoya Hayes ( She/Her/Hers ) Licensed Clinical Social Worker Associate (LCSWA…" at bounding box center [315, 111] width 469 height 67
copy div "Sequoya Hayes"
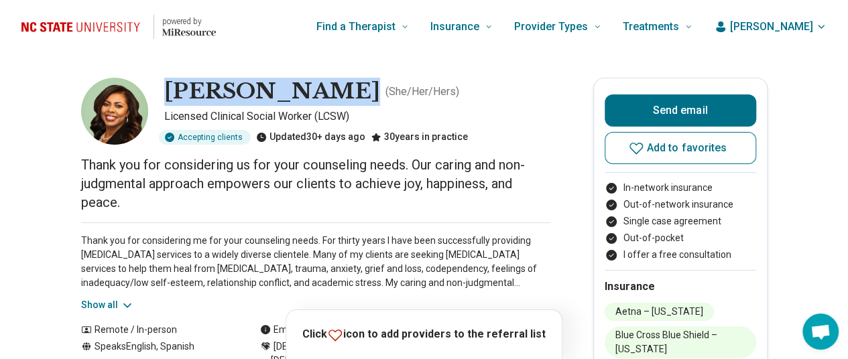
drag, startPoint x: 332, startPoint y: 89, endPoint x: 174, endPoint y: 88, distance: 157.5
click at [174, 88] on h1 "[PERSON_NAME]" at bounding box center [272, 92] width 216 height 28
copy h1 "[PERSON_NAME]"
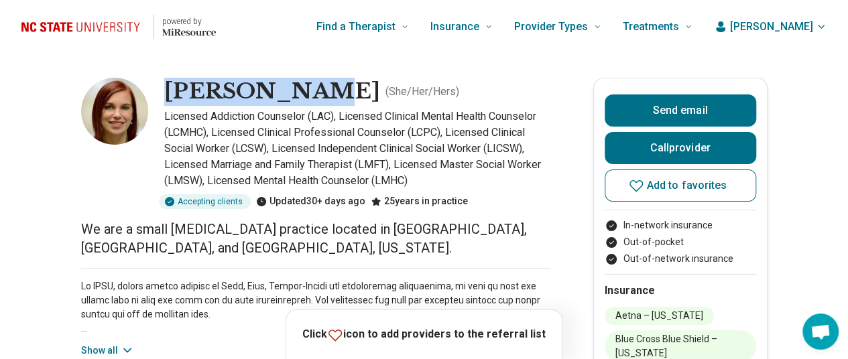
drag, startPoint x: 310, startPoint y: 90, endPoint x: 176, endPoint y: 92, distance: 134.7
click at [176, 92] on h1 "[PERSON_NAME]" at bounding box center [272, 92] width 216 height 28
copy h1 "[PERSON_NAME]"
